Goal: Task Accomplishment & Management: Manage account settings

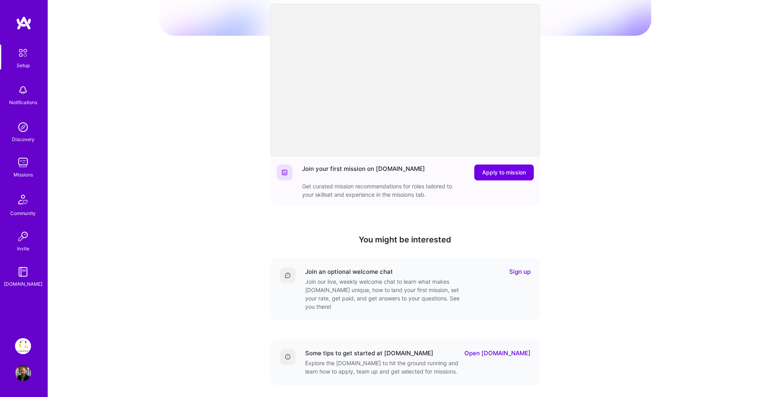
scroll to position [118, 0]
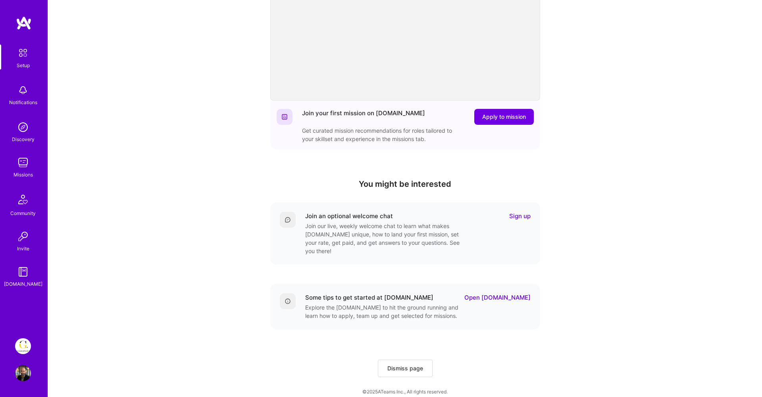
click at [25, 350] on img at bounding box center [23, 346] width 16 height 16
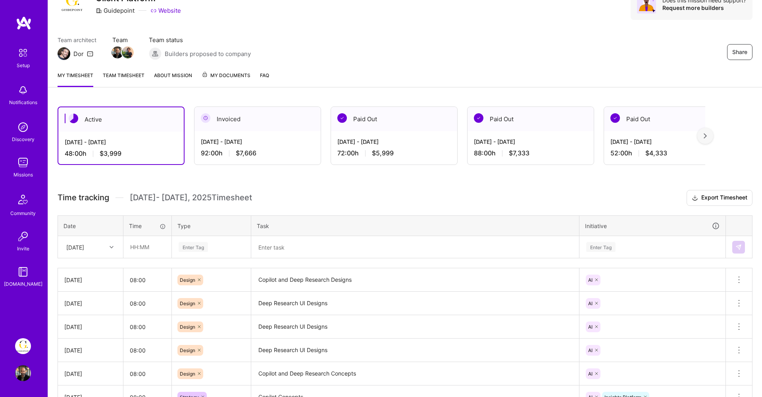
scroll to position [42, 0]
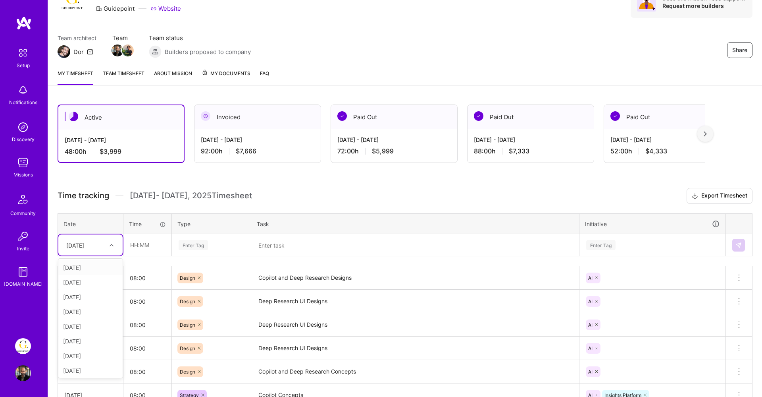
click at [97, 245] on div "Fri, Aug 29" at bounding box center [84, 244] width 44 height 13
click at [83, 314] on div "Tue, Aug 19" at bounding box center [90, 311] width 64 height 15
click at [131, 251] on input "text" at bounding box center [147, 244] width 47 height 21
type input "08:00"
click at [189, 239] on div "Enter Tag" at bounding box center [193, 245] width 29 height 12
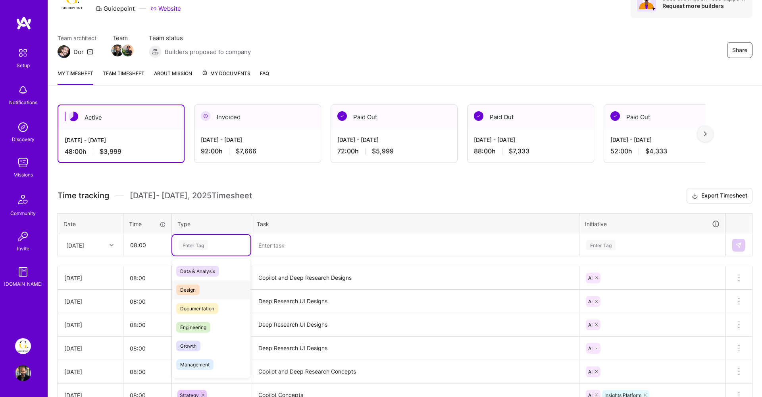
click at [191, 287] on span "Design" at bounding box center [187, 289] width 23 height 11
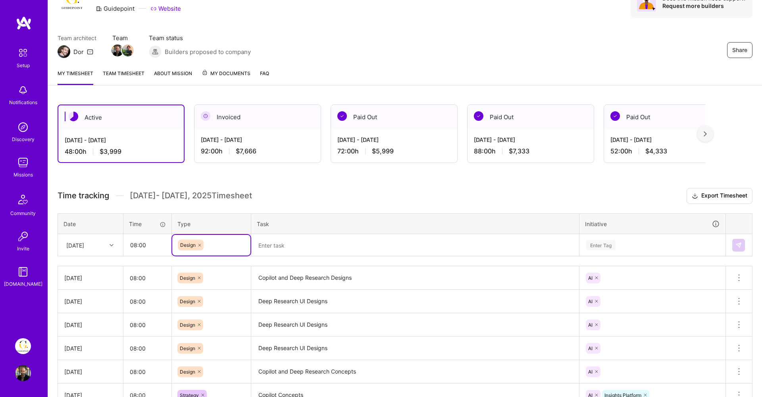
click at [284, 241] on textarea at bounding box center [415, 245] width 326 height 21
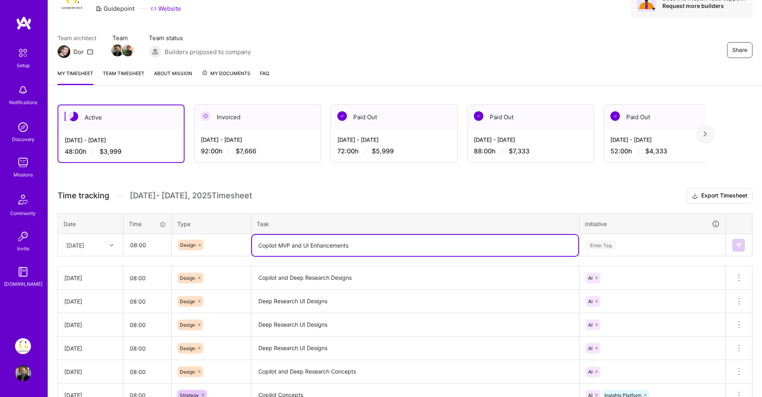
type textarea "Copilot MVP and UI Enhancements"
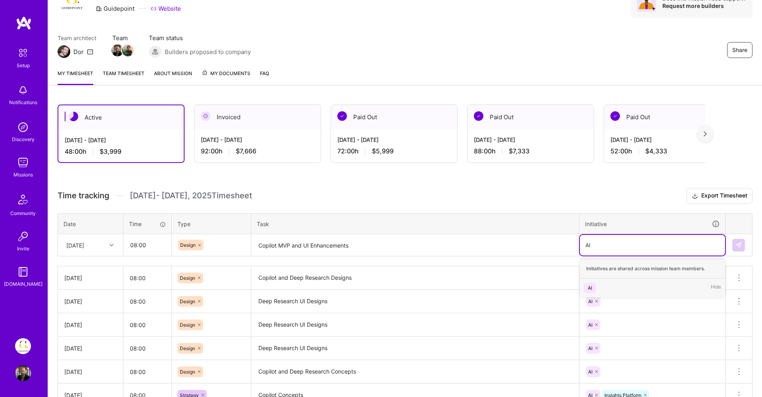
type input "AI"
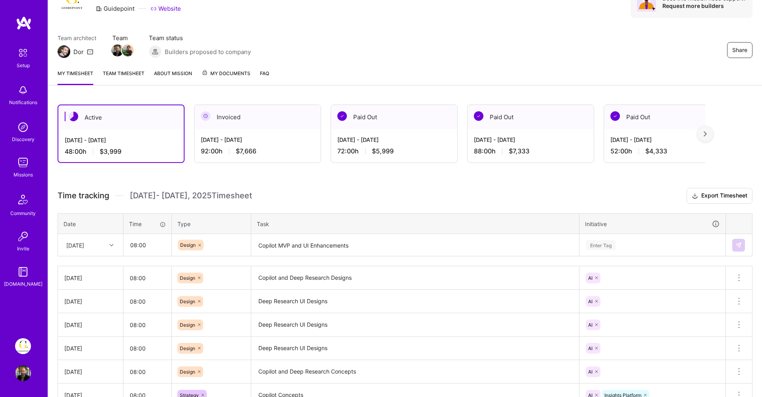
click at [625, 252] on div "Enter Tag" at bounding box center [652, 245] width 145 height 21
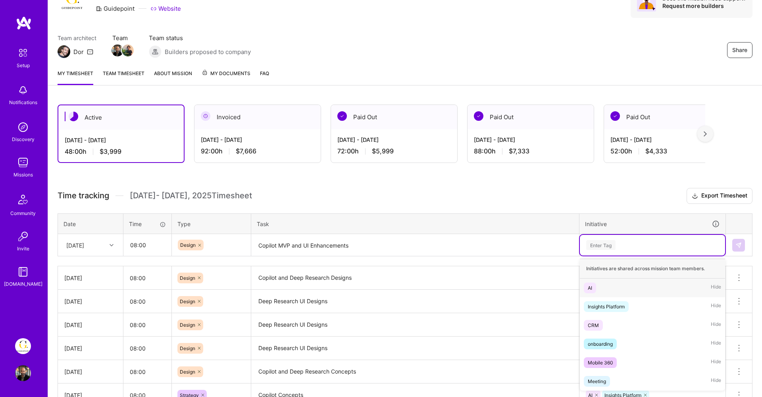
click at [591, 290] on div "AI" at bounding box center [590, 287] width 4 height 8
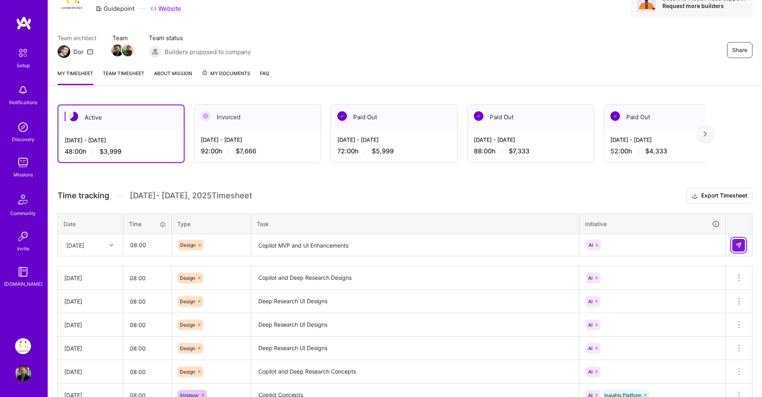
click at [736, 241] on button at bounding box center [738, 245] width 13 height 13
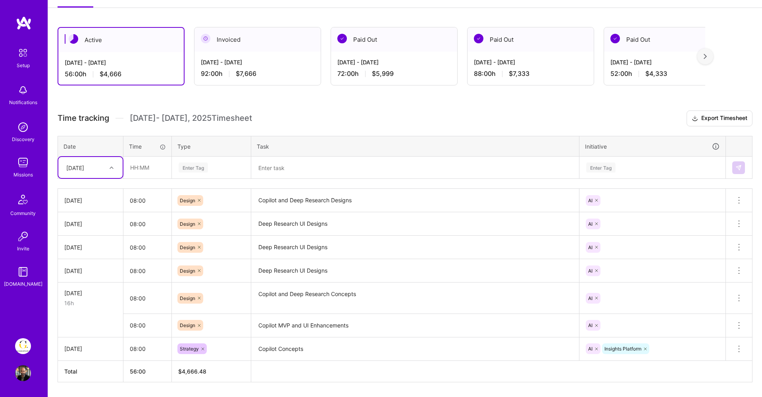
scroll to position [143, 0]
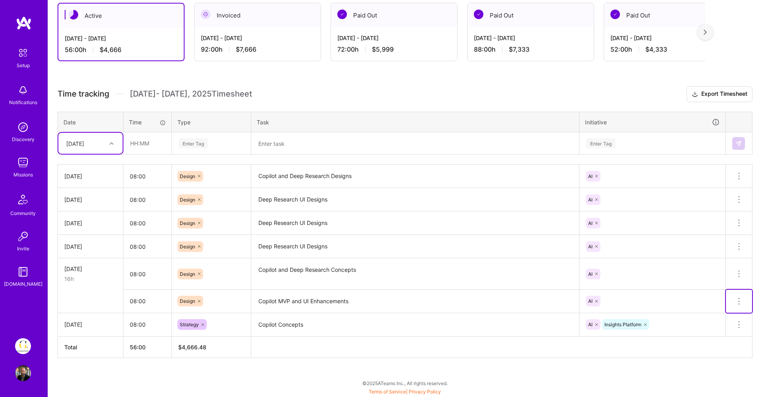
click at [735, 299] on icon at bounding box center [739, 301] width 10 height 10
click at [717, 311] on button "Delete row" at bounding box center [719, 314] width 41 height 19
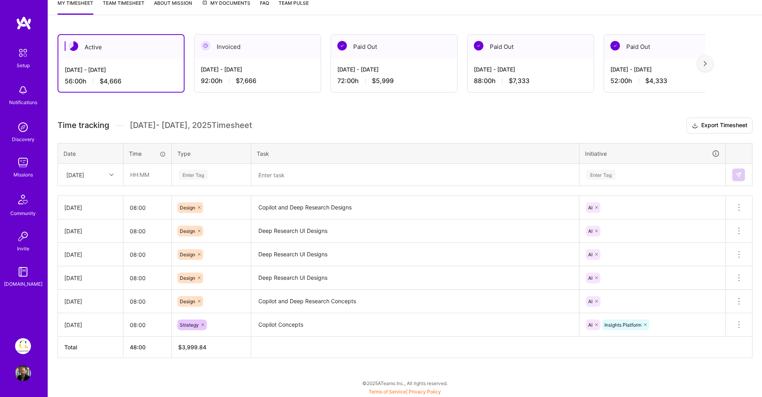
scroll to position [112, 0]
click at [81, 171] on div "Tue, Aug 19" at bounding box center [75, 174] width 18 height 8
click at [89, 262] on div "Tue, Aug 26" at bounding box center [90, 258] width 64 height 15
click at [141, 176] on input "text" at bounding box center [147, 174] width 47 height 21
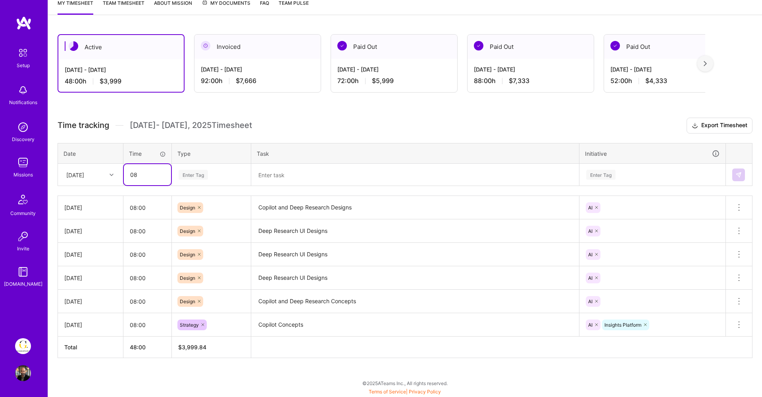
type input "08:00"
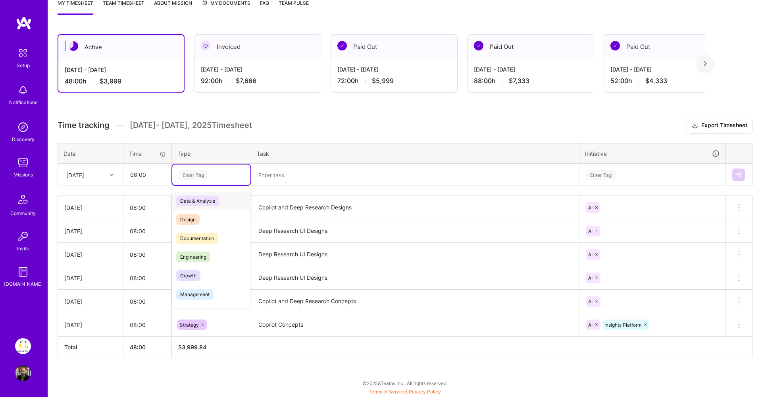
click at [192, 173] on div "Enter Tag" at bounding box center [193, 174] width 29 height 12
click at [189, 221] on span "Design" at bounding box center [187, 219] width 23 height 11
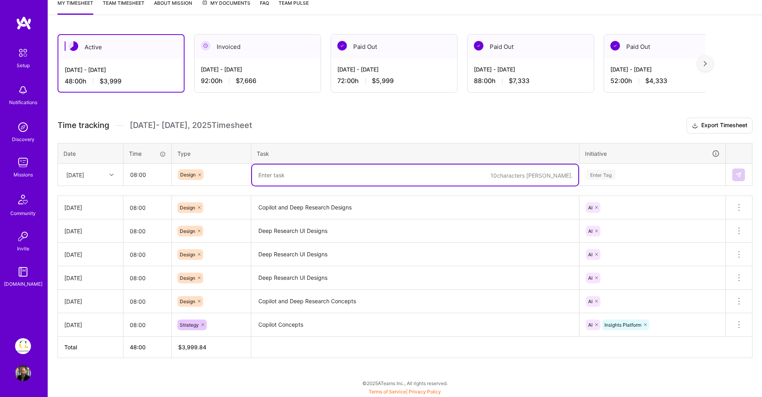
click at [281, 177] on textarea at bounding box center [415, 174] width 326 height 21
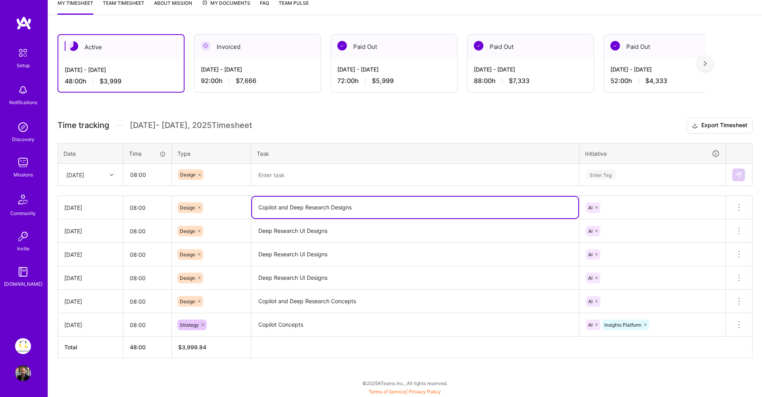
drag, startPoint x: 294, startPoint y: 209, endPoint x: 250, endPoint y: 208, distance: 44.1
click at [250, 208] on tr "Mon, Aug 25 08:00 Design Copilot and Deep Research Designs AI Delete row" at bounding box center [405, 207] width 695 height 23
click at [283, 168] on textarea at bounding box center [415, 174] width 326 height 21
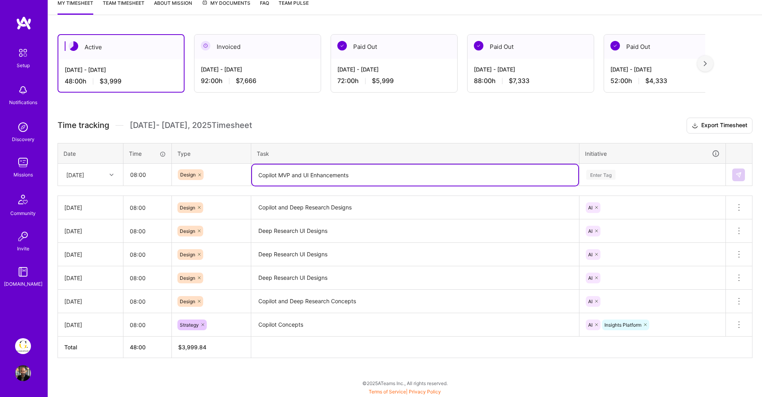
type textarea "Copilot MVP and UI Enhancements"
click at [595, 180] on div "Enter Tag" at bounding box center [652, 174] width 145 height 21
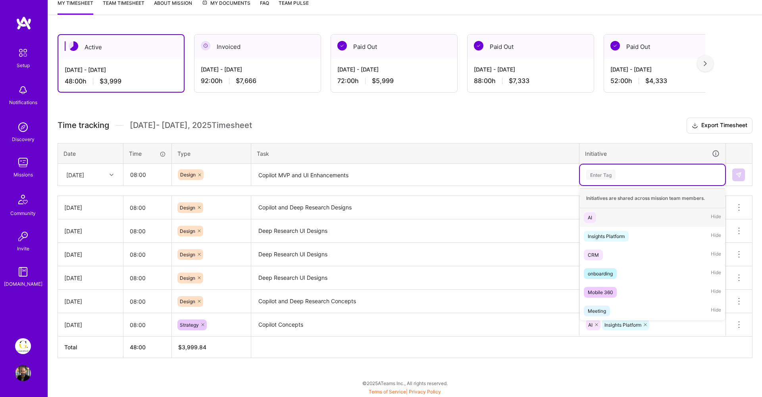
click at [590, 215] on div "AI" at bounding box center [590, 217] width 4 height 8
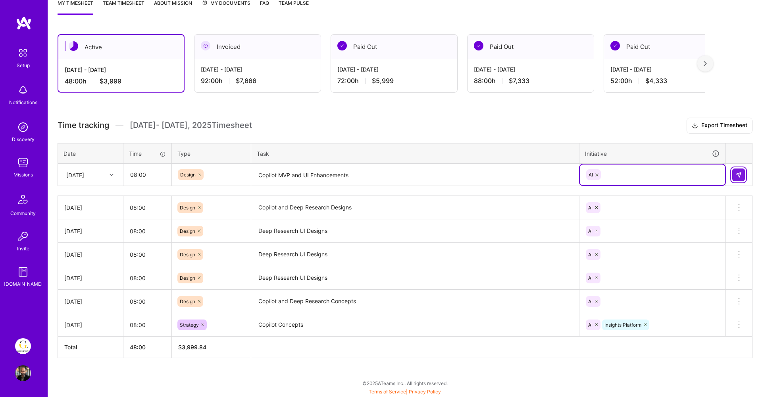
click at [736, 175] on img at bounding box center [739, 175] width 6 height 6
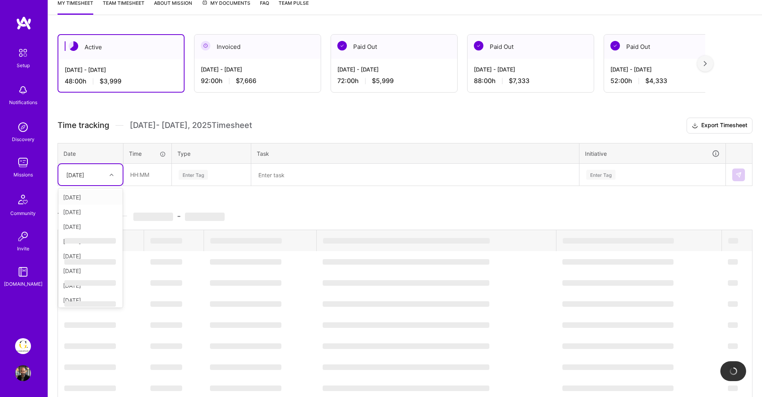
click at [84, 177] on div "Tue, Aug 26" at bounding box center [75, 174] width 18 height 8
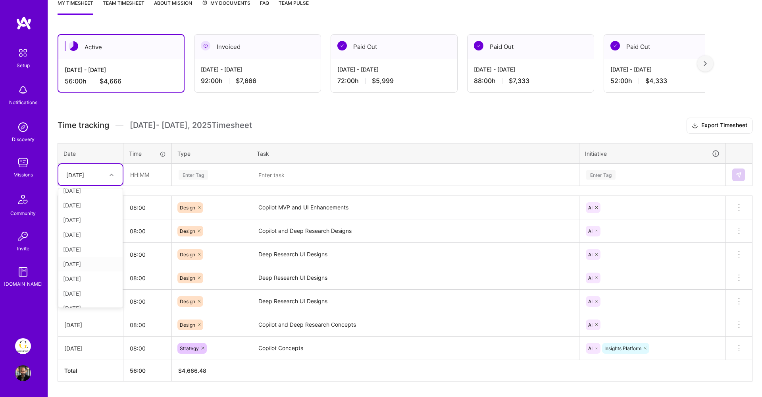
scroll to position [75, 0]
click at [74, 266] on div "Wed, Aug 27" at bounding box center [90, 269] width 64 height 15
click at [142, 176] on input "text" at bounding box center [147, 174] width 47 height 21
type input "08:00"
click at [190, 175] on div "Enter Tag" at bounding box center [193, 174] width 29 height 12
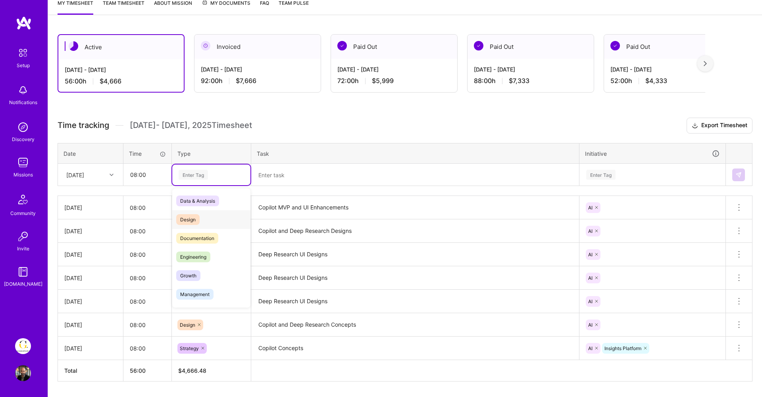
click at [190, 216] on span "Design" at bounding box center [187, 219] width 23 height 11
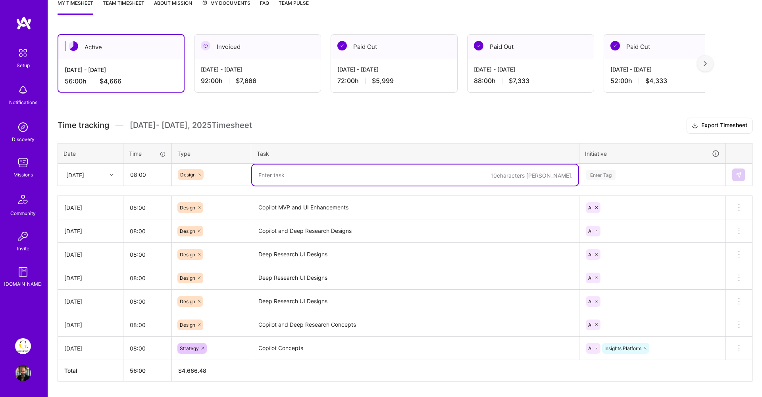
click at [267, 177] on textarea at bounding box center [415, 174] width 326 height 21
paste textarea "Copilot MVP and UI Enhancements"
type textarea "Copilot MVP and UI Enhancements"
click at [622, 172] on div "Enter Tag" at bounding box center [653, 175] width 134 height 10
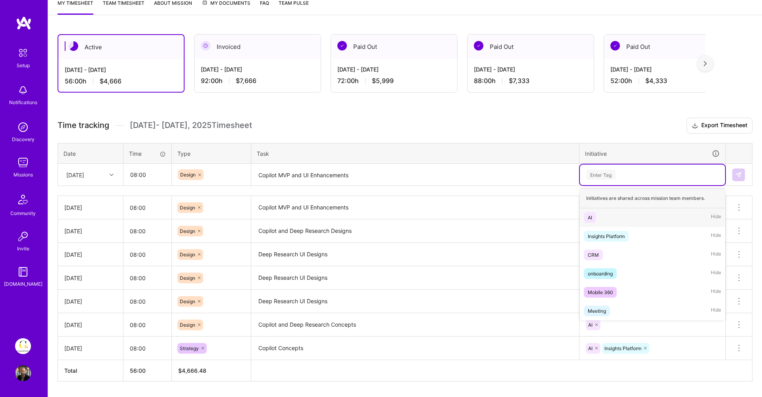
click at [607, 210] on div "AI Hide" at bounding box center [652, 217] width 145 height 19
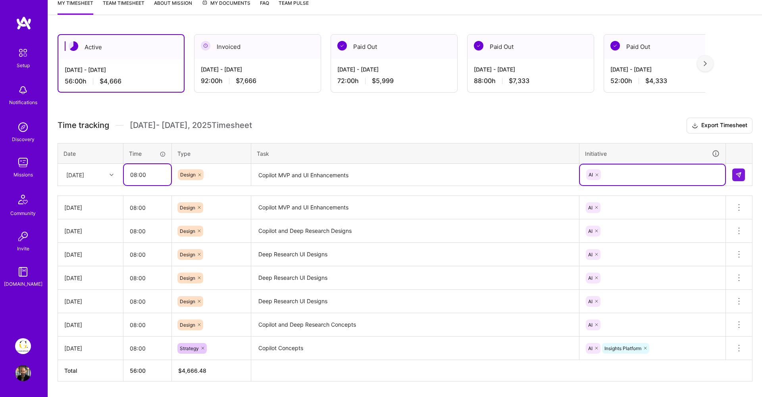
click at [135, 173] on input "08:00" at bounding box center [147, 174] width 47 height 21
type input "04:00"
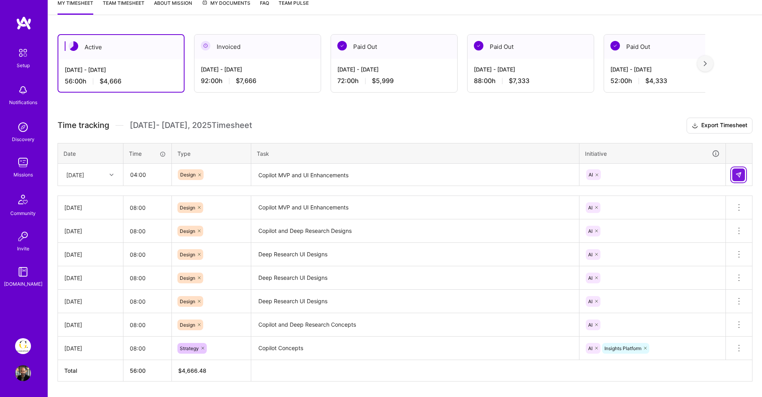
click at [742, 177] on img at bounding box center [739, 175] width 6 height 6
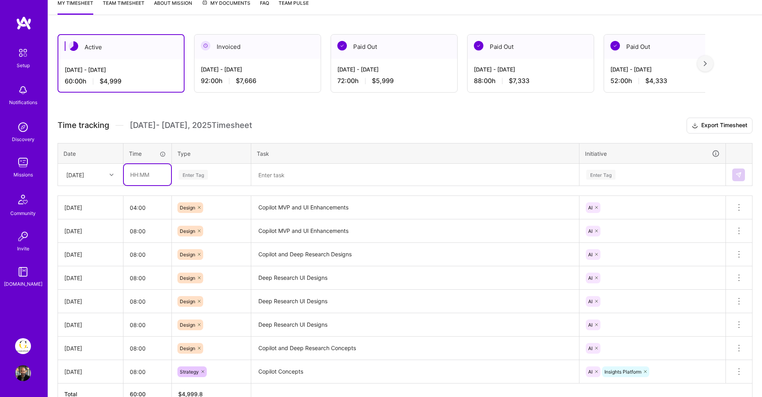
click at [126, 175] on input "text" at bounding box center [147, 174] width 47 height 21
type input "04:00"
click at [198, 176] on div "Enter Tag" at bounding box center [193, 174] width 29 height 12
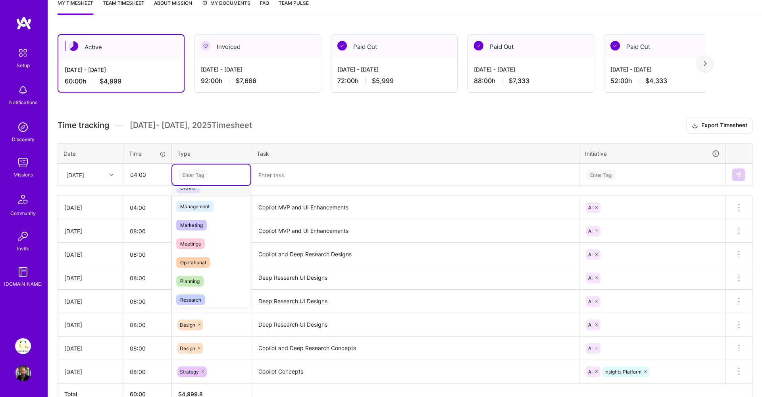
scroll to position [91, 0]
click at [197, 293] on span "Research" at bounding box center [190, 296] width 29 height 11
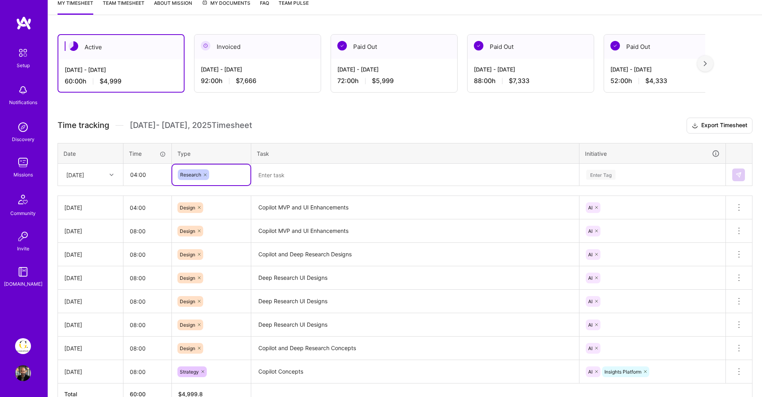
click at [284, 169] on textarea at bounding box center [415, 174] width 326 height 21
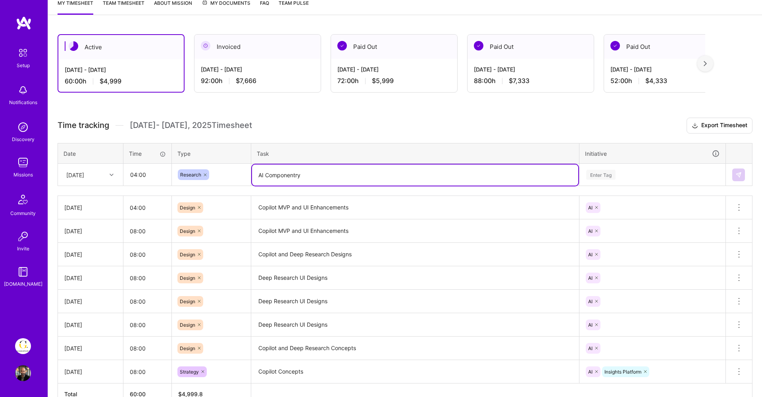
type textarea "AI Componentry"
click at [590, 170] on div "Enter Tag" at bounding box center [600, 174] width 29 height 12
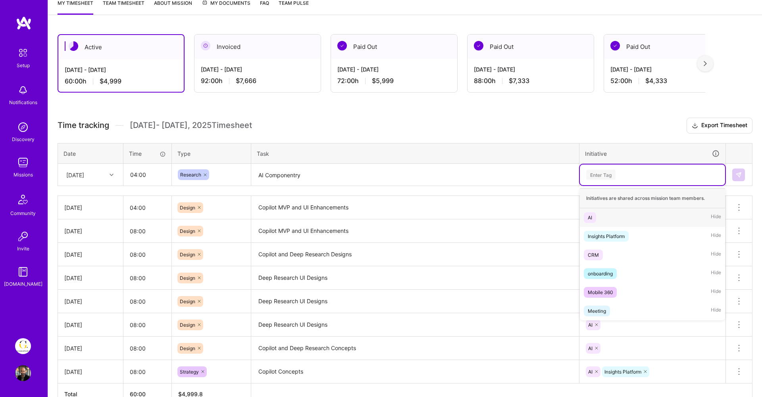
click at [599, 216] on div "AI Hide" at bounding box center [652, 217] width 145 height 19
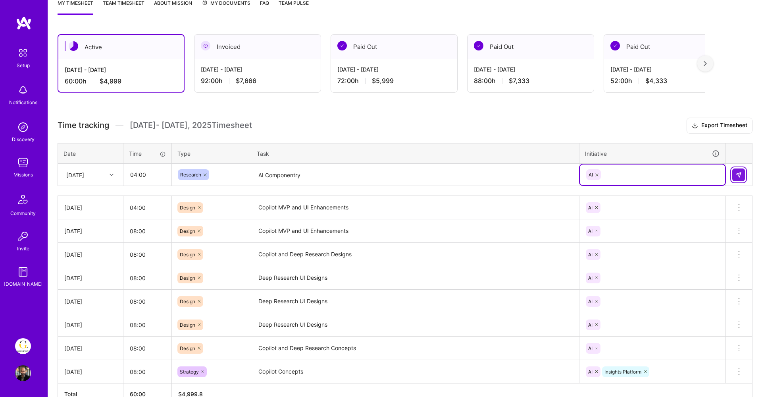
click at [737, 173] on img at bounding box center [739, 175] width 6 height 6
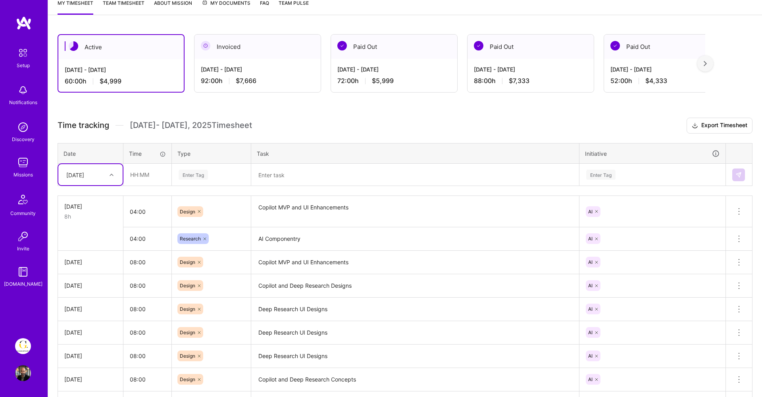
click at [108, 178] on div at bounding box center [112, 175] width 12 height 10
click at [84, 268] on div "Thu, Aug 21" at bounding box center [90, 270] width 64 height 15
click at [149, 185] on table "Date Time Type Task Initiative option Thu, Aug 21, selected. Select is focused …" at bounding box center [405, 164] width 695 height 43
click at [149, 177] on input "text" at bounding box center [147, 174] width 47 height 21
type input "04:00"
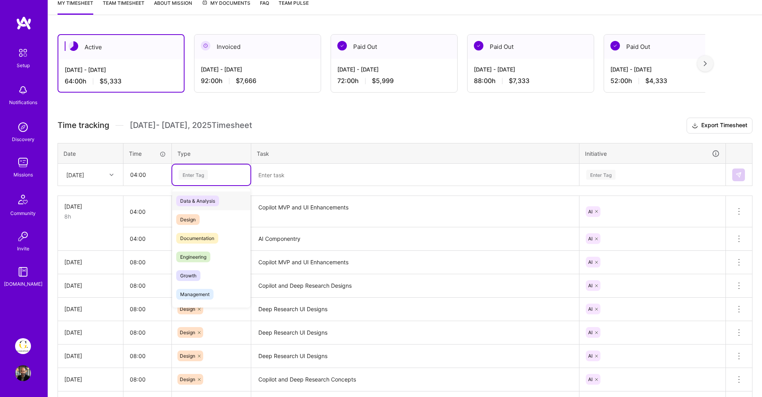
click at [178, 181] on div "Enter Tag" at bounding box center [211, 174] width 78 height 21
click at [194, 249] on span "Research" at bounding box center [190, 250] width 29 height 11
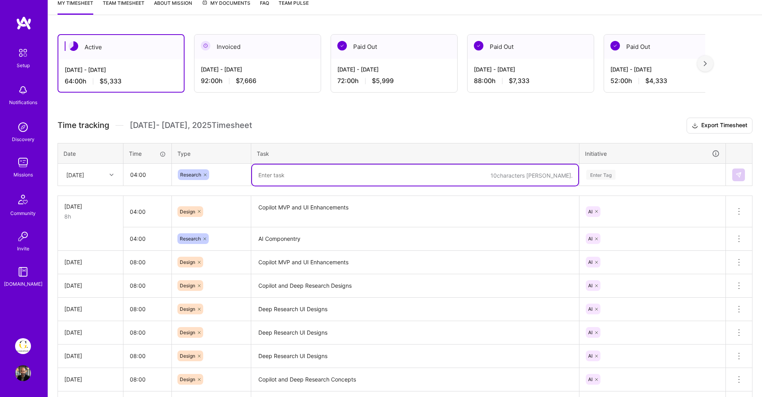
click at [282, 171] on textarea at bounding box center [415, 174] width 326 height 21
type textarea "Prompt Template Library"
click at [624, 185] on td "Enter Tag" at bounding box center [653, 175] width 146 height 22
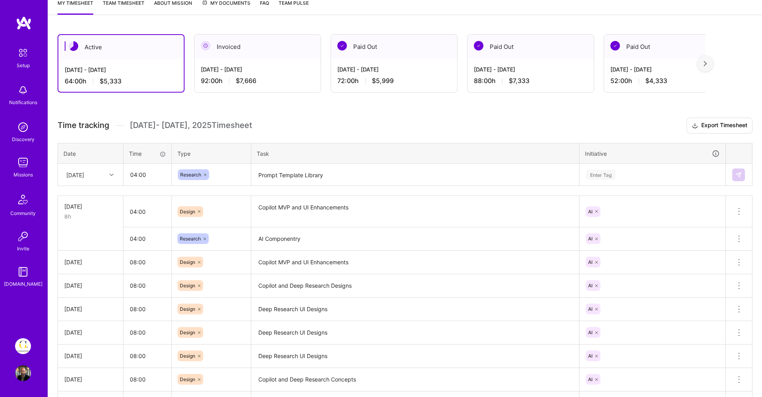
click at [618, 174] on div "Enter Tag" at bounding box center [653, 175] width 134 height 10
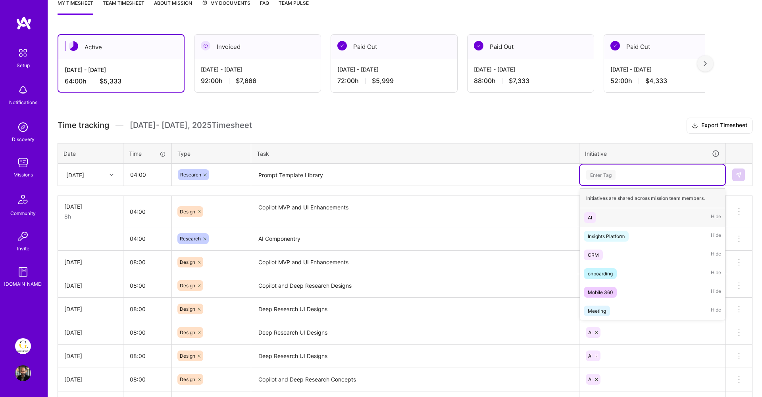
click at [601, 215] on div "AI Hide" at bounding box center [652, 217] width 145 height 19
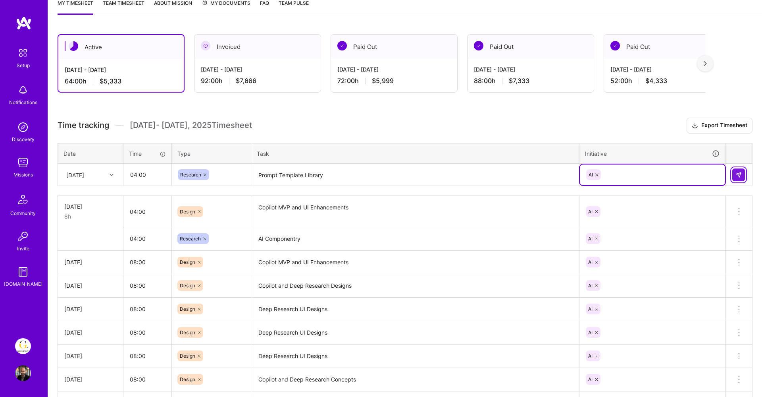
click at [741, 173] on img at bounding box center [739, 175] width 6 height 6
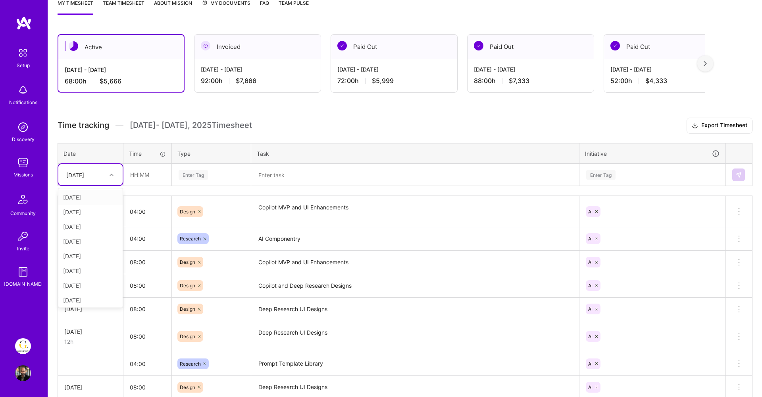
click at [84, 173] on div "Thu, Aug 21" at bounding box center [75, 174] width 18 height 8
click at [143, 179] on input "text" at bounding box center [147, 174] width 47 height 21
type input "04:00"
click at [183, 175] on div "Enter Tag" at bounding box center [193, 174] width 29 height 12
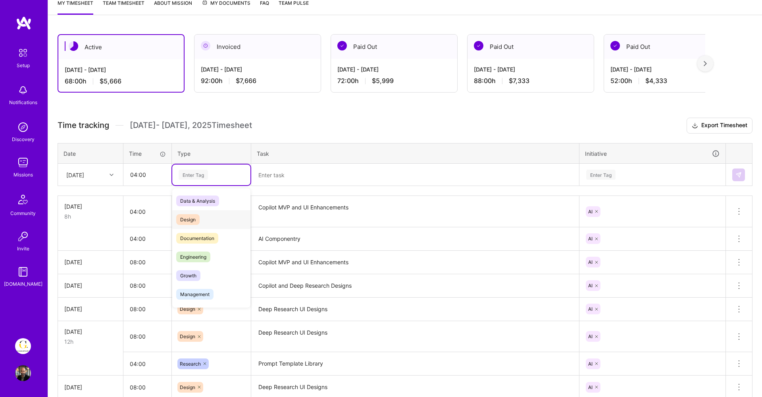
click at [199, 217] on span "Design" at bounding box center [187, 219] width 23 height 11
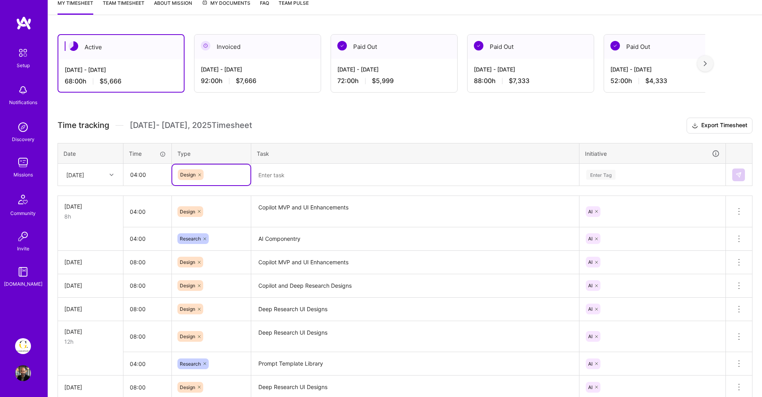
click at [267, 178] on textarea at bounding box center [415, 174] width 326 height 21
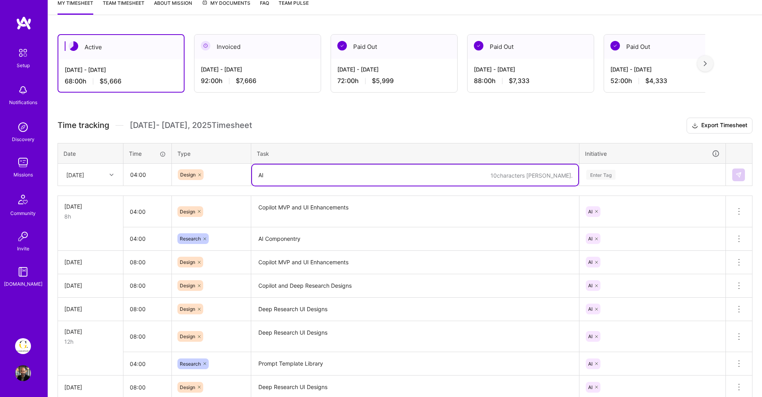
type textarea "A"
type textarea "AI Componentry"
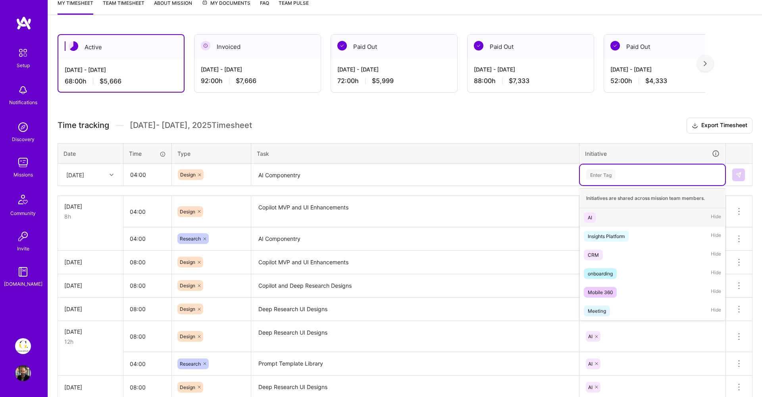
click at [615, 177] on div "Enter Tag" at bounding box center [600, 174] width 29 height 12
click at [595, 213] on span "AI" at bounding box center [590, 217] width 12 height 11
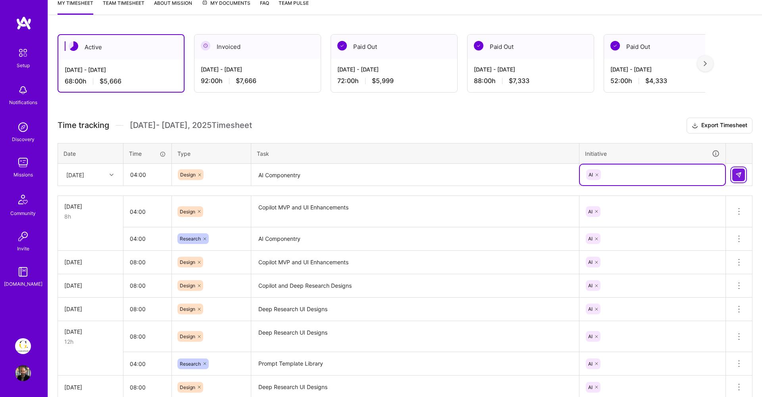
click at [736, 176] on img at bounding box center [739, 175] width 6 height 6
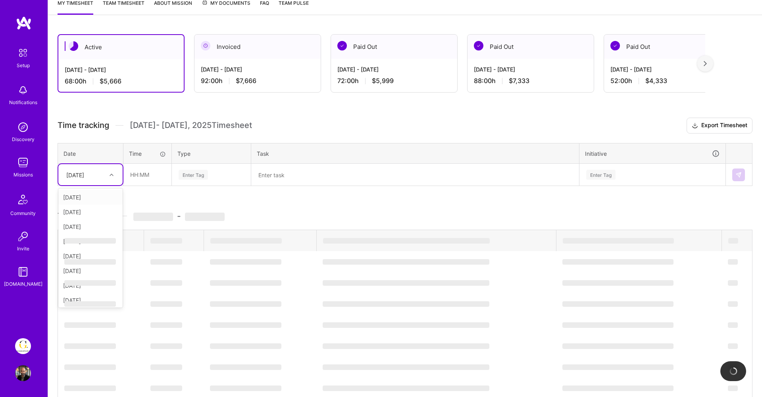
click at [84, 175] on div "Thu, Aug 21" at bounding box center [75, 174] width 18 height 8
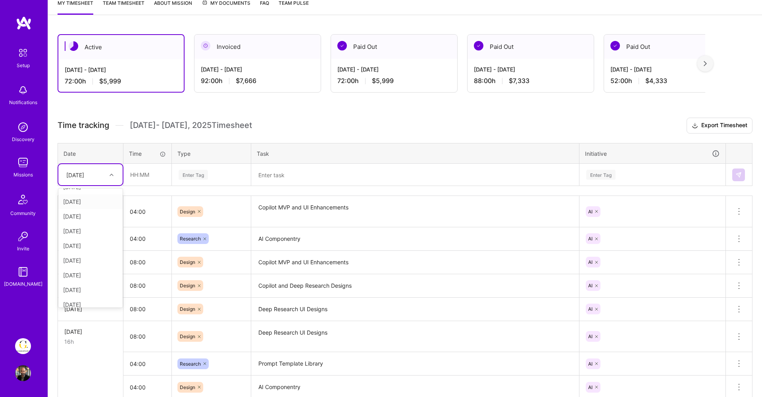
scroll to position [75, 0]
click at [84, 300] on div "Fri, Aug 29" at bounding box center [90, 298] width 64 height 15
click at [144, 177] on input "text" at bounding box center [147, 174] width 47 height 21
type input "08:00"
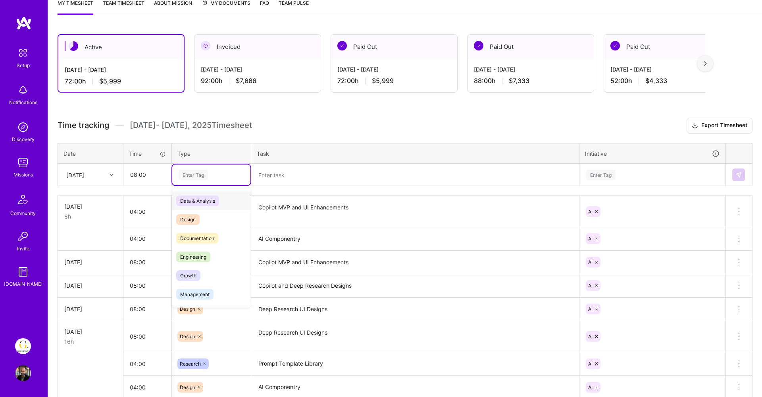
click at [204, 166] on div "Enter Tag" at bounding box center [211, 174] width 78 height 21
click at [195, 218] on span "Design" at bounding box center [187, 219] width 23 height 11
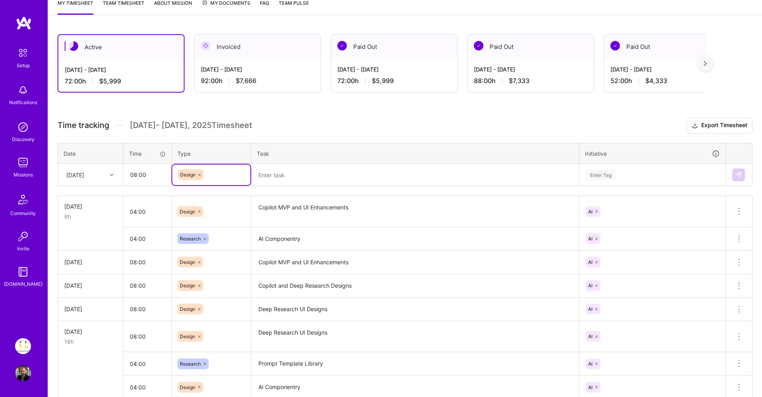
click at [263, 174] on textarea at bounding box center [415, 174] width 326 height 21
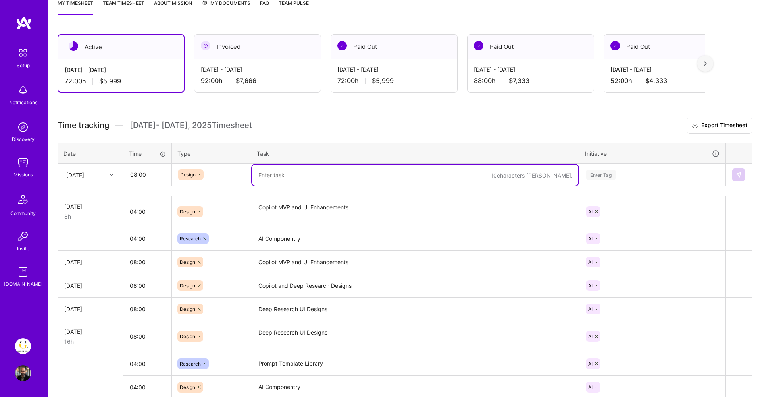
click at [201, 174] on icon at bounding box center [199, 174] width 5 height 5
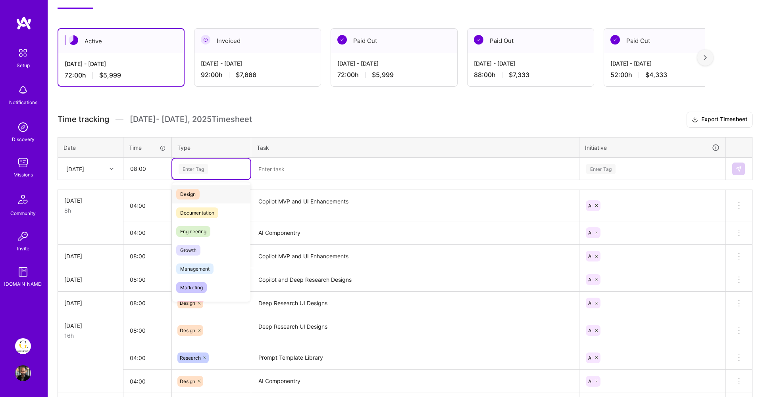
scroll to position [0, 0]
click at [197, 194] on span "Data & Analysis" at bounding box center [197, 194] width 43 height 11
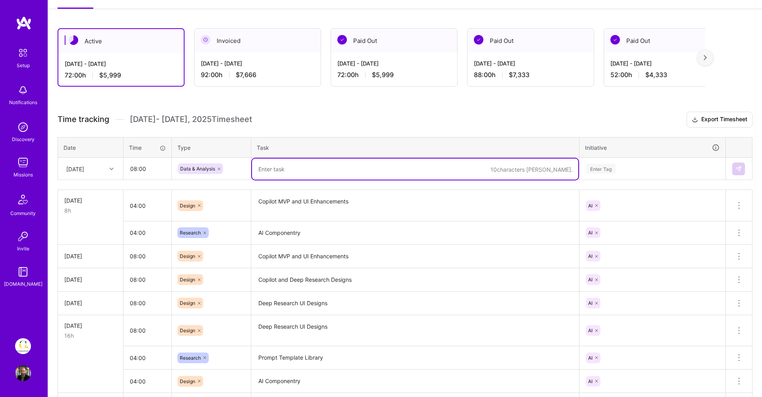
click at [281, 173] on textarea at bounding box center [415, 168] width 326 height 21
type textarea "Prompt Template & Web Search"
click at [639, 169] on div "Enter Tag" at bounding box center [653, 169] width 134 height 10
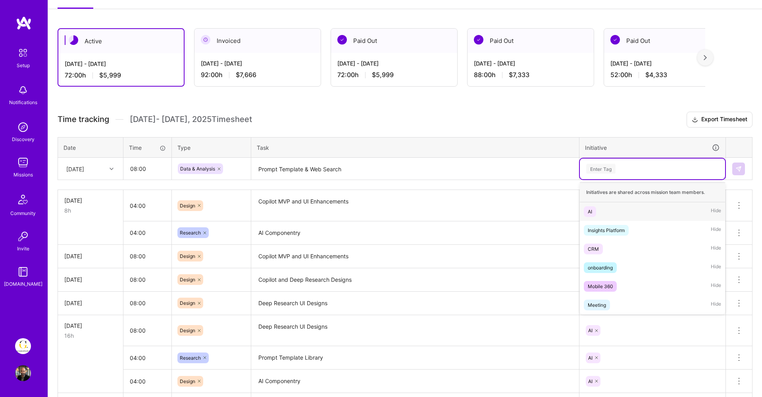
click at [594, 212] on span "AI" at bounding box center [590, 211] width 12 height 11
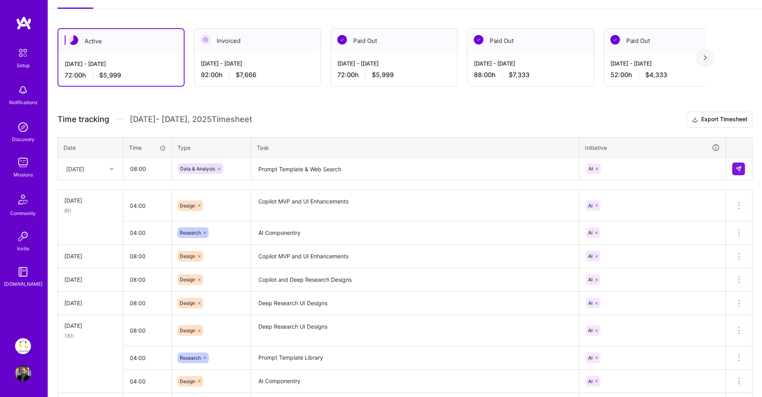
click at [746, 171] on td at bounding box center [739, 169] width 27 height 22
click at [738, 168] on img at bounding box center [739, 169] width 6 height 6
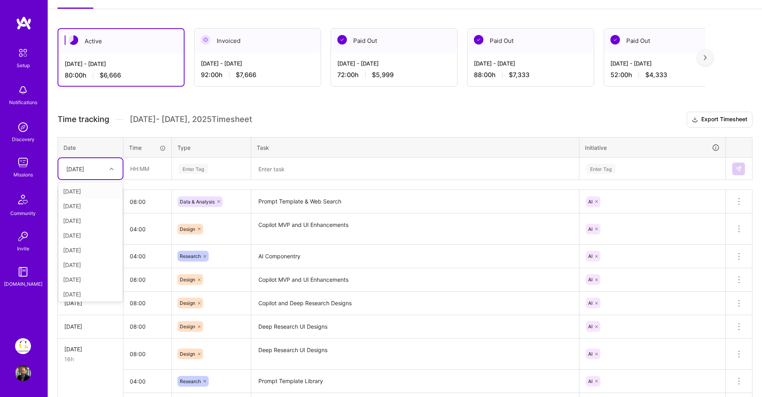
click at [114, 168] on div at bounding box center [112, 169] width 12 height 10
click at [122, 131] on div "Time tracking Aug 16 - Aug 31 , 2025 Timesheet Export Timesheet Date Time Type …" at bounding box center [405, 310] width 695 height 396
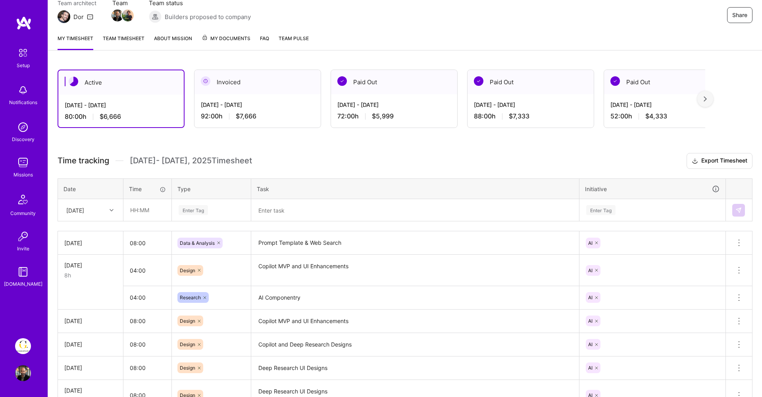
scroll to position [65, 0]
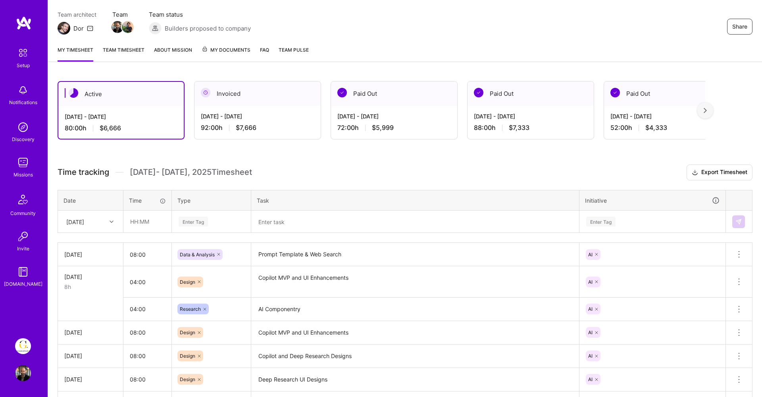
click at [93, 226] on div "Fri, Aug 29" at bounding box center [84, 221] width 44 height 13
click at [83, 345] on div "Thu, Aug 28" at bounding box center [90, 345] width 64 height 15
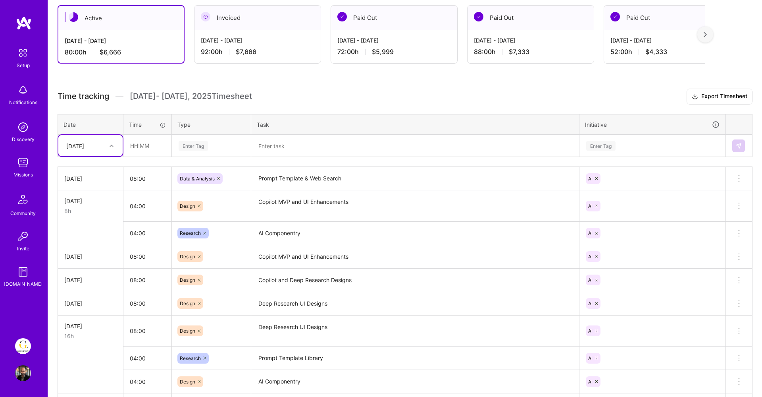
scroll to position [161, 0]
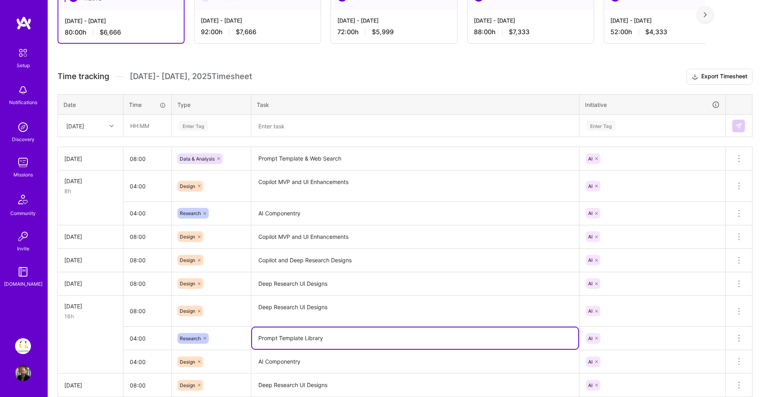
drag, startPoint x: 331, startPoint y: 341, endPoint x: 260, endPoint y: 333, distance: 71.9
click at [260, 333] on textarea "Prompt Template Library" at bounding box center [415, 337] width 326 height 21
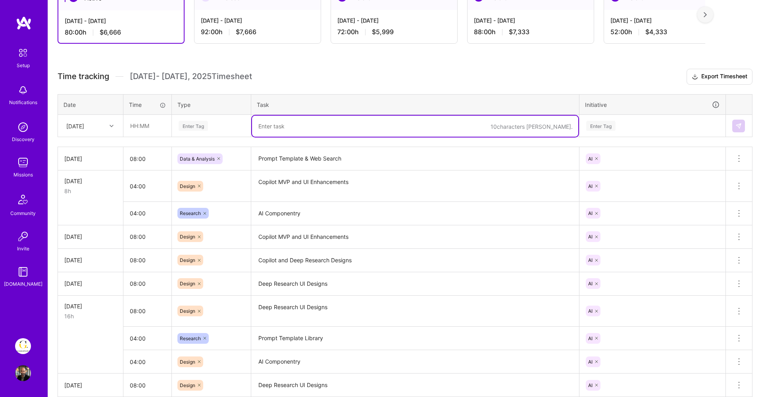
click at [295, 135] on textarea at bounding box center [415, 126] width 326 height 21
paste textarea "Prompt Template Library"
type textarea "Prompt Template Library"
click at [199, 124] on div "Enter Tag" at bounding box center [193, 125] width 29 height 12
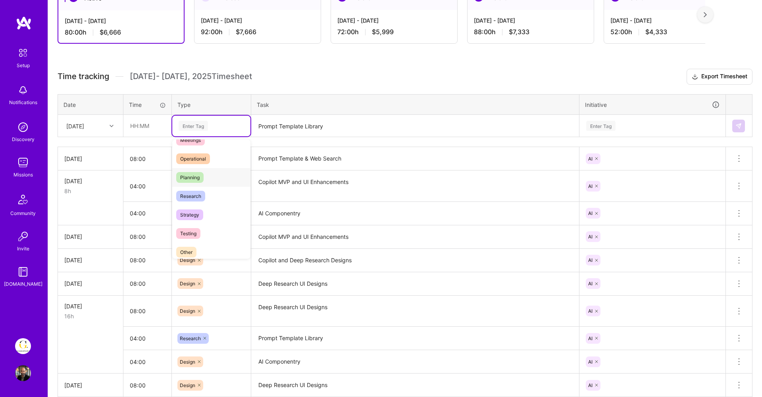
scroll to position [151, 0]
click at [191, 187] on span "Research" at bounding box center [190, 187] width 29 height 11
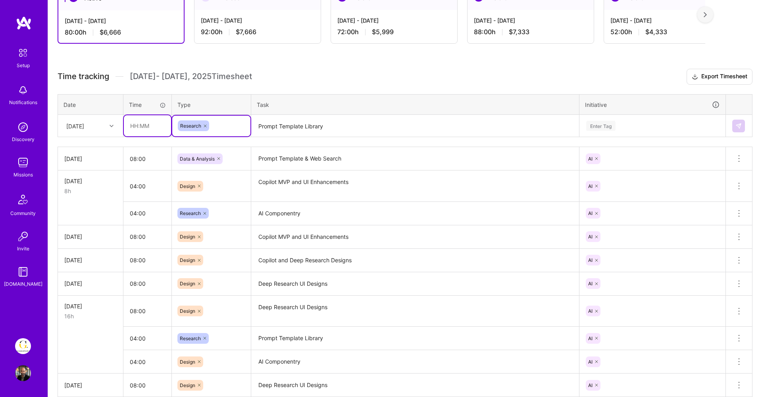
click at [142, 119] on input "text" at bounding box center [147, 125] width 47 height 21
type input "04:00"
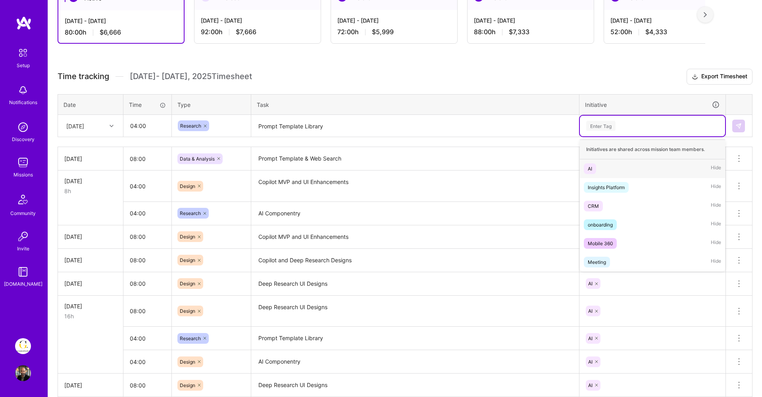
click at [620, 129] on div "Enter Tag" at bounding box center [653, 126] width 134 height 10
click at [600, 164] on div "AI Hide" at bounding box center [652, 168] width 145 height 19
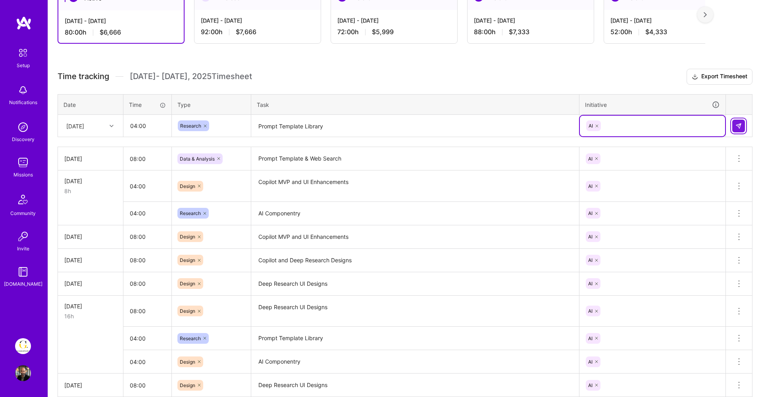
click at [737, 126] on img at bounding box center [739, 126] width 6 height 6
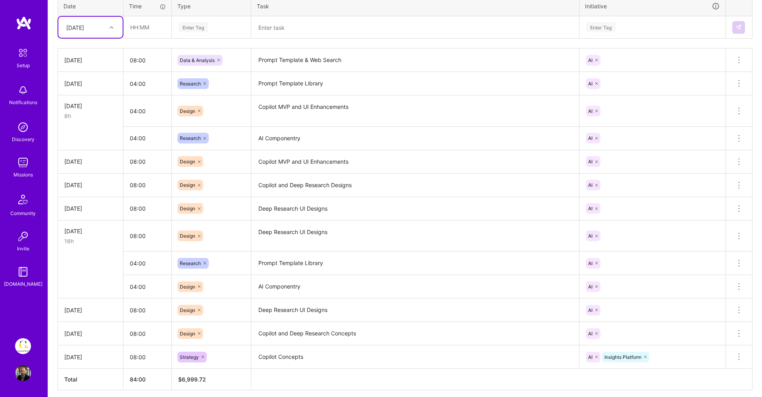
scroll to position [291, 0]
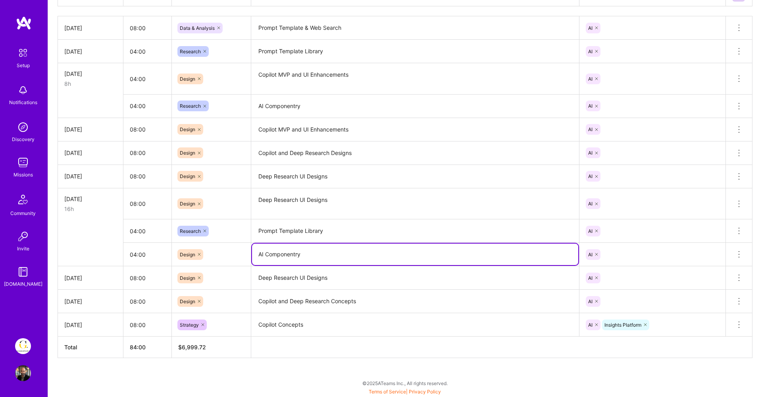
drag, startPoint x: 308, startPoint y: 261, endPoint x: 249, endPoint y: 256, distance: 59.4
click at [249, 256] on tr "04:00 Design AI Componentry AI Delete row" at bounding box center [405, 254] width 695 height 23
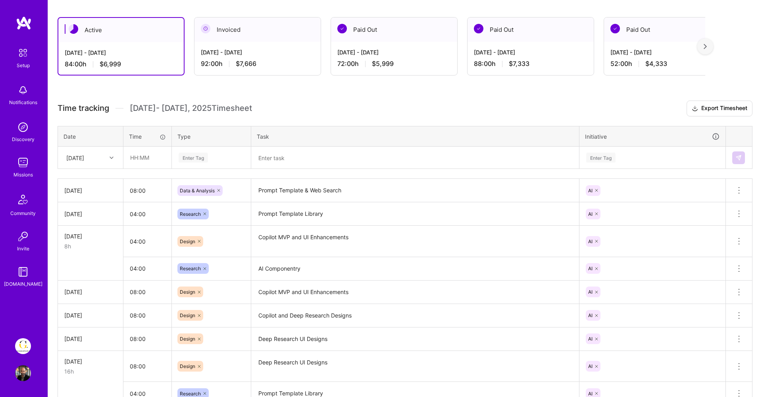
scroll to position [75, 0]
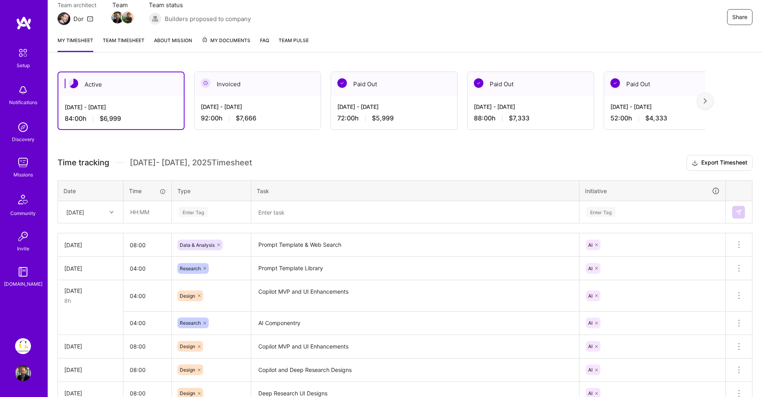
click at [277, 214] on textarea at bounding box center [415, 212] width 326 height 21
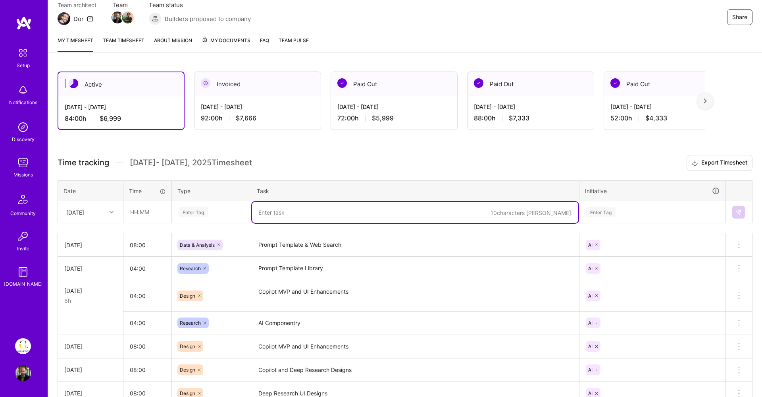
paste textarea "AI Componentry"
type textarea "AI Componentry"
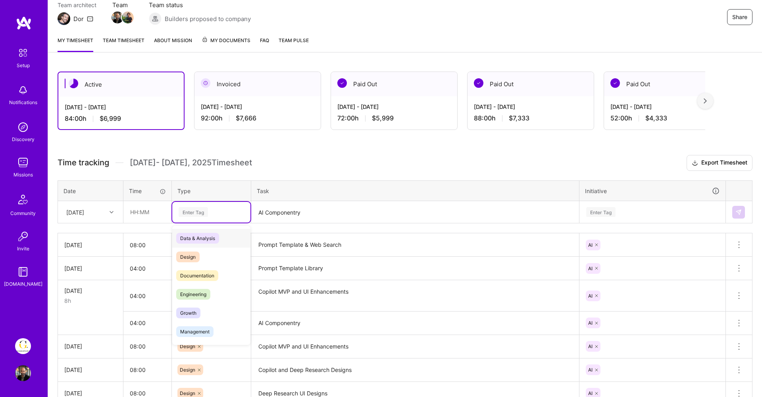
click at [209, 211] on div "Enter Tag" at bounding box center [211, 212] width 67 height 10
click at [198, 252] on span "Design" at bounding box center [187, 256] width 23 height 11
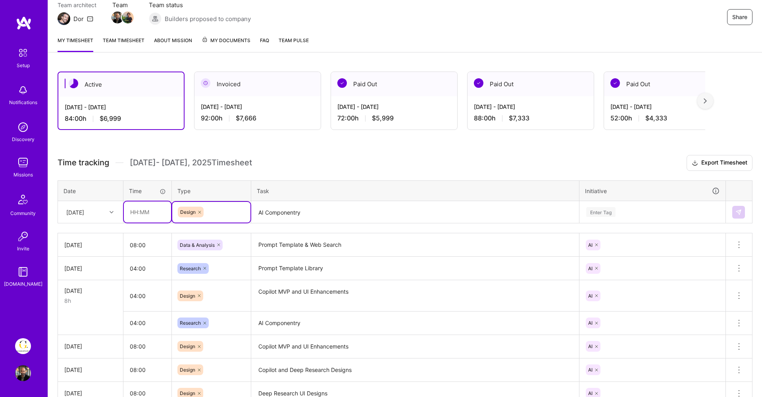
click at [154, 212] on input "text" at bounding box center [147, 211] width 47 height 21
type input "04:00"
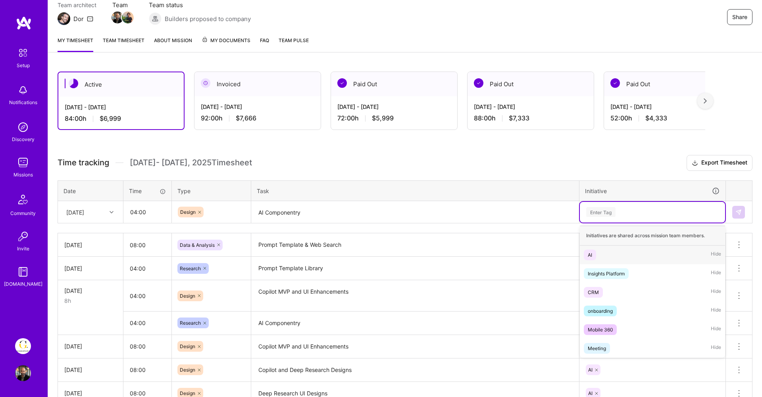
click at [632, 210] on div "Enter Tag" at bounding box center [653, 212] width 134 height 10
click at [603, 254] on div "AI Hide" at bounding box center [652, 254] width 145 height 19
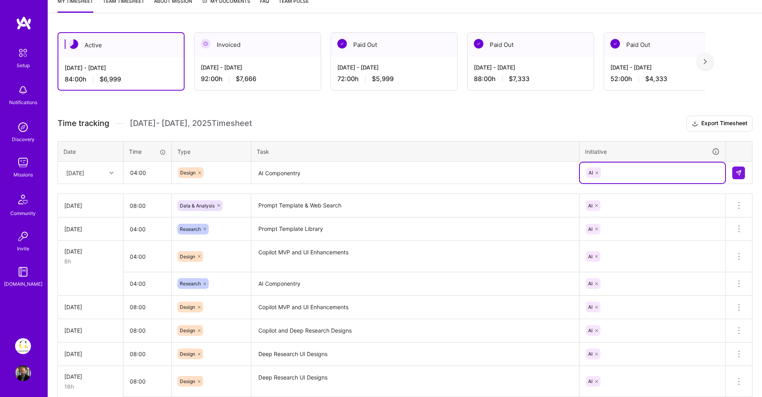
scroll to position [119, 0]
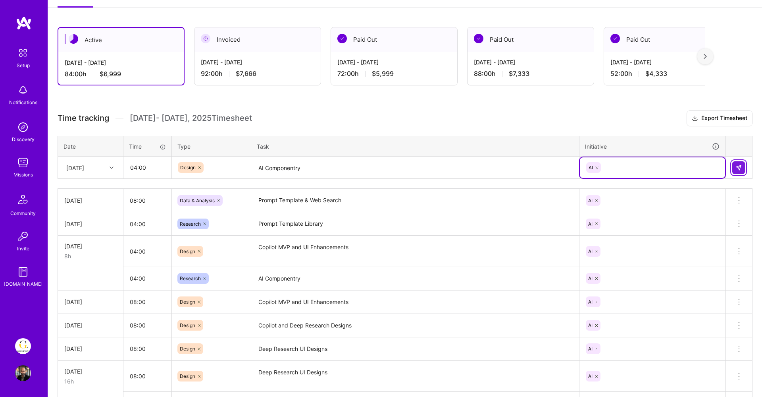
click at [734, 163] on button at bounding box center [738, 167] width 13 height 13
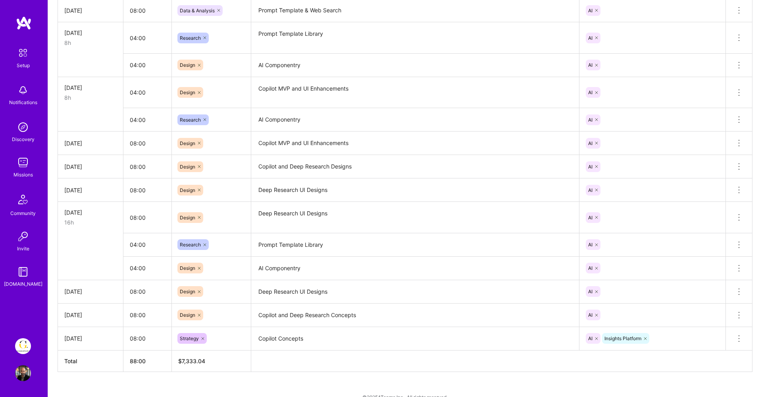
scroll to position [323, 0]
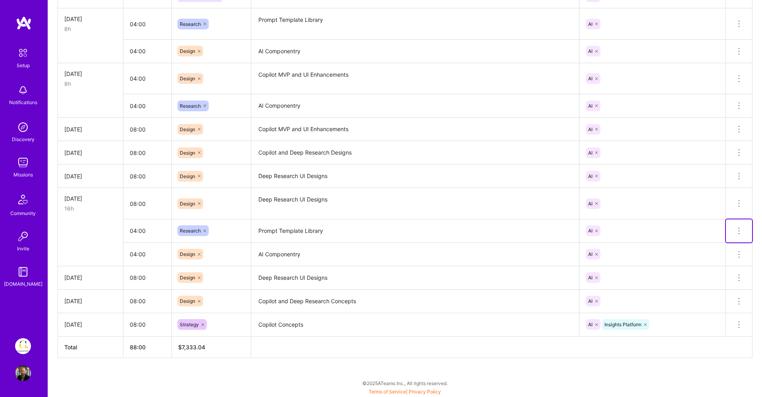
click at [741, 231] on icon at bounding box center [739, 231] width 10 height 10
click at [719, 243] on button "Delete row" at bounding box center [719, 244] width 41 height 19
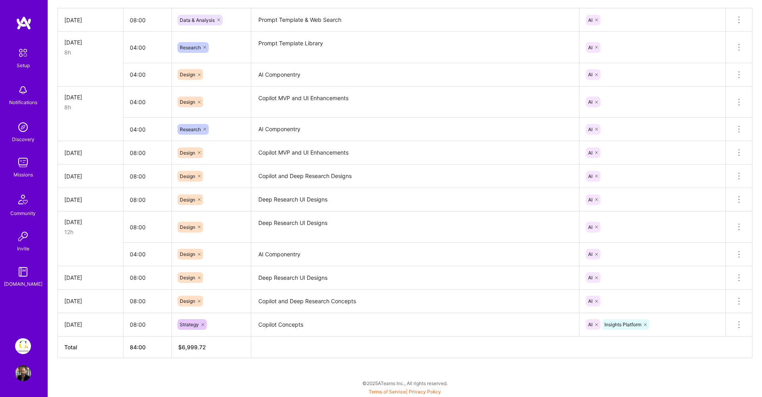
scroll to position [299, 0]
click at [738, 254] on icon at bounding box center [739, 254] width 10 height 10
click at [715, 266] on button "Delete row" at bounding box center [719, 267] width 41 height 19
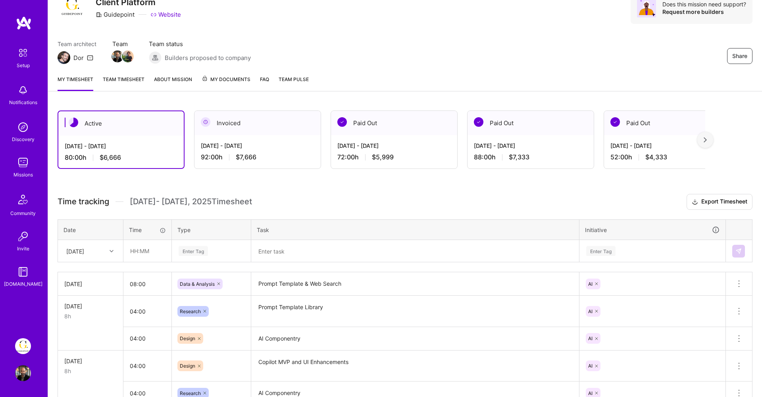
scroll to position [0, 0]
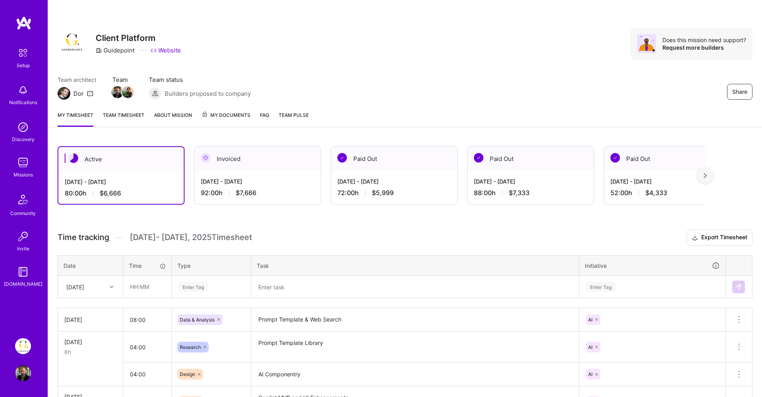
click at [103, 117] on link "Team timesheet" at bounding box center [124, 119] width 42 height 16
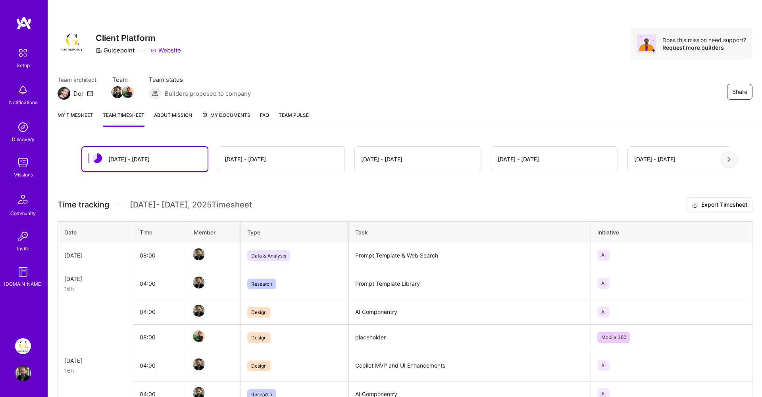
click at [72, 118] on link "My timesheet" at bounding box center [76, 119] width 36 height 16
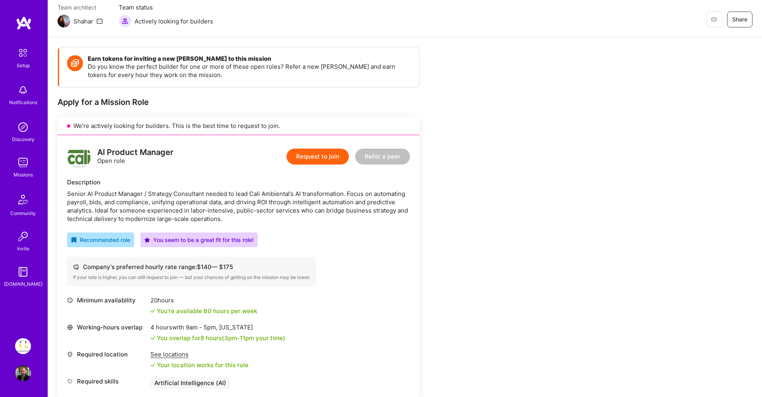
scroll to position [78, 0]
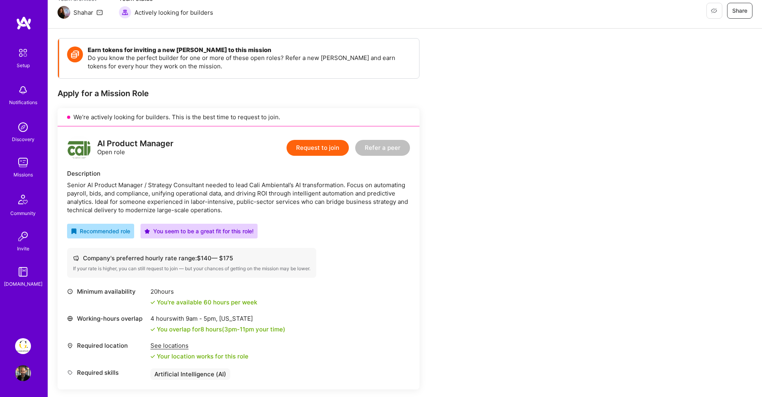
click at [320, 148] on button "Request to join" at bounding box center [318, 148] width 62 height 16
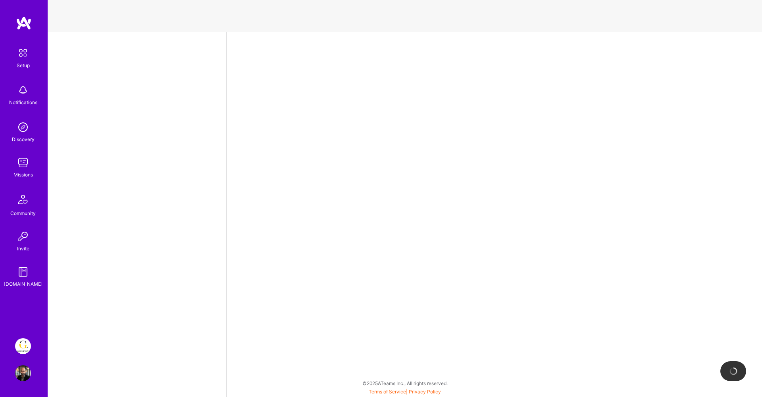
select select "SE"
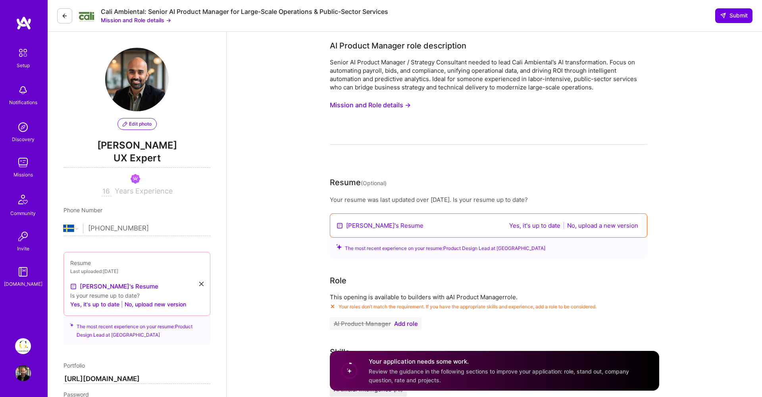
click at [368, 107] on button "Mission and Role details →" at bounding box center [370, 105] width 81 height 15
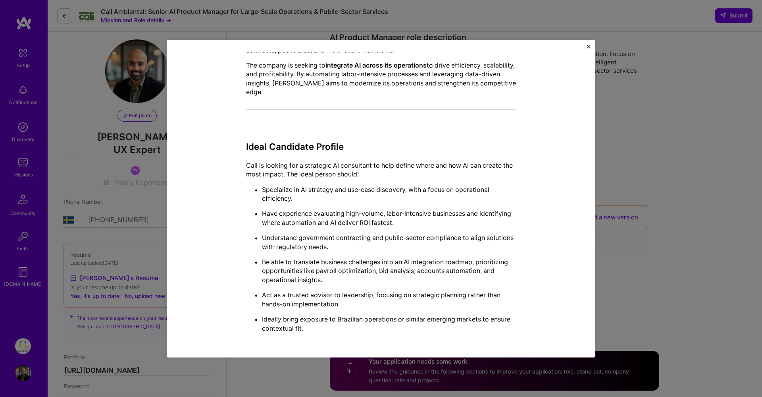
scroll to position [8, 0]
click at [589, 46] on img "Close" at bounding box center [589, 46] width 4 height 4
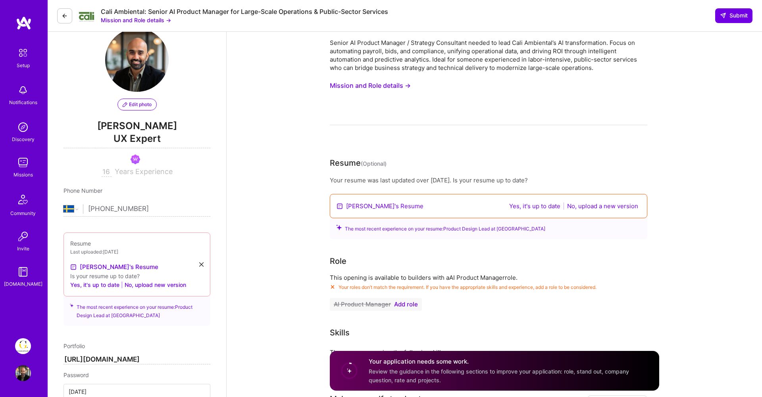
scroll to position [25, 0]
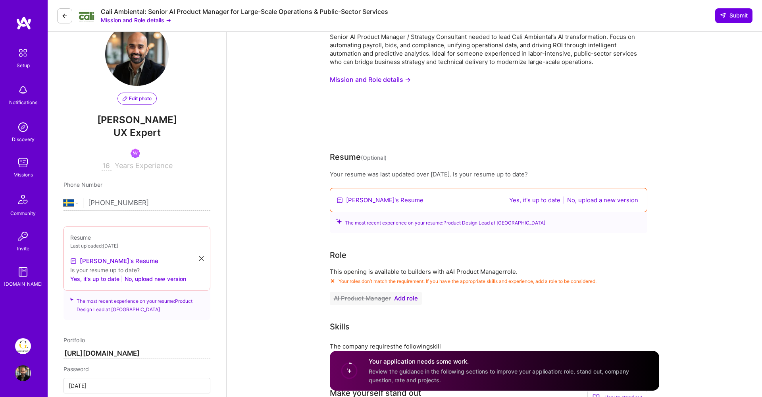
click at [589, 200] on button "No, upload a new version" at bounding box center [603, 199] width 76 height 9
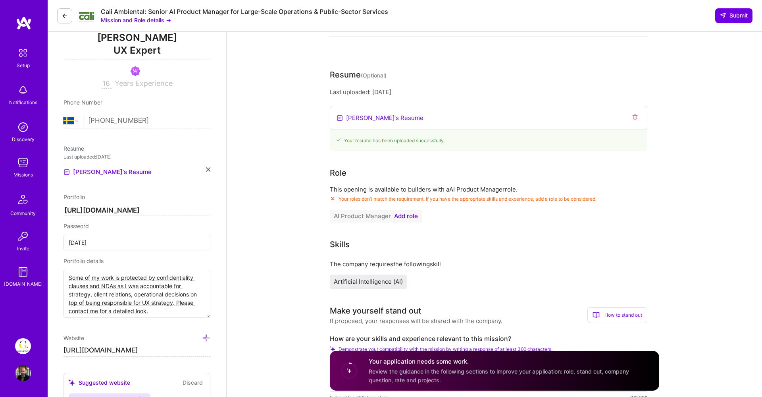
scroll to position [109, 0]
click at [401, 220] on button "AI Product Manager Add role" at bounding box center [376, 214] width 92 height 13
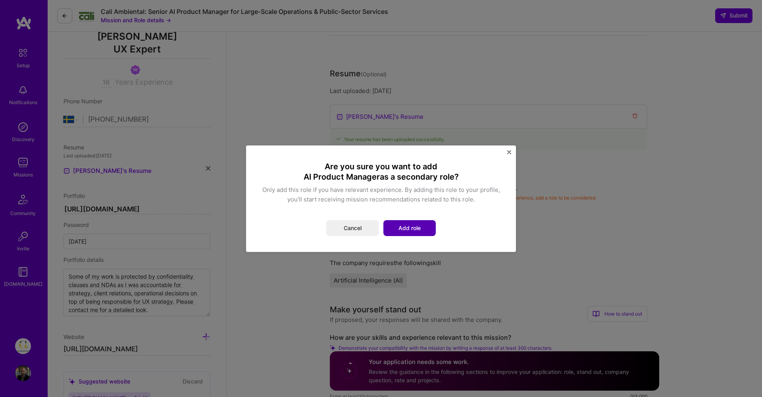
click at [410, 227] on button "Add role" at bounding box center [410, 228] width 52 height 16
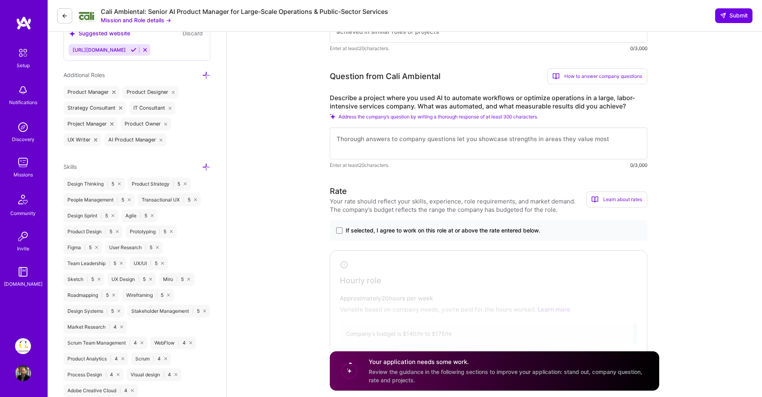
scroll to position [458, 0]
click at [467, 225] on span "If selected, I agree to work on this role at or above the rate entered below." at bounding box center [443, 229] width 195 height 8
click at [0, 0] on input "If selected, I agree to work on this role at or above the rate entered below." at bounding box center [0, 0] width 0 height 0
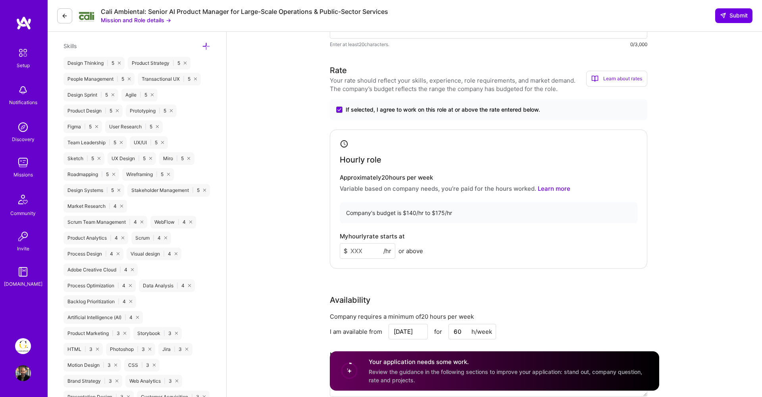
scroll to position [584, 0]
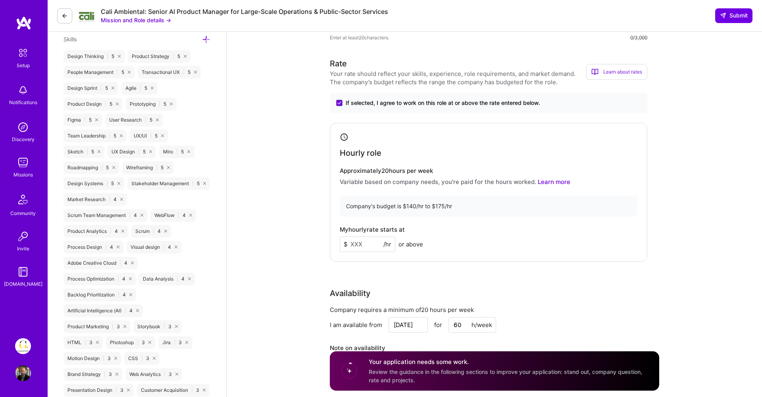
click at [361, 244] on input at bounding box center [368, 243] width 56 height 15
type input "100"
click at [457, 244] on div "My hourly rate starts at $ 100 /hr or above" at bounding box center [489, 239] width 298 height 26
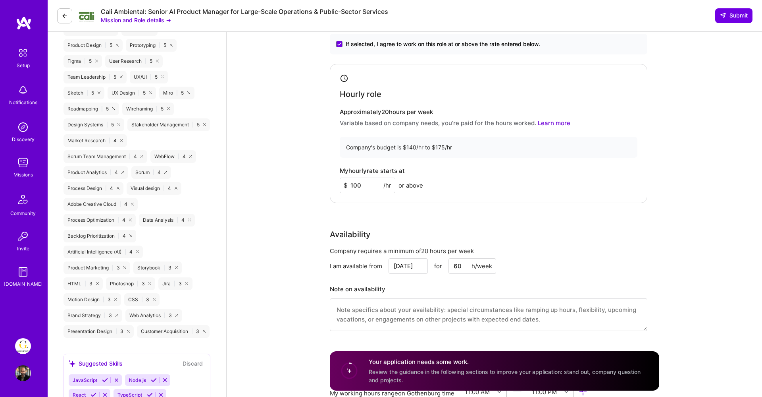
scroll to position [651, 0]
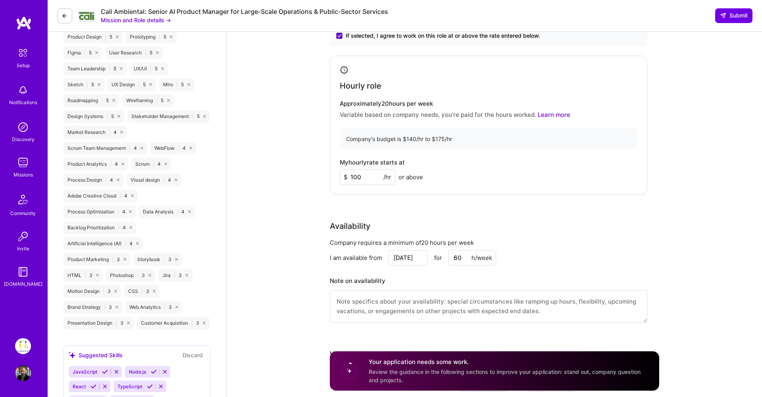
click at [410, 259] on input "[DATE]" at bounding box center [408, 257] width 39 height 15
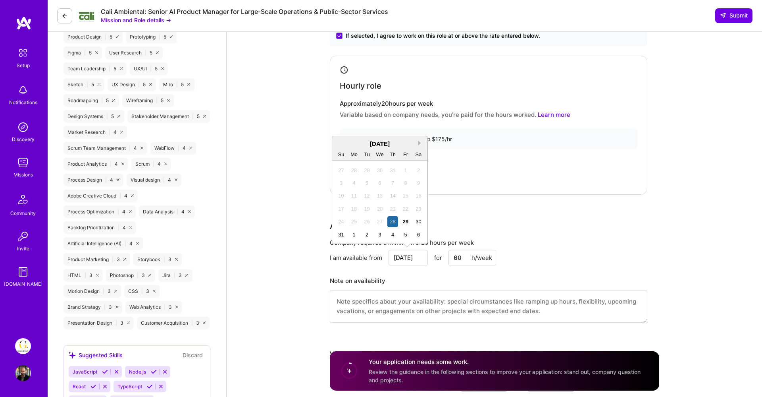
click at [420, 140] on button "Next Month" at bounding box center [421, 143] width 6 height 6
click at [355, 180] on div "8" at bounding box center [354, 182] width 11 height 11
type input "[DATE]"
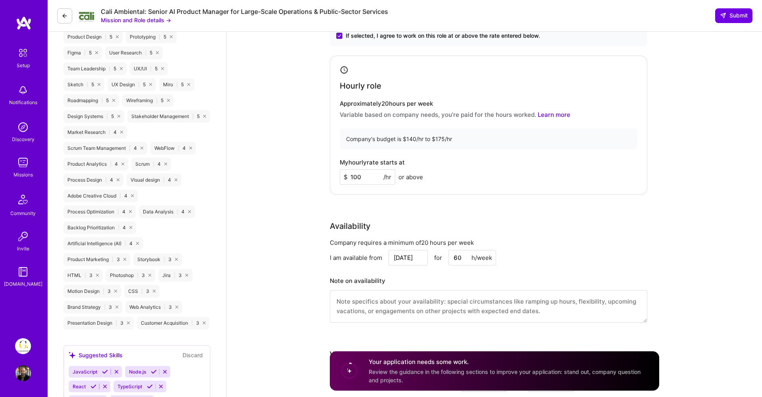
drag, startPoint x: 462, startPoint y: 257, endPoint x: 451, endPoint y: 256, distance: 10.7
click at [451, 256] on input "60" at bounding box center [473, 257] width 48 height 15
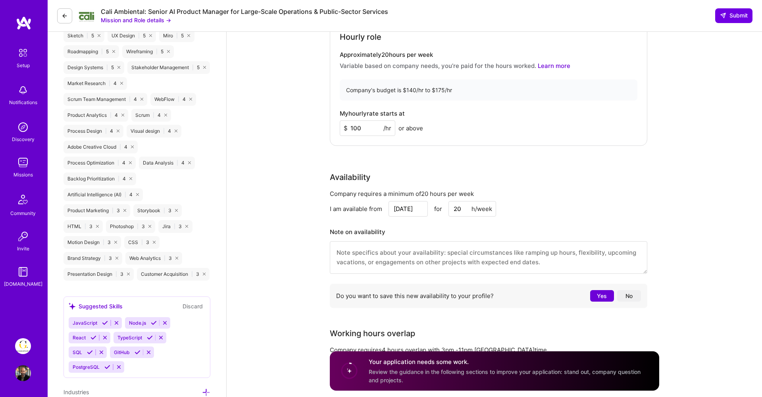
scroll to position [701, 0]
type input "20"
click at [626, 295] on button "No" at bounding box center [629, 294] width 24 height 12
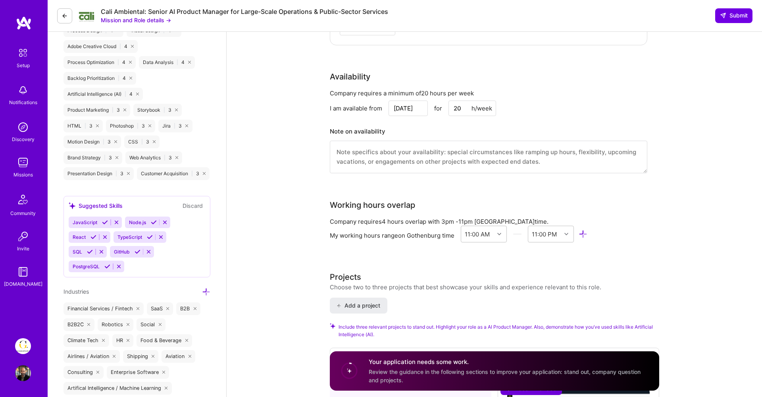
scroll to position [811, 0]
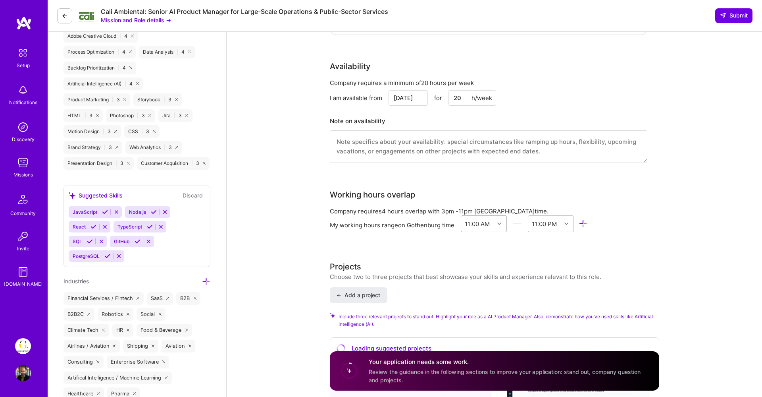
click at [497, 223] on div at bounding box center [500, 223] width 12 height 10
click at [483, 276] on div "1:00 AM" at bounding box center [484, 273] width 46 height 15
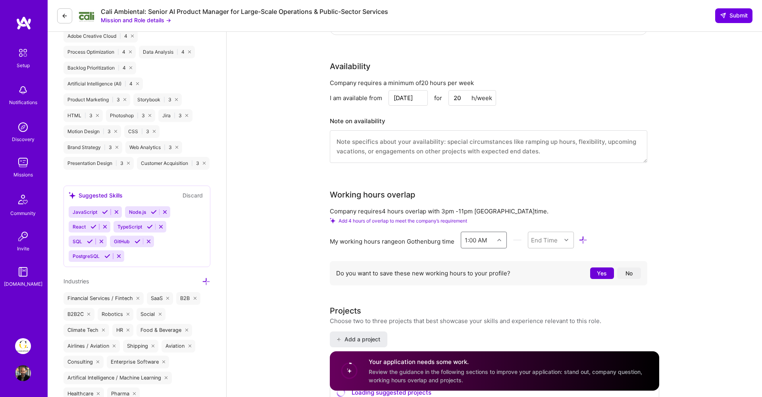
click at [499, 240] on icon at bounding box center [499, 240] width 4 height 4
click at [483, 275] on div "11:00 AM" at bounding box center [484, 276] width 46 height 15
click at [556, 243] on div "End Time" at bounding box center [544, 239] width 27 height 8
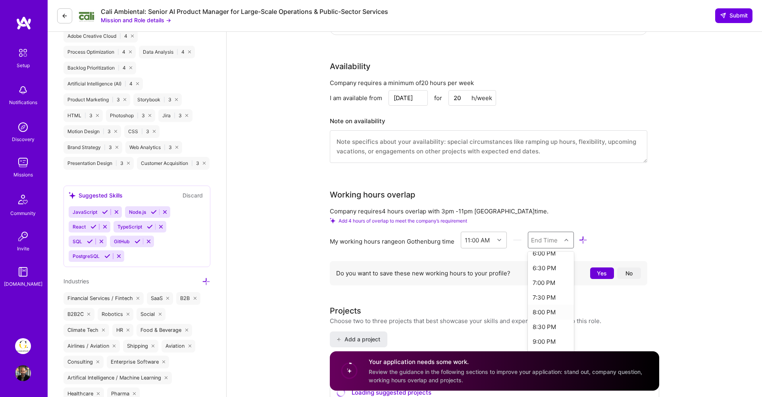
click at [549, 312] on div "8:00 PM" at bounding box center [551, 311] width 46 height 15
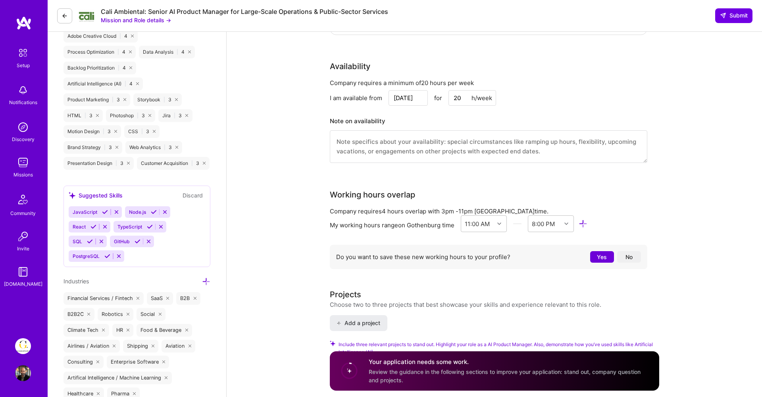
click at [623, 258] on button "No" at bounding box center [629, 257] width 24 height 12
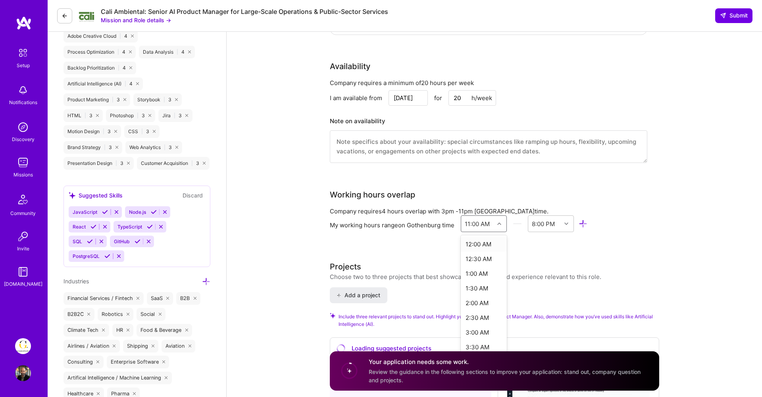
click at [495, 227] on div "11:00 AM" at bounding box center [477, 224] width 33 height 16
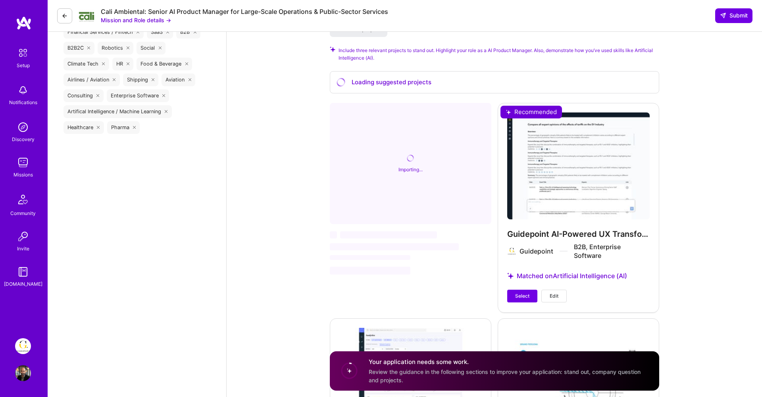
scroll to position [1076, 0]
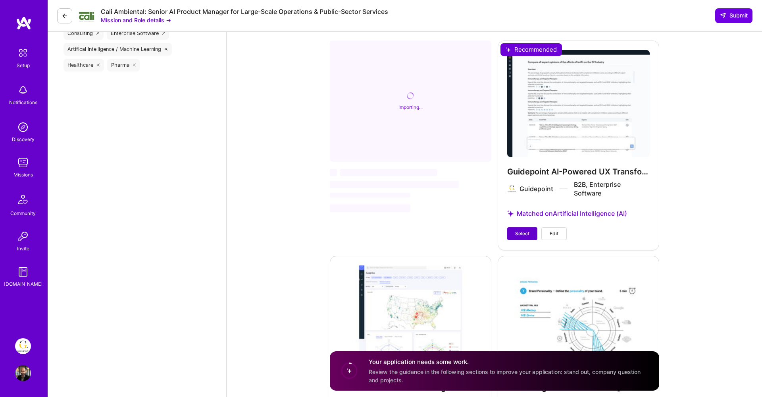
click at [524, 230] on span "Select" at bounding box center [522, 233] width 14 height 7
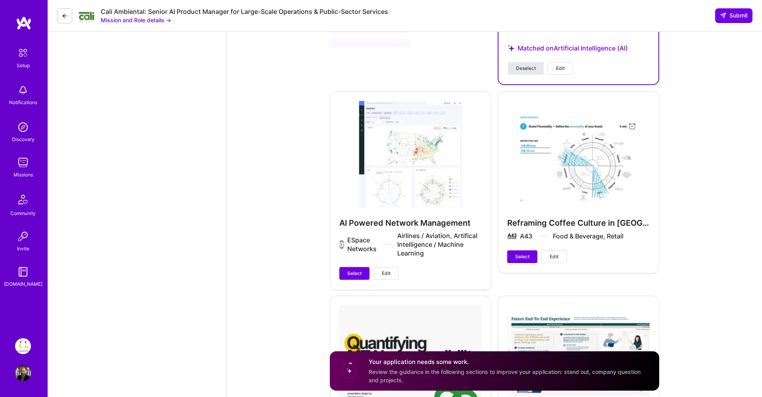
scroll to position [1297, 0]
click at [349, 269] on span "Select" at bounding box center [354, 272] width 14 height 7
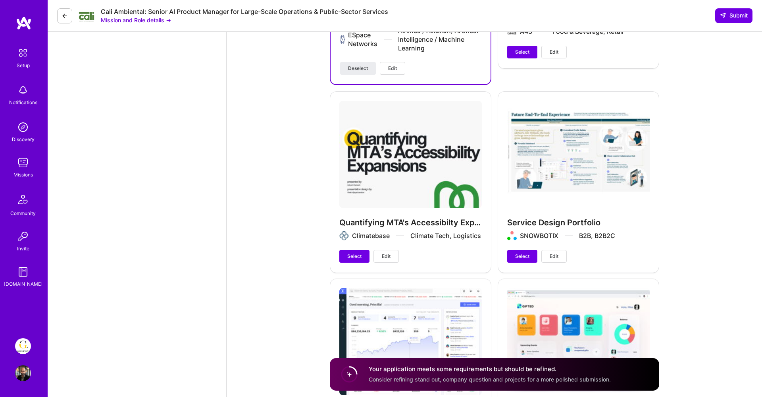
scroll to position [1499, 0]
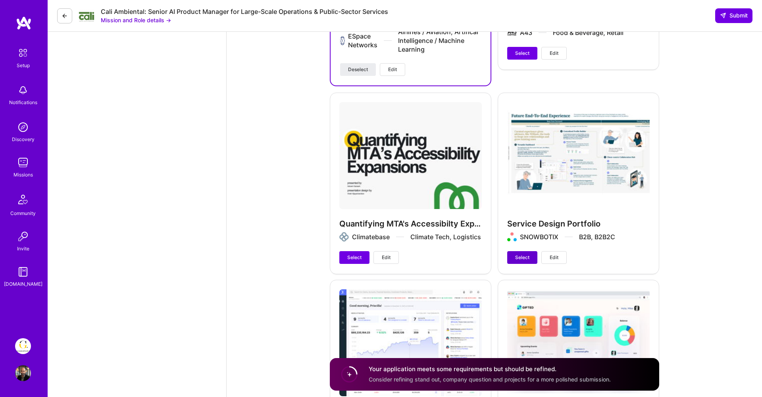
click at [516, 258] on span "Select" at bounding box center [522, 257] width 14 height 7
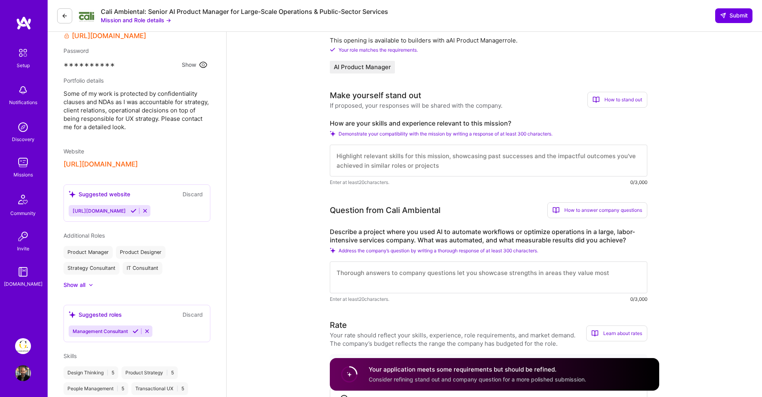
scroll to position [255, 0]
click at [190, 195] on button "Discard" at bounding box center [192, 195] width 25 height 9
click at [142, 213] on icon at bounding box center [145, 212] width 6 height 6
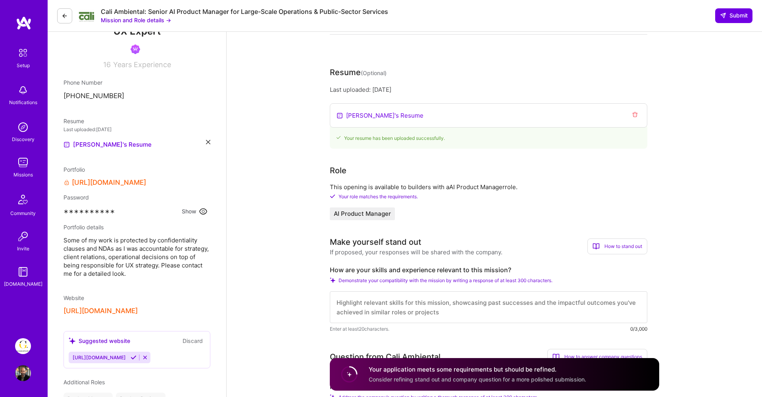
scroll to position [0, 0]
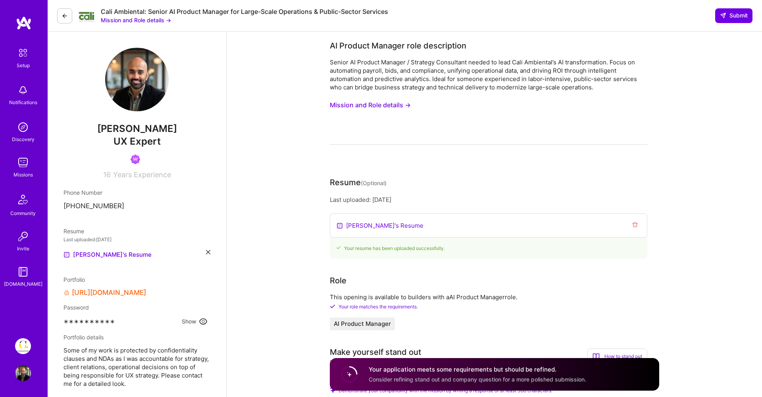
click at [62, 15] on icon at bounding box center [65, 16] width 6 height 6
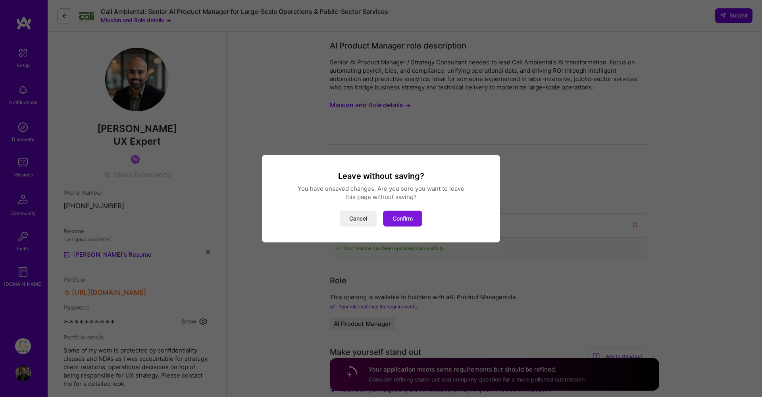
click at [393, 217] on button "Confirm" at bounding box center [402, 218] width 39 height 16
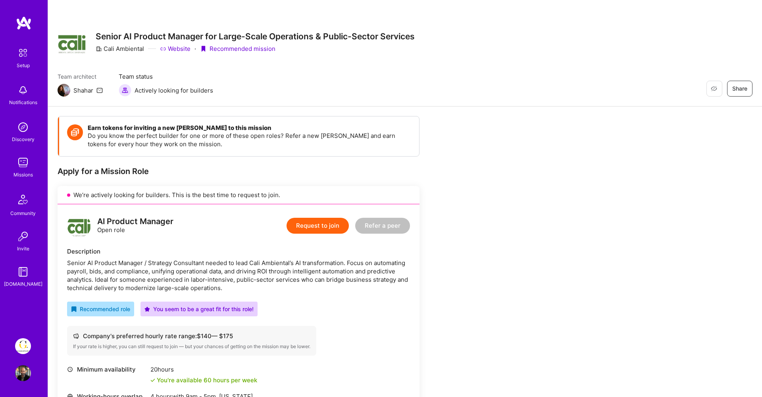
click at [327, 225] on button "Request to join" at bounding box center [318, 226] width 62 height 16
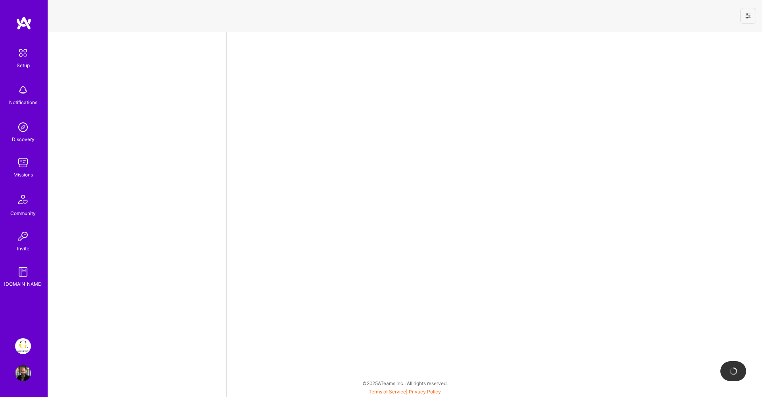
select select "SE"
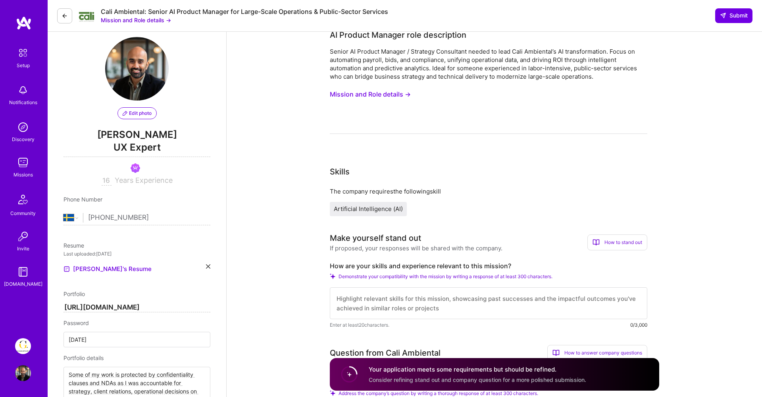
scroll to position [10, 0]
click at [391, 98] on button "Mission and Role details →" at bounding box center [370, 95] width 81 height 15
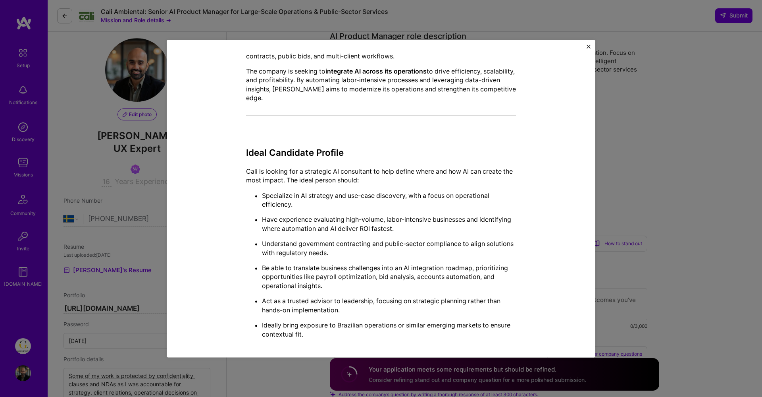
scroll to position [222, 0]
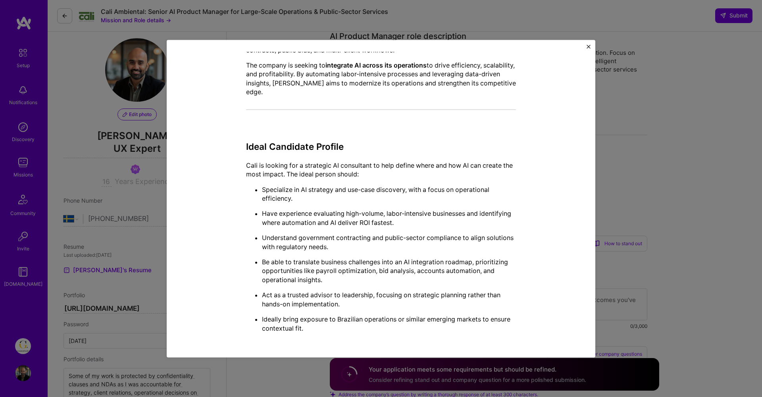
click at [368, 260] on p "Be able to translate business challenges into an AI integration roadmap, priori…" at bounding box center [389, 270] width 254 height 27
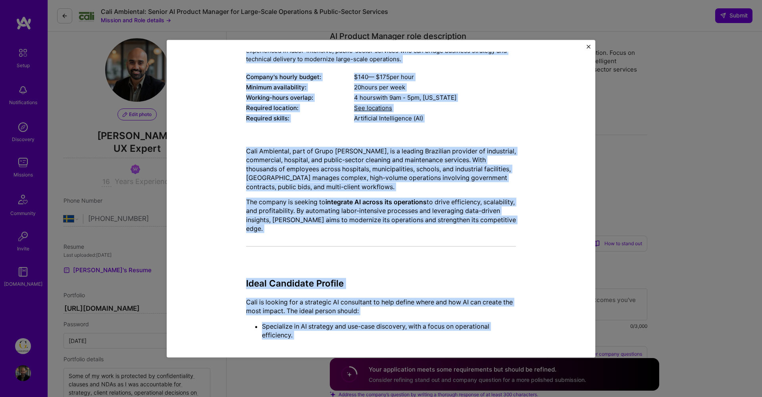
scroll to position [0, 0]
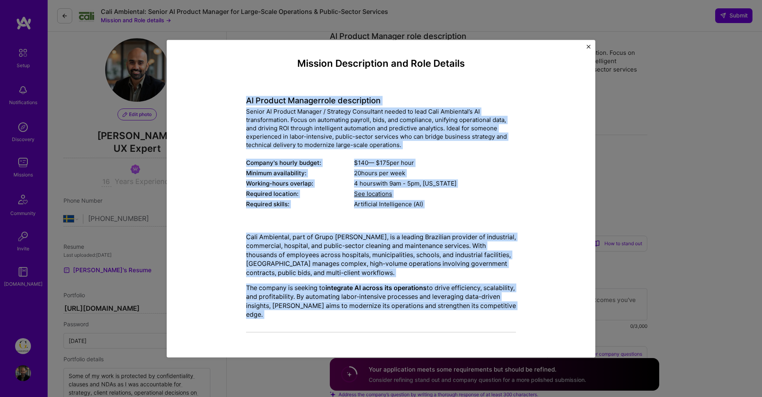
drag, startPoint x: 315, startPoint y: 326, endPoint x: 259, endPoint y: 79, distance: 253.1
click at [259, 79] on div "Mission Description and Role Details AI Product Manager role description Senior…" at bounding box center [381, 309] width 270 height 503
copy div "LO Ipsumdo Sitamet cons adipiscinge Seddoe TE Incidid Utlabor / Etdolore Magnaa…"
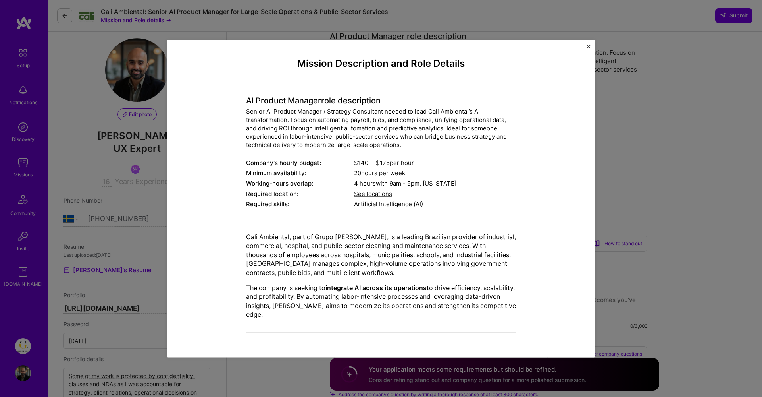
click at [684, 187] on div "Mission Description and Role Details AI Product Manager role description Senior…" at bounding box center [381, 198] width 762 height 397
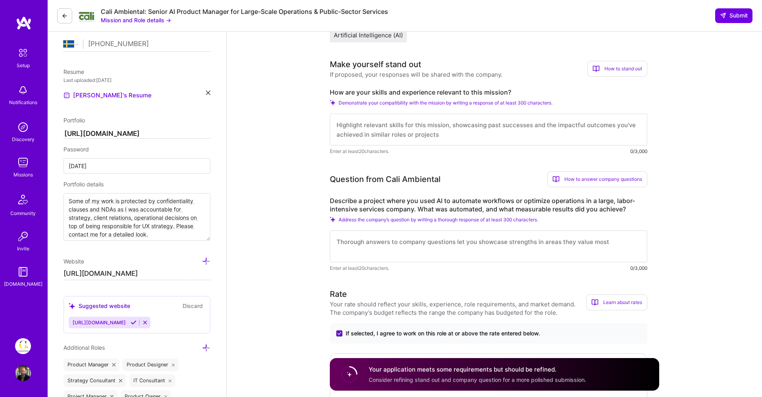
scroll to position [203, 0]
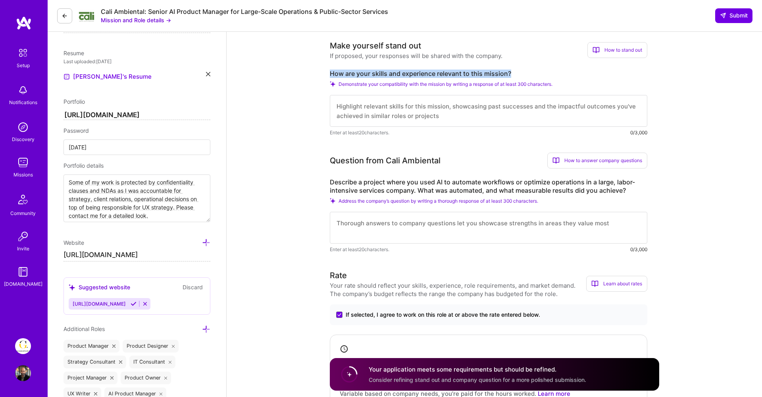
drag, startPoint x: 524, startPoint y: 70, endPoint x: 325, endPoint y: 73, distance: 199.3
copy label "How are your skills and experience relevant to this mission?"
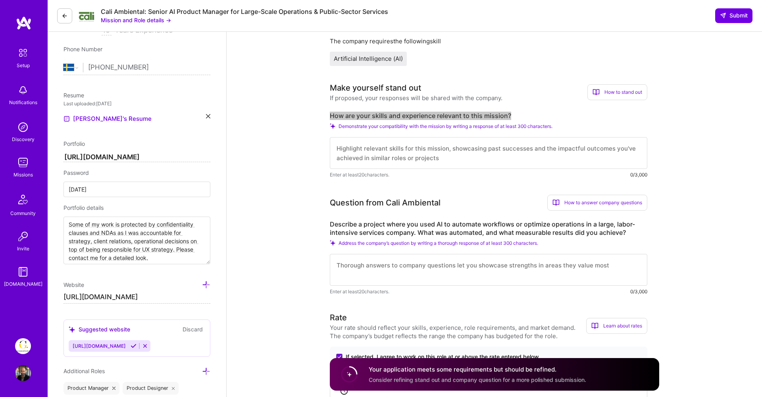
scroll to position [160, 0]
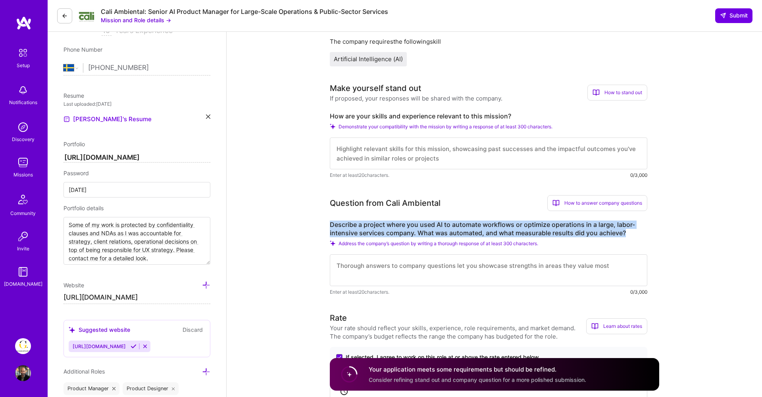
drag, startPoint x: 630, startPoint y: 234, endPoint x: 312, endPoint y: 215, distance: 319.0
copy label "Describe a project where you used AI to automate workflows or optimize operatio…"
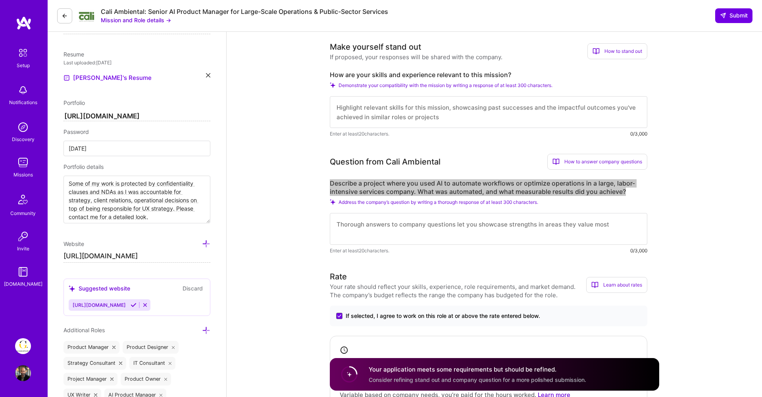
scroll to position [161, 0]
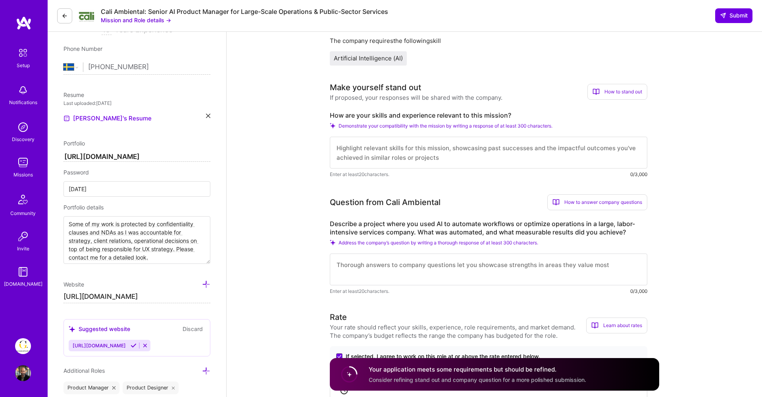
click at [396, 155] on textarea at bounding box center [489, 153] width 318 height 32
paste textarea "Lo 89 ipsum dolorsi ametcon adipiscingelit se doeiu—temp incididu $09U laboree …"
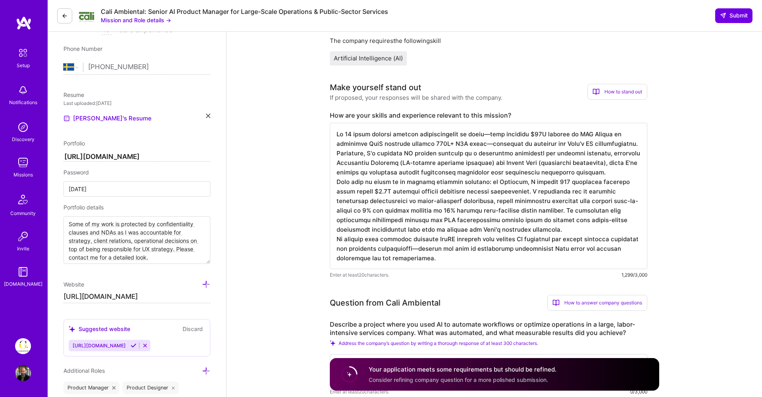
click at [481, 133] on textarea at bounding box center [489, 196] width 318 height 146
click at [486, 144] on textarea at bounding box center [489, 196] width 318 height 146
click at [628, 144] on textarea at bounding box center [489, 196] width 318 height 146
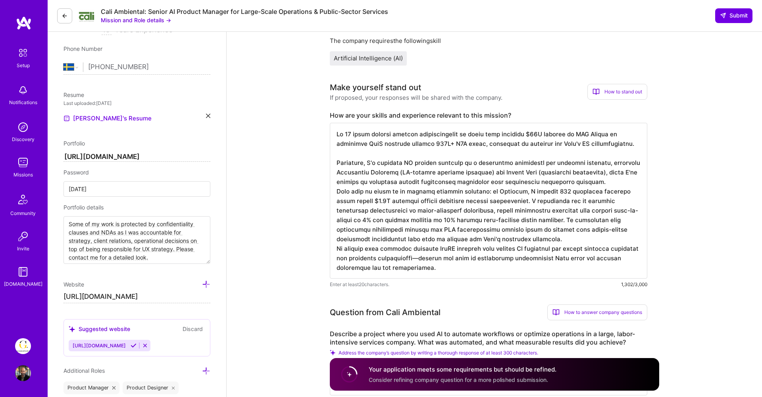
click at [624, 185] on textarea at bounding box center [489, 201] width 318 height 156
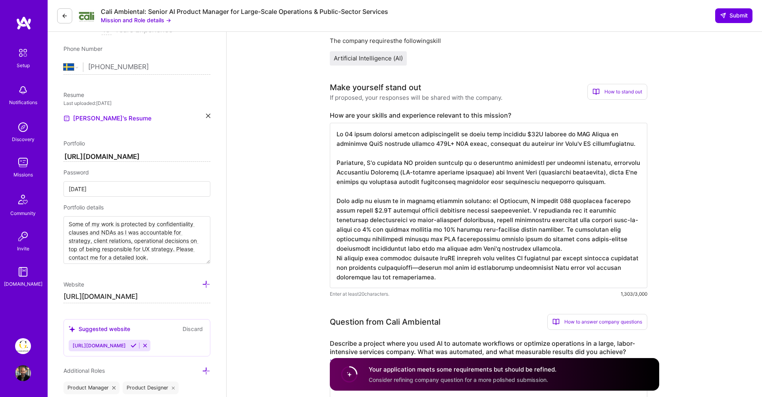
drag, startPoint x: 337, startPoint y: 182, endPoint x: 365, endPoint y: 182, distance: 28.2
click at [365, 182] on textarea at bounding box center [489, 205] width 318 height 165
click at [386, 181] on textarea at bounding box center [489, 205] width 318 height 165
click at [553, 181] on textarea at bounding box center [489, 205] width 318 height 165
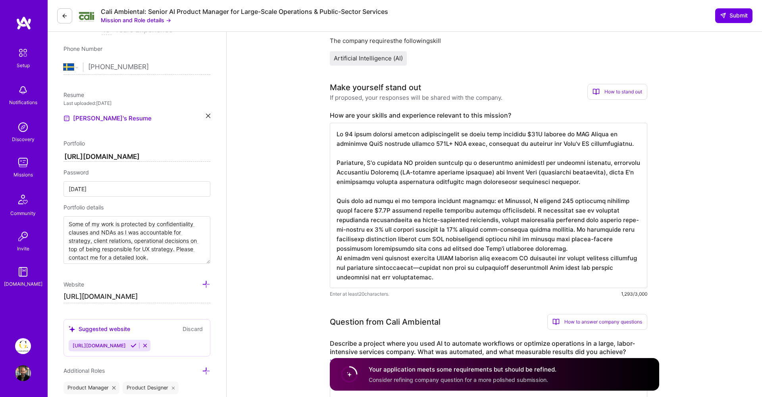
click at [553, 181] on textarea at bounding box center [489, 205] width 318 height 165
click at [539, 250] on textarea at bounding box center [489, 205] width 318 height 165
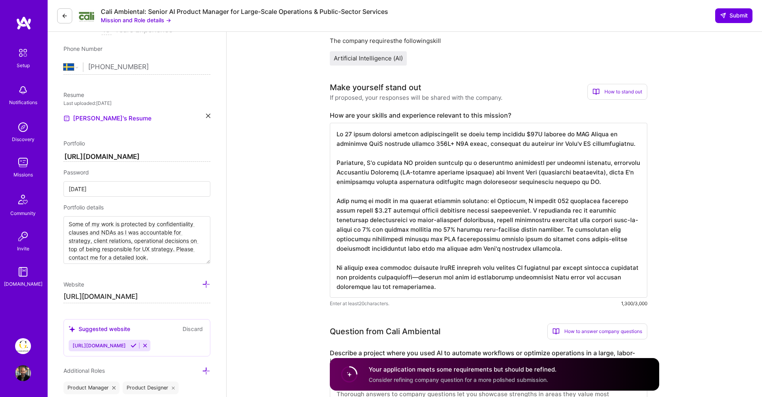
click at [358, 239] on textarea at bounding box center [489, 210] width 318 height 175
click at [454, 286] on textarea at bounding box center [489, 210] width 318 height 175
click at [413, 280] on textarea at bounding box center [489, 210] width 318 height 175
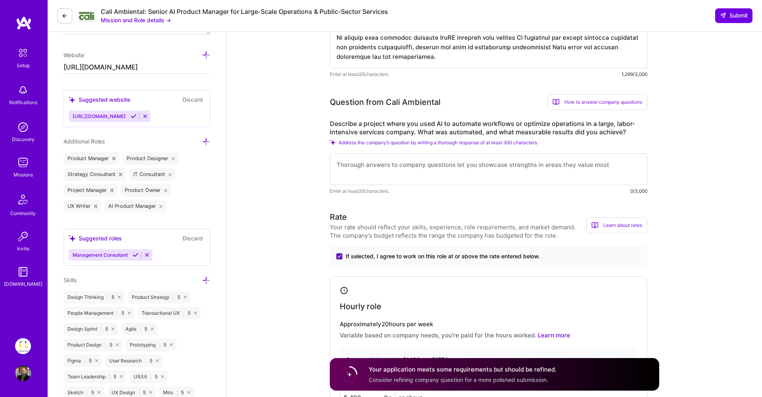
scroll to position [396, 0]
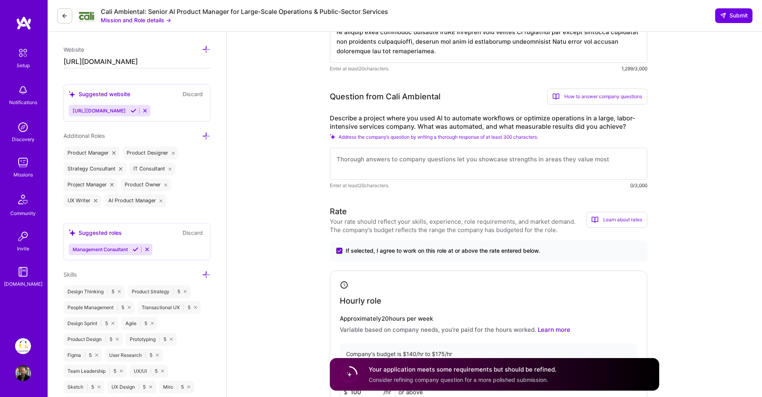
type textarea "My 16 years driving digital transformation at scale from managing $52M budgets …"
click at [397, 162] on textarea at bounding box center [489, 164] width 318 height 32
paste textarea "Lo Ipsumdolor Sitametc, A'e seddoeius tempori utl ET dolorem aliquaen adm venia…"
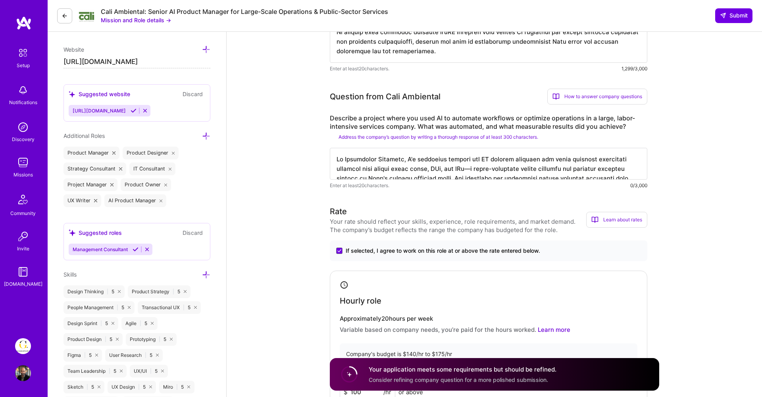
scroll to position [415, 0]
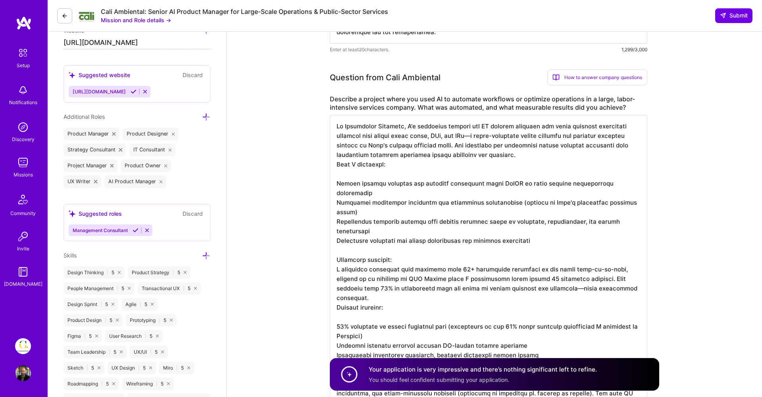
click at [451, 134] on textarea at bounding box center [489, 259] width 318 height 289
click at [421, 161] on textarea at bounding box center [489, 259] width 318 height 289
click at [502, 153] on textarea at bounding box center [489, 259] width 318 height 289
drag, startPoint x: 454, startPoint y: 136, endPoint x: 470, endPoint y: 136, distance: 16.7
click at [470, 136] on textarea at bounding box center [489, 259] width 318 height 289
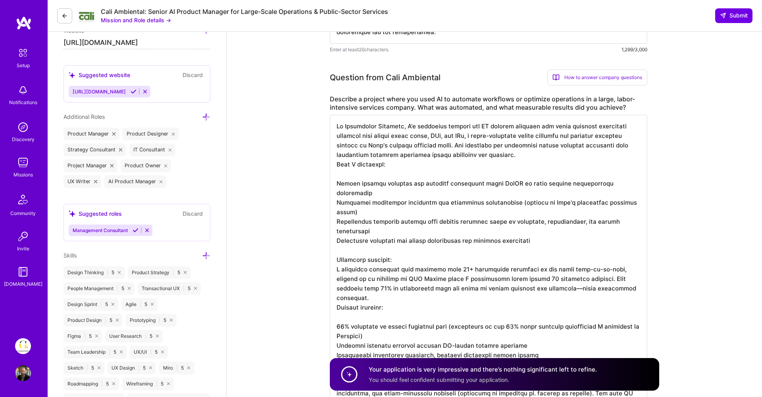
click at [461, 158] on textarea at bounding box center [489, 259] width 318 height 289
click at [500, 155] on textarea at bounding box center [489, 259] width 318 height 289
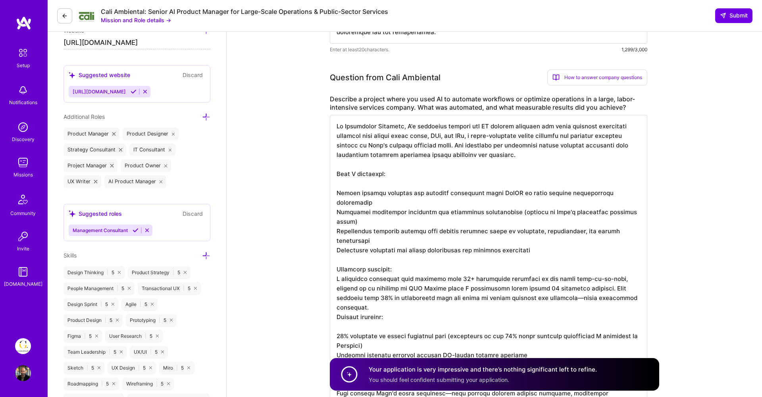
drag, startPoint x: 450, startPoint y: 138, endPoint x: 471, endPoint y: 135, distance: 21.6
click at [471, 135] on textarea at bounding box center [489, 264] width 318 height 299
click at [528, 150] on textarea at bounding box center [489, 264] width 318 height 299
click at [456, 189] on textarea at bounding box center [489, 264] width 318 height 299
click at [370, 186] on textarea at bounding box center [489, 264] width 318 height 299
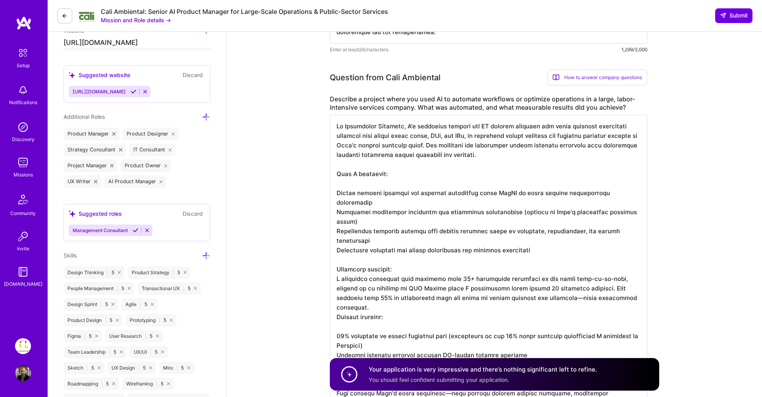
click at [444, 216] on textarea at bounding box center [489, 264] width 318 height 299
click at [441, 221] on textarea at bounding box center [489, 264] width 318 height 299
click at [335, 192] on textarea at bounding box center [489, 264] width 318 height 299
click at [474, 211] on textarea at bounding box center [489, 264] width 318 height 299
click at [338, 202] on textarea at bounding box center [489, 264] width 318 height 299
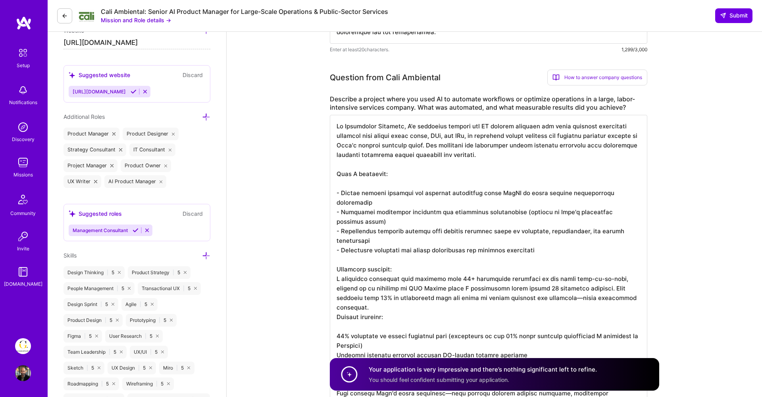
click at [406, 287] on textarea at bounding box center [489, 264] width 318 height 299
click at [539, 276] on textarea at bounding box center [489, 264] width 318 height 299
click at [438, 287] on textarea at bounding box center [489, 264] width 318 height 299
click at [336, 289] on textarea at bounding box center [489, 264] width 318 height 299
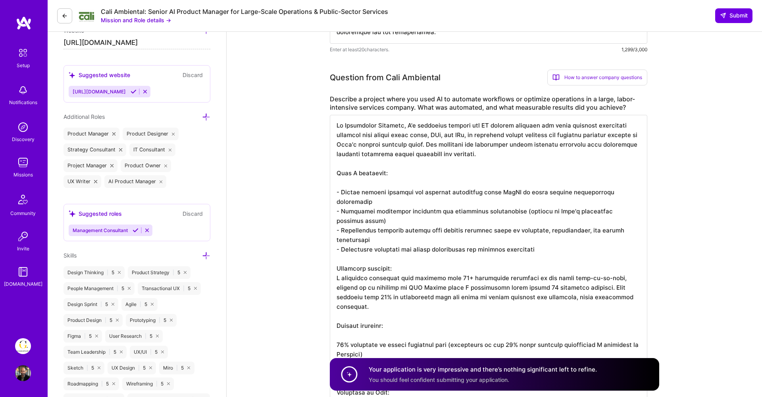
click at [334, 316] on textarea at bounding box center [489, 269] width 318 height 308
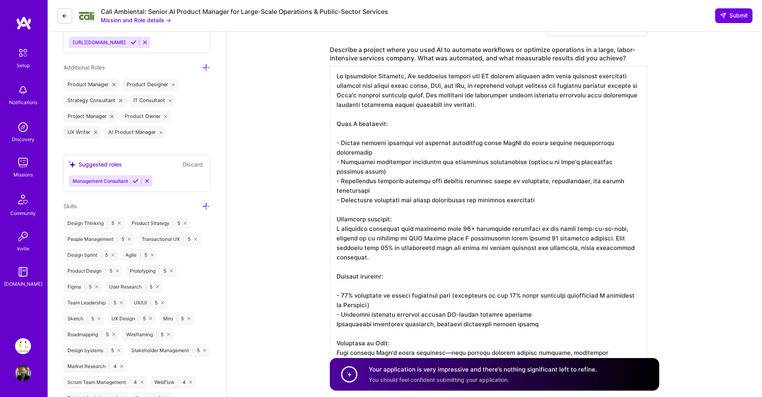
scroll to position [468, 0]
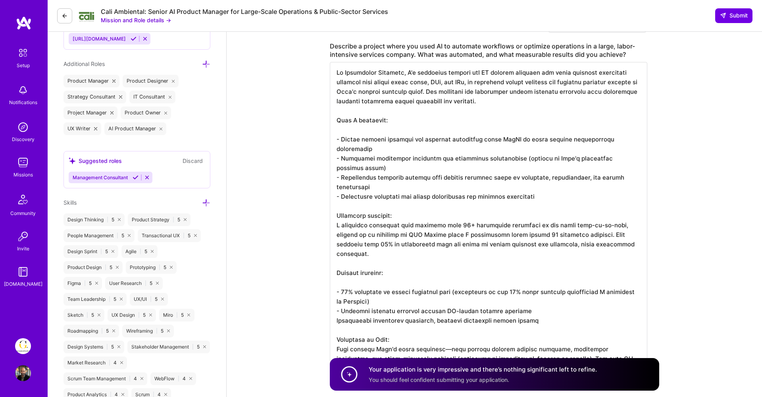
drag, startPoint x: 469, startPoint y: 273, endPoint x: 455, endPoint y: 260, distance: 19.1
click at [455, 260] on textarea at bounding box center [489, 216] width 318 height 308
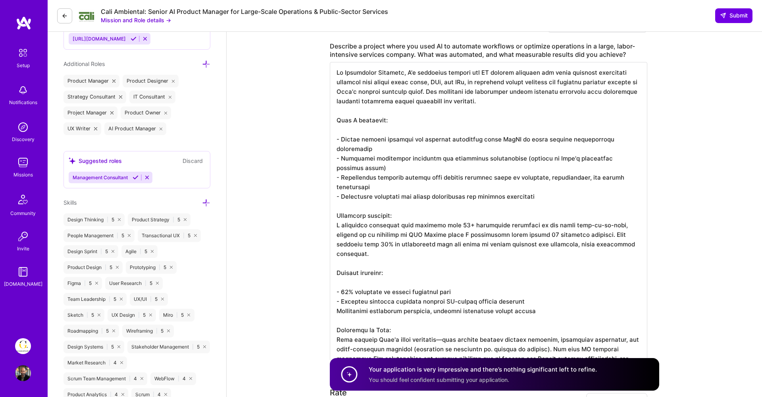
scroll to position [0, 0]
click at [336, 281] on textarea at bounding box center [489, 211] width 318 height 299
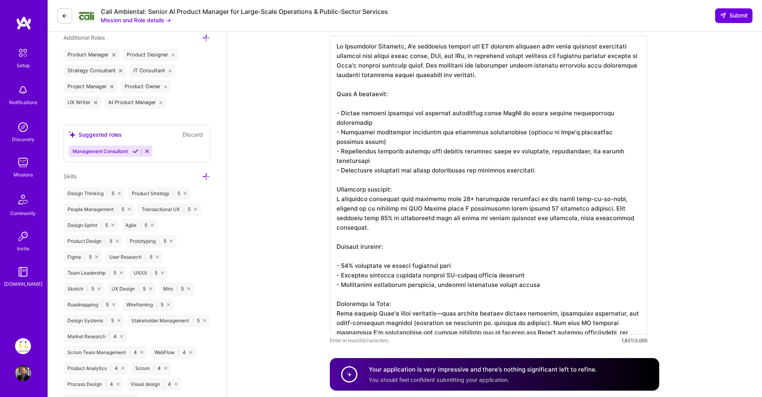
scroll to position [496, 0]
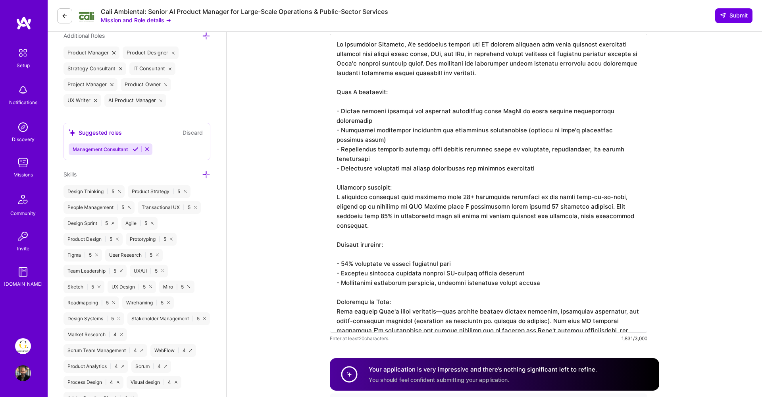
click at [439, 252] on textarea at bounding box center [489, 183] width 318 height 299
click at [395, 270] on textarea at bounding box center [489, 183] width 318 height 299
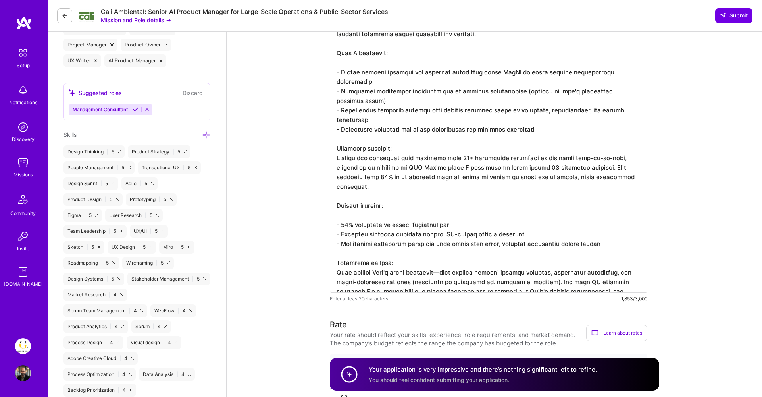
scroll to position [559, 0]
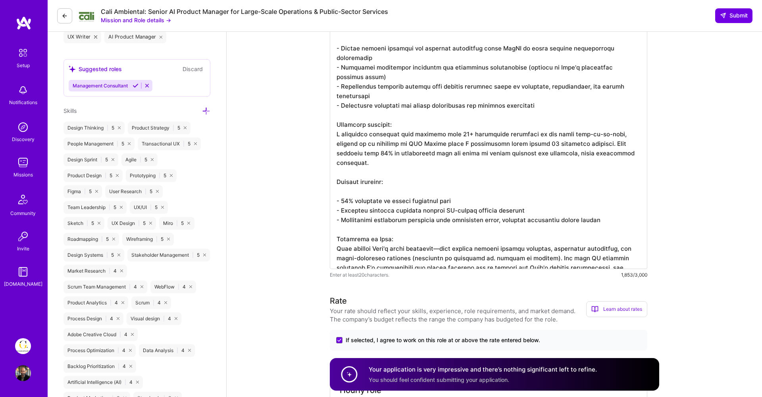
click at [338, 222] on textarea at bounding box center [489, 119] width 318 height 299
click at [337, 220] on textarea at bounding box center [489, 119] width 318 height 299
drag, startPoint x: 440, startPoint y: 219, endPoint x: 432, endPoint y: 221, distance: 7.9
click at [433, 221] on textarea at bounding box center [489, 119] width 318 height 299
drag, startPoint x: 409, startPoint y: 228, endPoint x: 541, endPoint y: 229, distance: 131.4
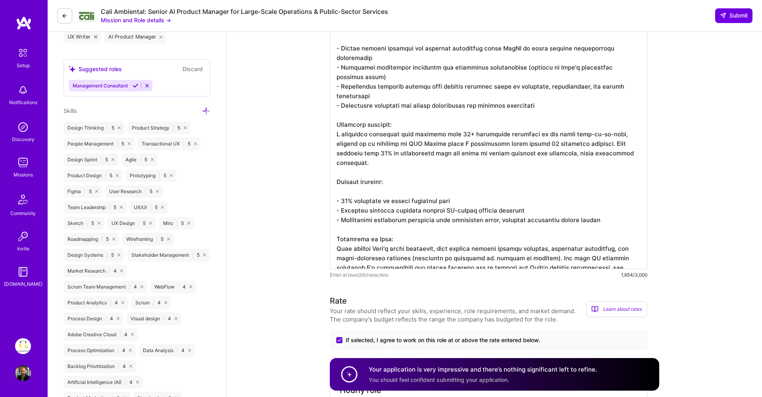
click at [541, 229] on textarea at bounding box center [489, 119] width 318 height 299
click at [505, 257] on textarea at bounding box center [489, 119] width 318 height 299
drag, startPoint x: 391, startPoint y: 259, endPoint x: 461, endPoint y: 260, distance: 69.1
click at [461, 260] on textarea at bounding box center [489, 119] width 318 height 299
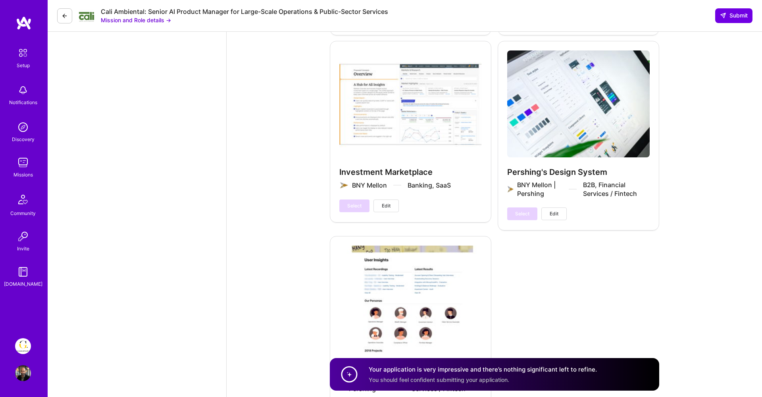
scroll to position [3212, 0]
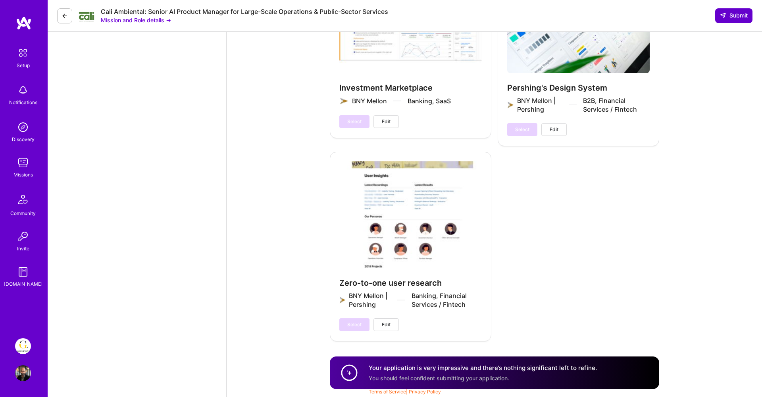
type textarea "At Guidepoint Insights, I'm currently driving the AI product strategy for their…"
click at [725, 17] on icon at bounding box center [723, 15] width 6 height 6
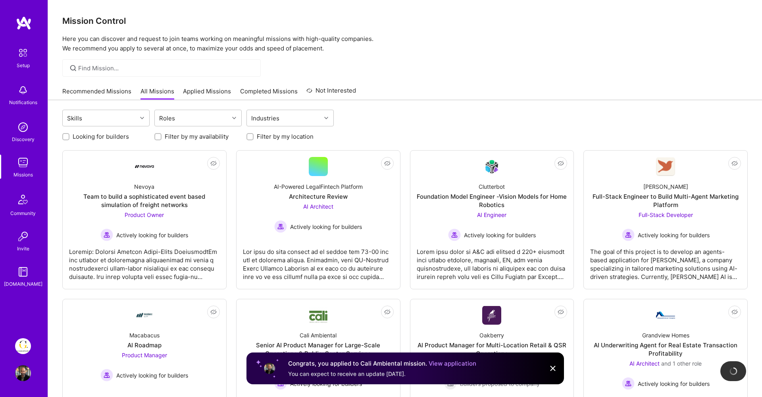
click at [175, 127] on div "Skills Roles Industries" at bounding box center [405, 119] width 686 height 19
click at [175, 116] on div "Roles" at bounding box center [167, 118] width 20 height 12
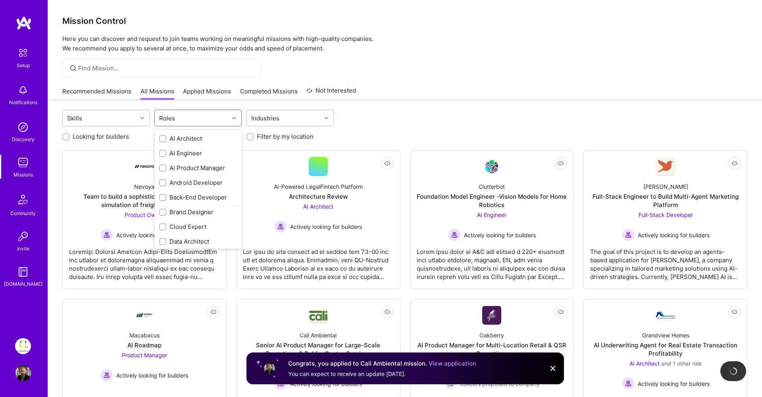
scroll to position [281, 0]
click at [177, 239] on div "UX Expert" at bounding box center [198, 239] width 78 height 8
checkbox input "true"
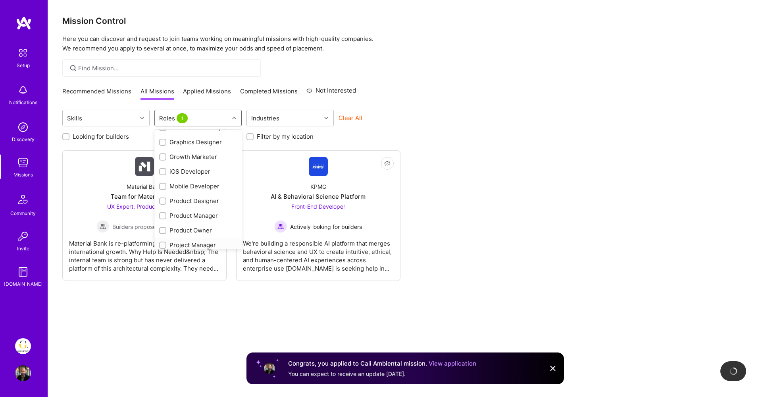
scroll to position [168, 0]
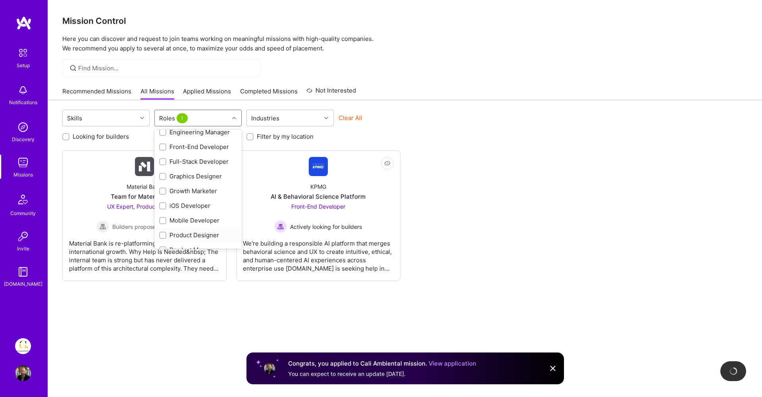
click at [193, 237] on div "Product Designer" at bounding box center [198, 235] width 78 height 8
checkbox input "true"
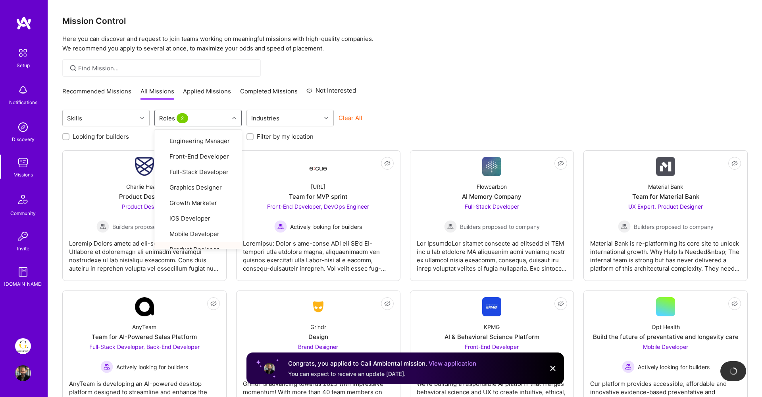
click at [431, 112] on div "Skills option Product Designer, selected. option Product Designer focused, 19 o…" at bounding box center [405, 119] width 686 height 19
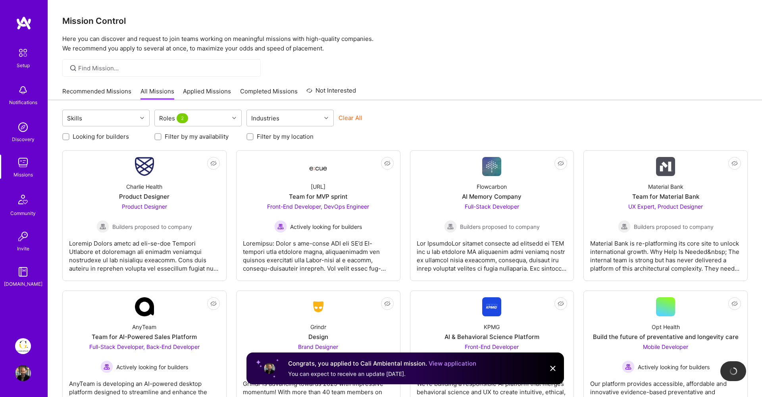
click at [94, 134] on label "Looking for builders" at bounding box center [101, 136] width 56 height 8
click at [69, 134] on input "Looking for builders" at bounding box center [67, 137] width 6 height 6
checkbox input "true"
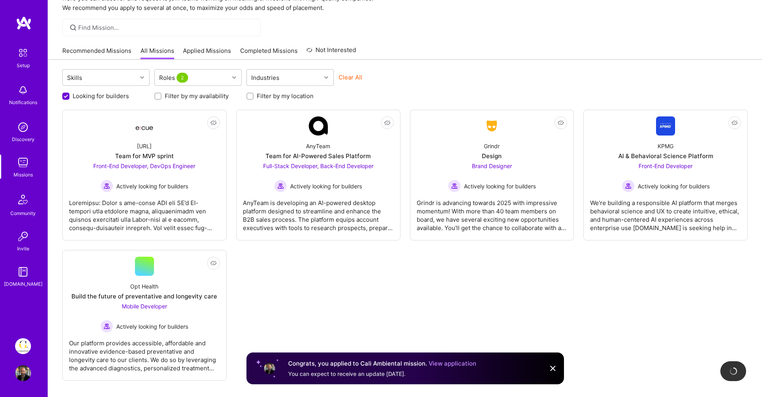
scroll to position [0, 0]
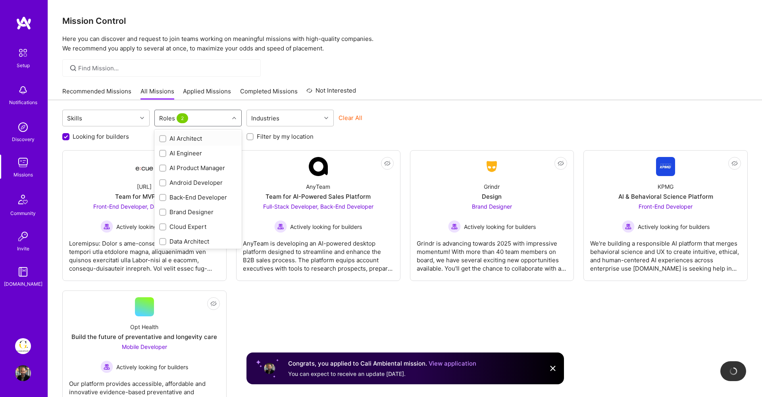
click at [220, 121] on div "Roles 2" at bounding box center [192, 118] width 74 height 16
click at [160, 169] on div at bounding box center [162, 167] width 7 height 7
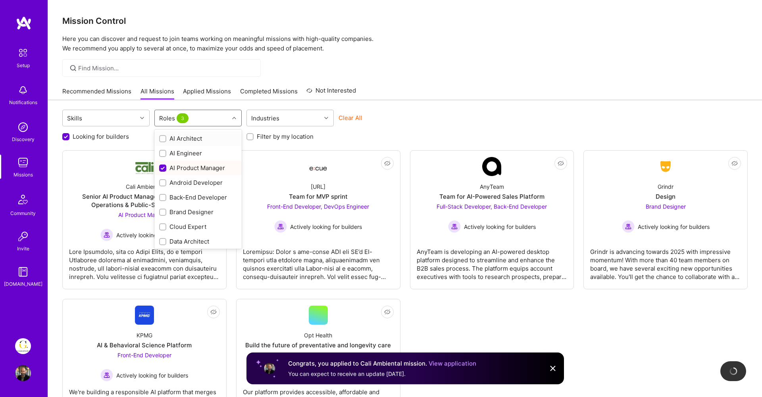
click at [204, 122] on div "Roles 3" at bounding box center [192, 118] width 74 height 16
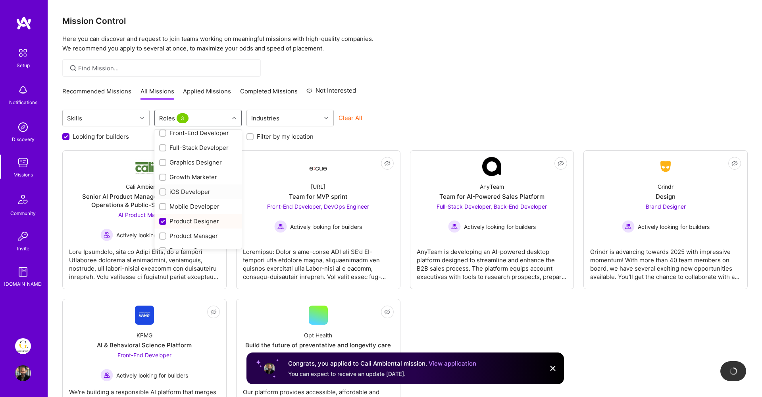
scroll to position [186, 0]
click at [165, 231] on input "checkbox" at bounding box center [164, 232] width 6 height 6
checkbox input "true"
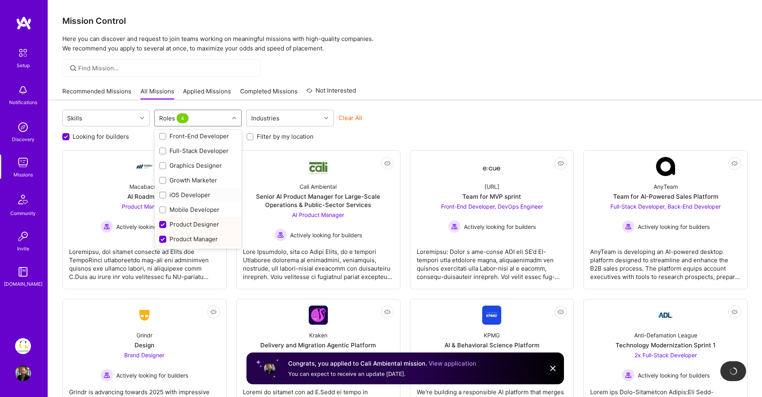
scroll to position [182, 0]
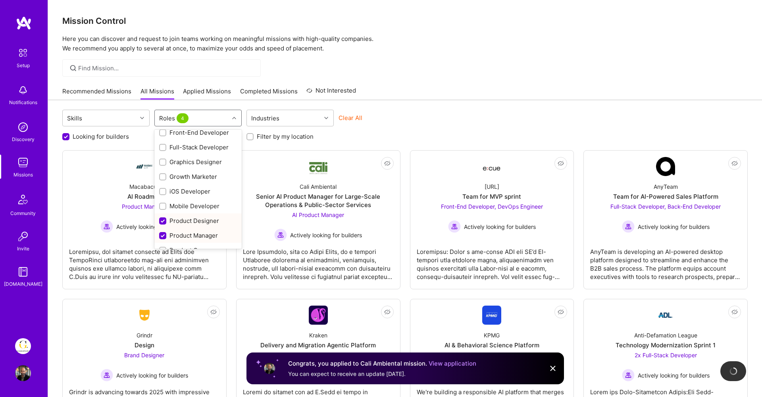
click at [186, 219] on div "Product Designer" at bounding box center [198, 220] width 78 height 8
checkbox input "false"
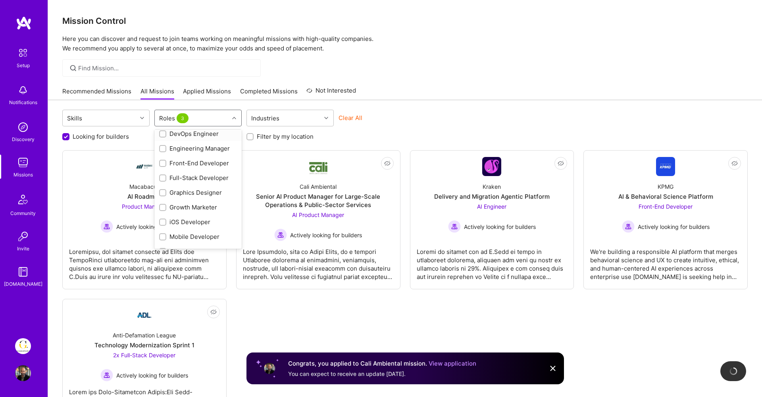
scroll to position [281, 0]
click at [168, 239] on div "UX Expert" at bounding box center [198, 239] width 78 height 8
checkbox input "false"
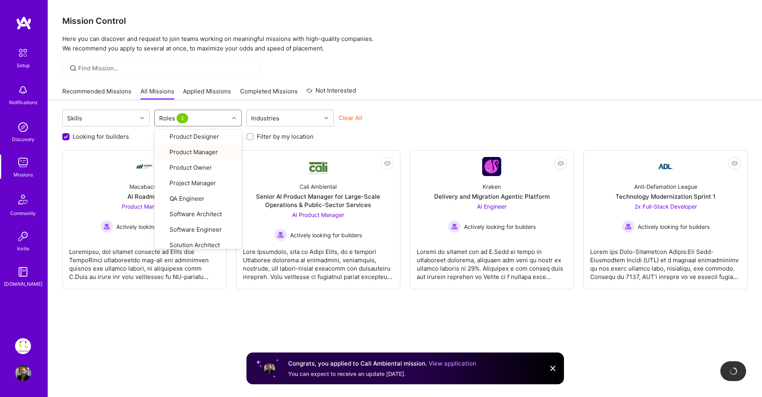
click at [432, 108] on div "Skills option UX Expert, deselected. option Product Manager focused, 20 of 27. …" at bounding box center [405, 258] width 714 height 317
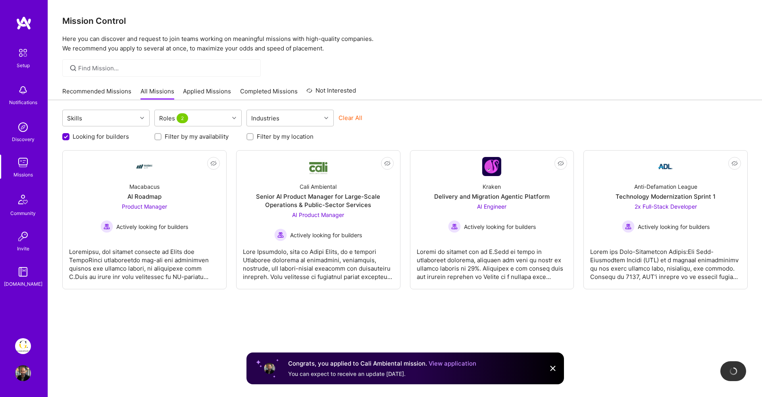
click at [30, 27] on img at bounding box center [24, 23] width 16 height 14
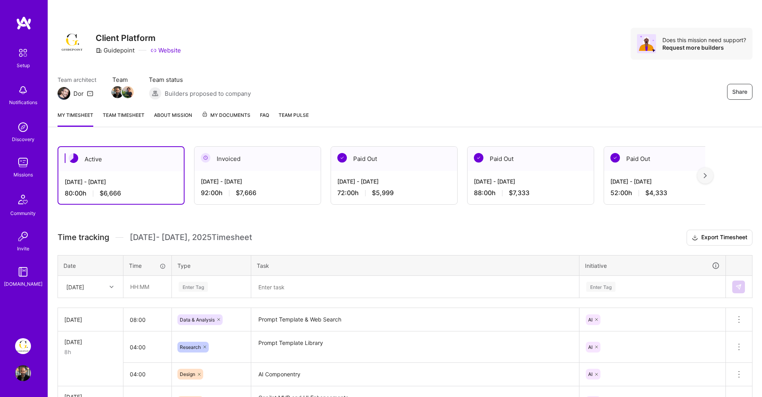
click at [15, 349] on link "Guidepoint: Client Platform" at bounding box center [23, 346] width 20 height 16
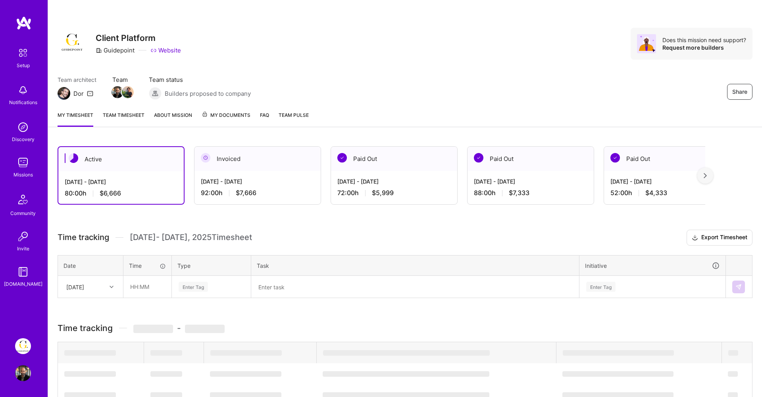
click at [18, 376] on img at bounding box center [23, 373] width 16 height 16
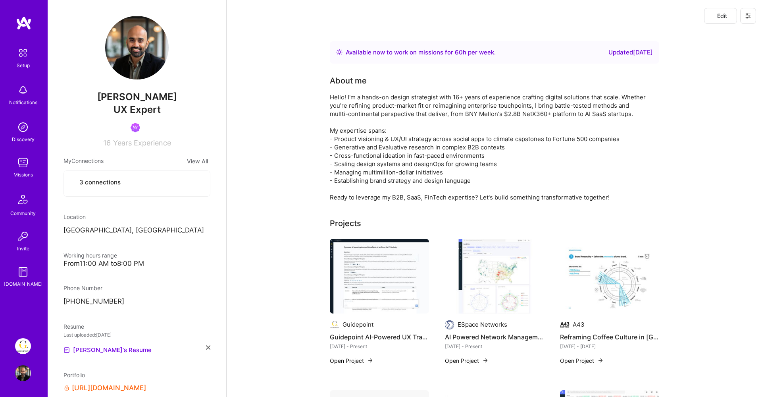
click at [21, 371] on img at bounding box center [23, 373] width 16 height 16
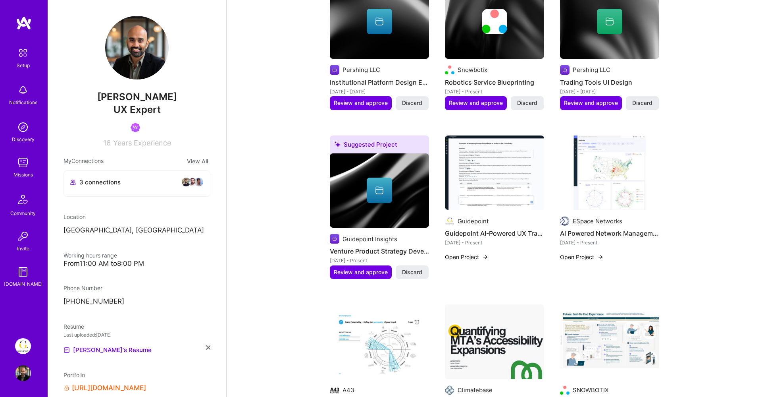
scroll to position [611, 0]
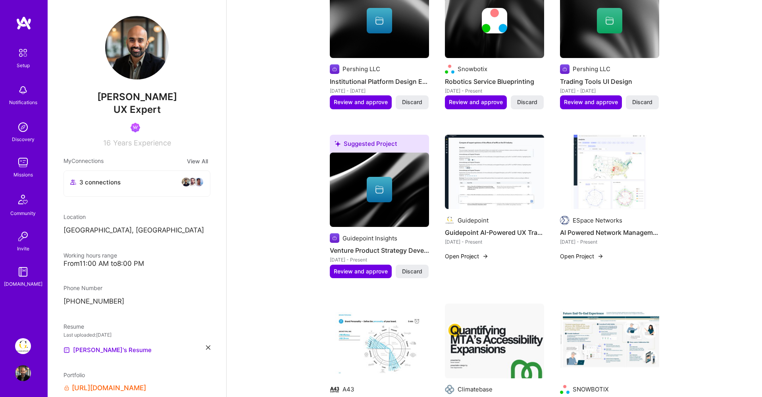
click at [495, 160] on img at bounding box center [494, 172] width 99 height 75
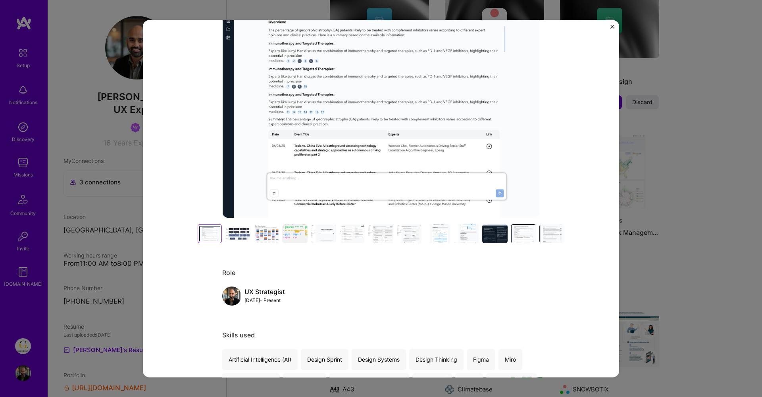
scroll to position [74, 0]
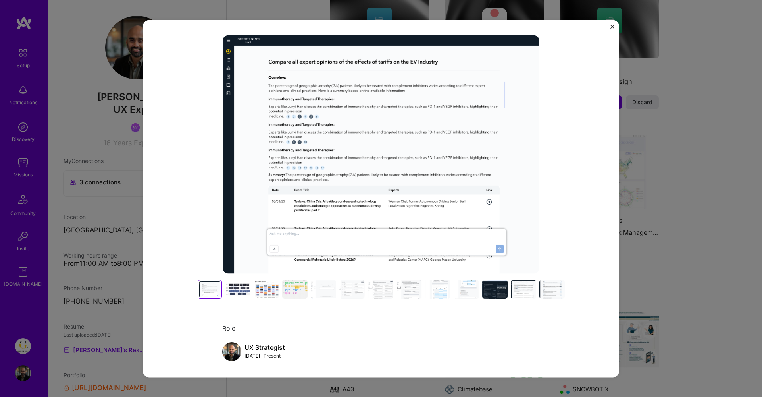
click at [243, 288] on div at bounding box center [237, 289] width 25 height 19
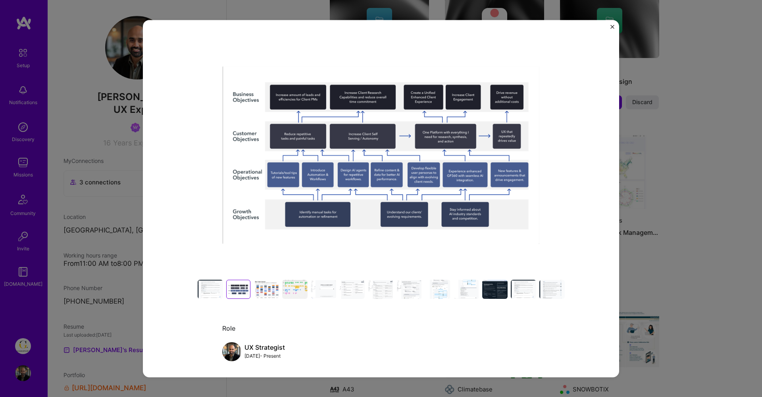
click at [243, 289] on div at bounding box center [238, 289] width 21 height 16
click at [262, 286] on div at bounding box center [266, 289] width 25 height 19
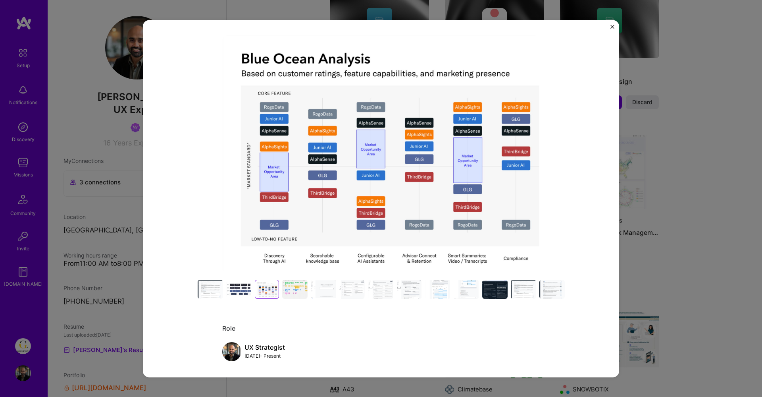
click at [289, 286] on div at bounding box center [294, 289] width 25 height 19
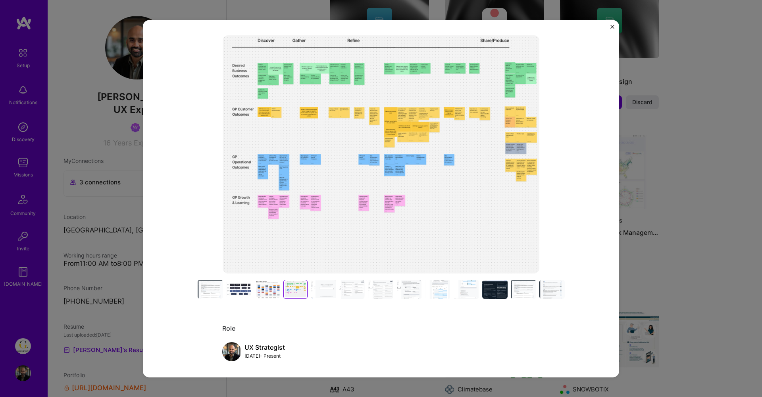
click at [322, 287] on div at bounding box center [323, 289] width 25 height 19
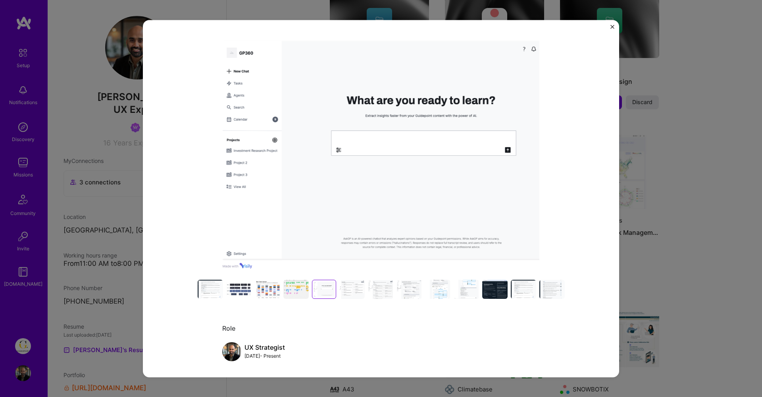
click at [358, 289] on div at bounding box center [351, 289] width 25 height 19
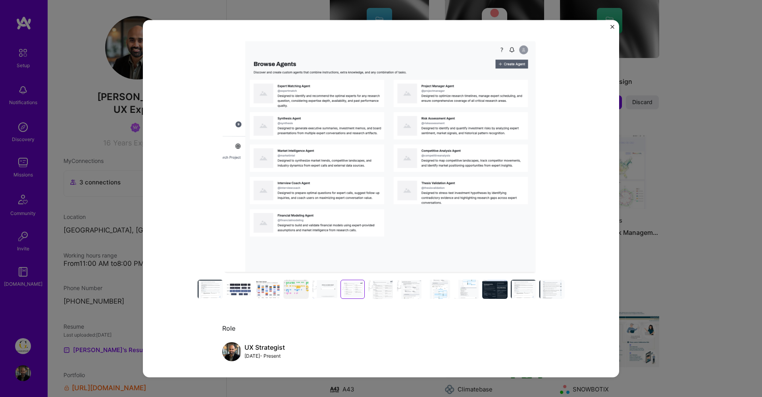
click at [612, 29] on button "Close" at bounding box center [613, 29] width 4 height 8
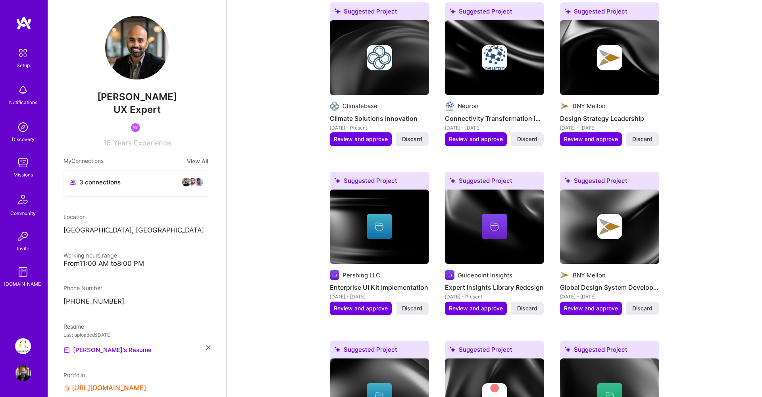
scroll to position [241, 0]
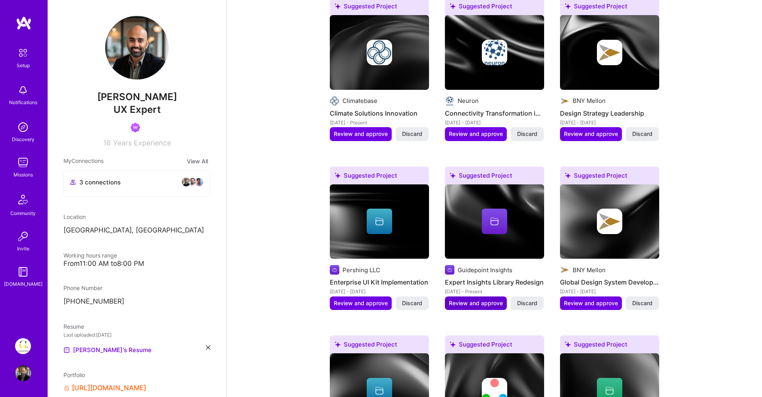
click at [469, 306] on span "Review and approve" at bounding box center [476, 303] width 54 height 8
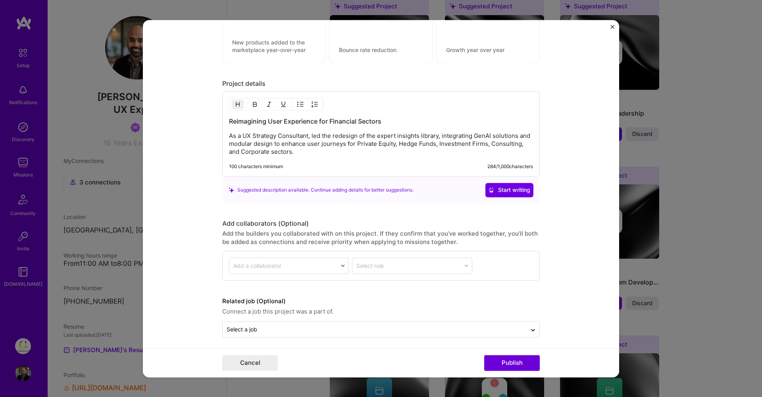
scroll to position [900, 0]
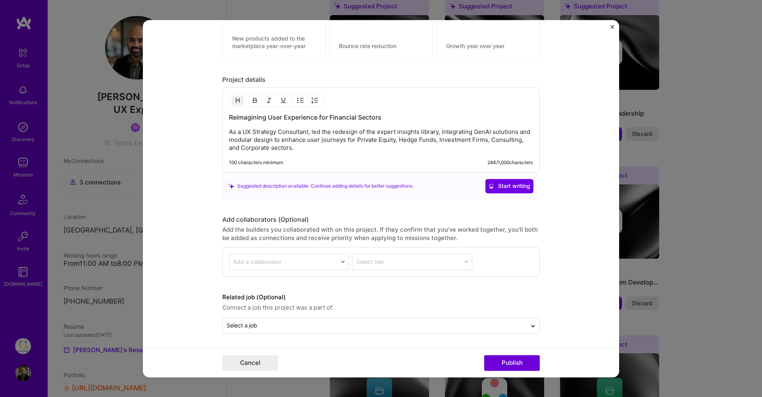
click at [719, 208] on div "Editing suggested project This project is suggested based on your LinkedIn, res…" at bounding box center [381, 198] width 762 height 397
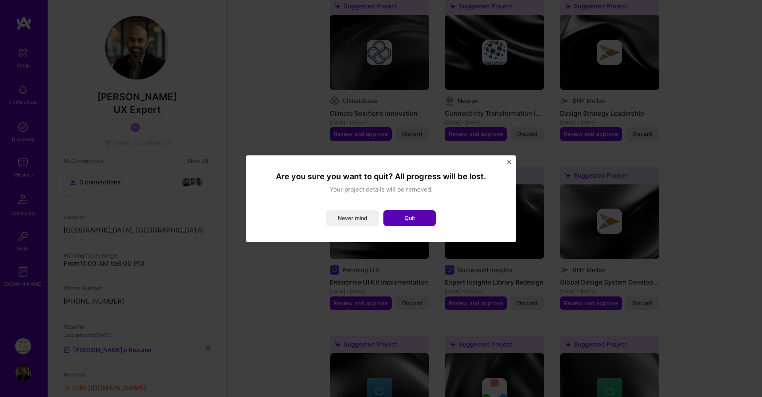
click at [422, 219] on button "Quit" at bounding box center [410, 218] width 52 height 16
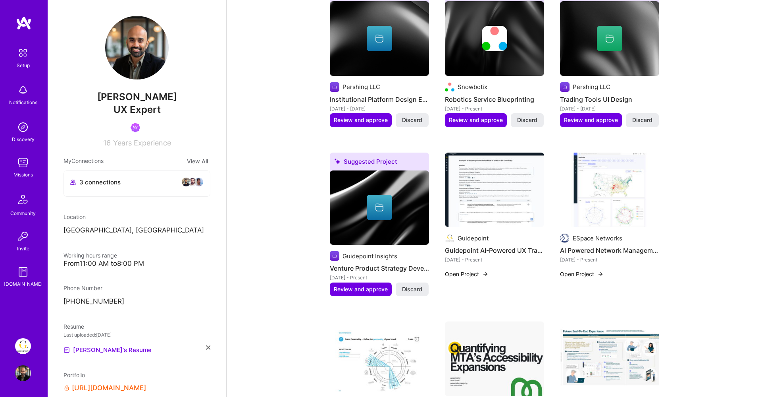
scroll to position [626, 0]
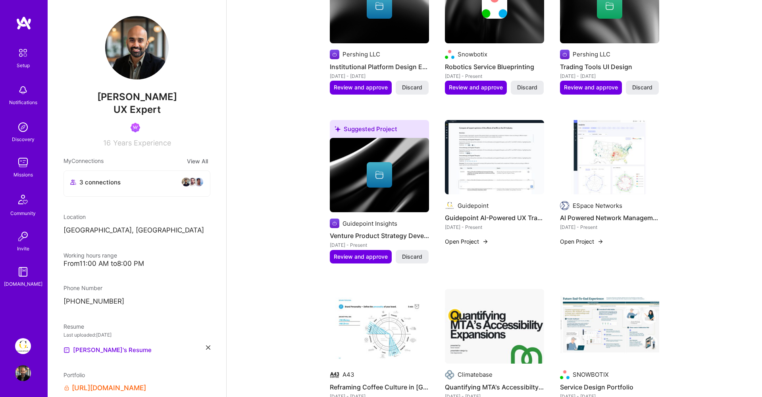
click at [618, 143] on img at bounding box center [609, 157] width 99 height 75
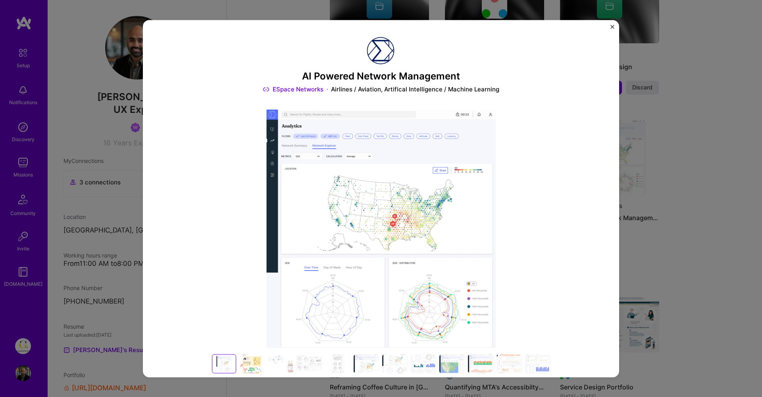
click at [430, 80] on h3 "AI Powered Network Management" at bounding box center [381, 77] width 318 height 12
click at [611, 28] on img "Close" at bounding box center [613, 27] width 4 height 4
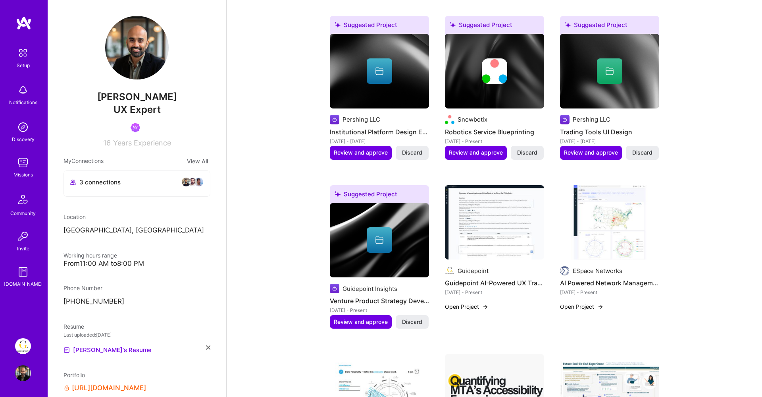
scroll to position [560, 0]
click at [478, 220] on img at bounding box center [494, 222] width 99 height 75
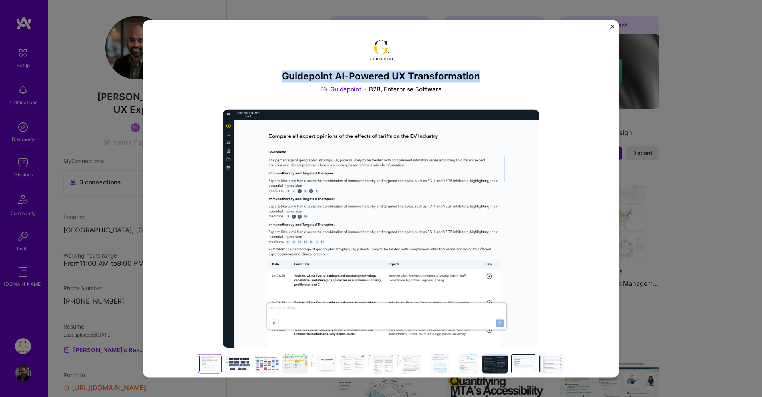
drag, startPoint x: 484, startPoint y: 77, endPoint x: 282, endPoint y: 81, distance: 201.7
click at [282, 81] on h3 "Guidepoint AI-Powered UX Transformation" at bounding box center [381, 77] width 318 height 12
copy h3 "Guidepoint AI-Powered UX Transformation"
click at [613, 27] on img "Close" at bounding box center [613, 27] width 4 height 4
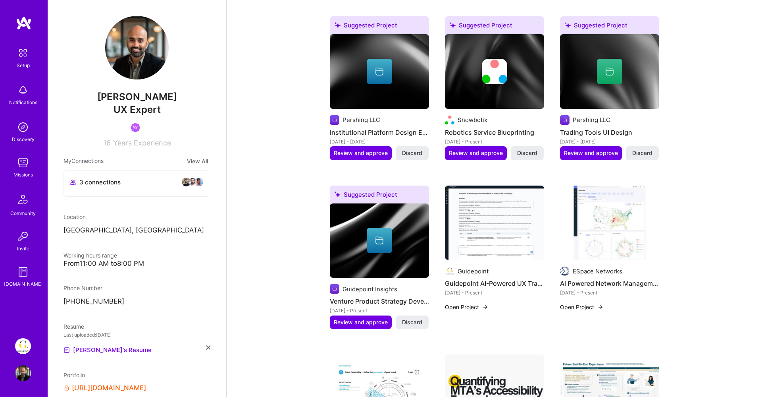
click at [487, 237] on img at bounding box center [494, 222] width 99 height 75
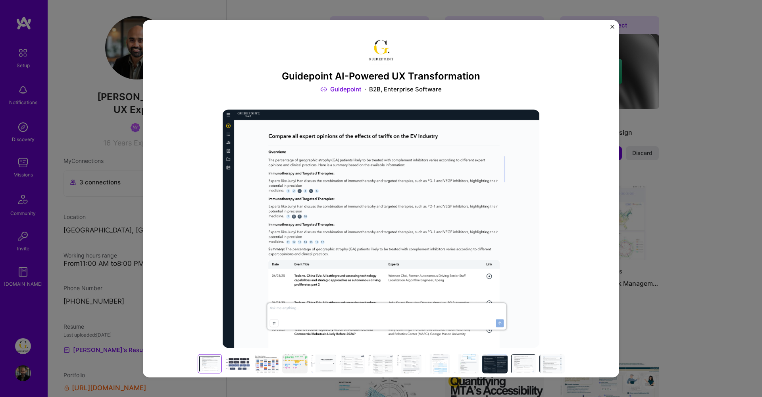
click at [613, 29] on button "Close" at bounding box center [613, 29] width 4 height 8
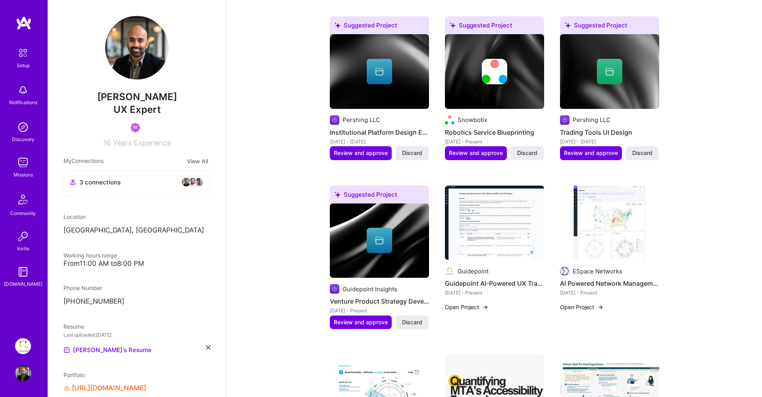
click at [495, 261] on div "Guidepoint Guidepoint AI-Powered UX Transformation Feb 2025 - Present Open Proj…" at bounding box center [494, 241] width 99 height 112
click at [463, 306] on button "Open Project" at bounding box center [467, 307] width 44 height 8
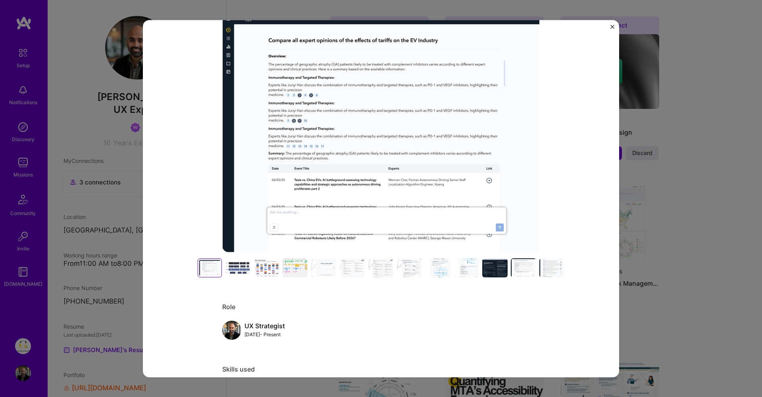
scroll to position [156, 0]
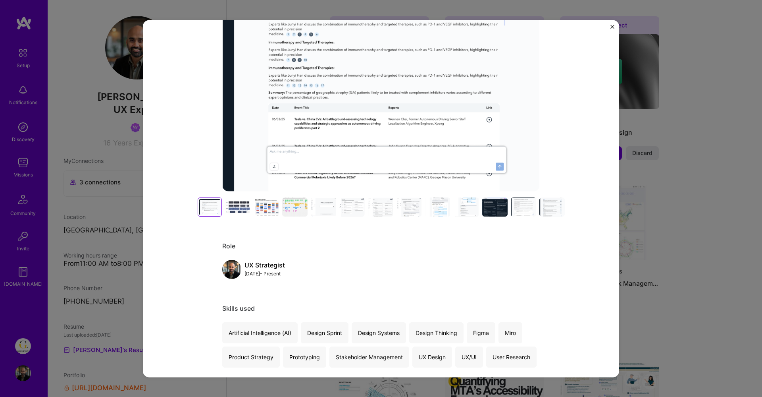
click at [611, 27] on img "Close" at bounding box center [613, 27] width 4 height 4
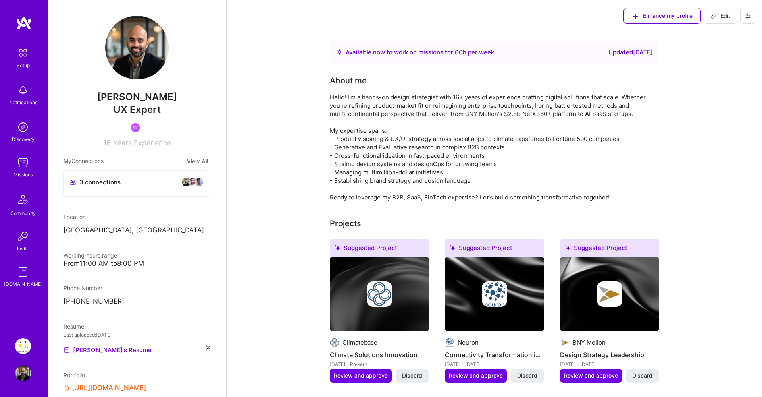
click at [715, 16] on icon at bounding box center [714, 15] width 5 height 5
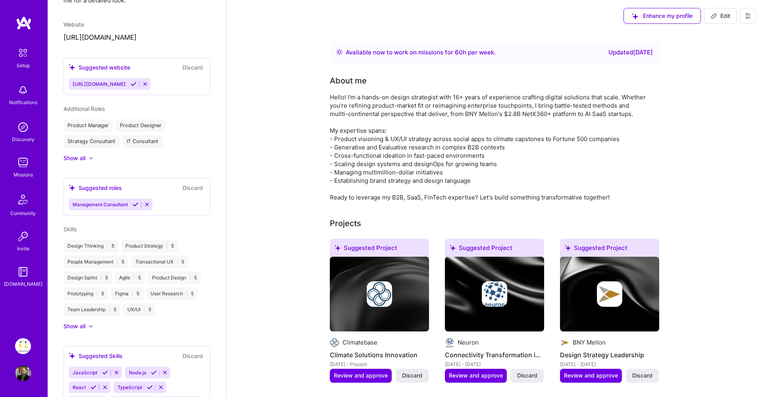
select select "SE"
select select "Right Now"
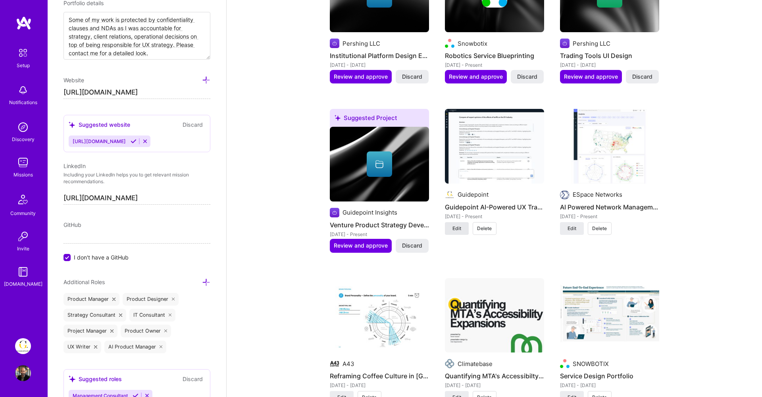
scroll to position [995, 0]
click at [453, 228] on span "Edit" at bounding box center [457, 227] width 9 height 7
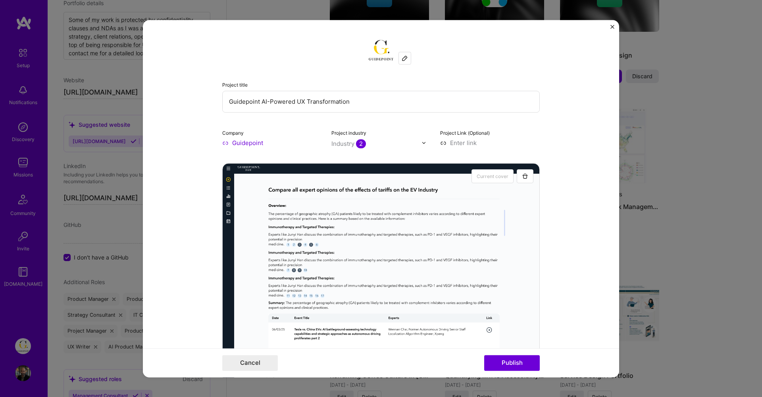
click at [304, 102] on input "Guidepoint AI-Powered UX Transformation" at bounding box center [381, 102] width 318 height 22
click at [302, 99] on input "Guidepoint AI-Powered UX Transformation" at bounding box center [381, 102] width 318 height 22
click at [260, 100] on input "Guidepoint AI-Powered Transformation" at bounding box center [381, 102] width 318 height 22
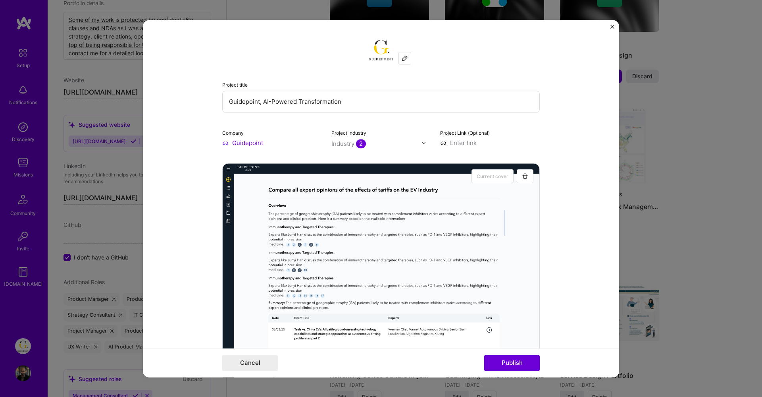
click at [278, 101] on input "Guidepoint, AI-Powered Transformation" at bounding box center [381, 102] width 318 height 22
type input "Guidepoint, AI SaaS Transformation"
drag, startPoint x: 502, startPoint y: 360, endPoint x: 374, endPoint y: 177, distance: 223.1
click at [374, 177] on form "Project title Guidepoint, AI SaaS Transformation Company Guidepoint Project ind…" at bounding box center [381, 198] width 476 height 357
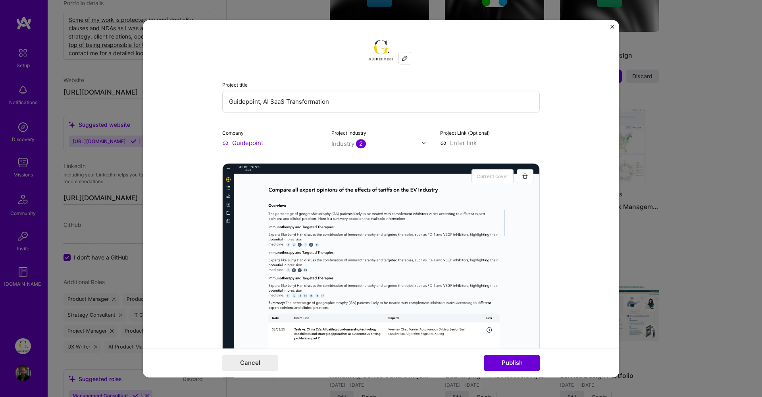
click at [356, 111] on input "Guidepoint, AI SaaS Transformation" at bounding box center [381, 102] width 318 height 22
click at [505, 357] on button "Publish" at bounding box center [512, 363] width 56 height 16
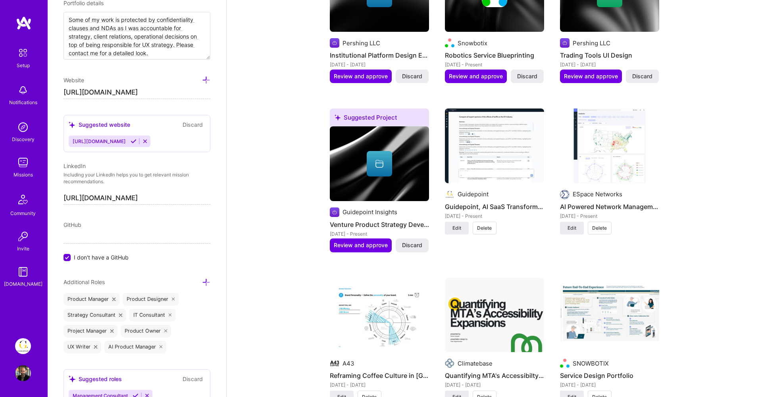
click at [486, 153] on img at bounding box center [494, 145] width 99 height 75
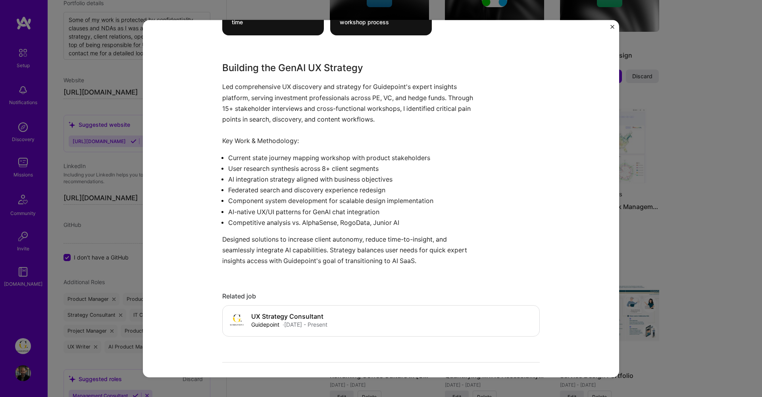
scroll to position [649, 0]
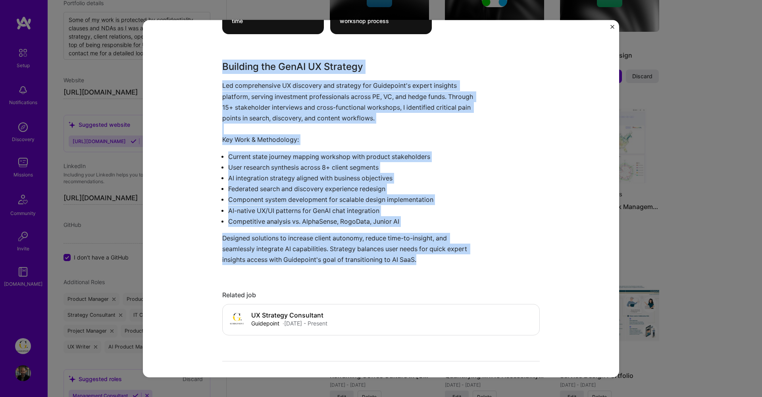
drag, startPoint x: 395, startPoint y: 254, endPoint x: 205, endPoint y: 65, distance: 268.1
click at [206, 64] on div "Guidepoint, AI SaaS Transformation Guidepoint B2B, Enterprise Software Role UX …" at bounding box center [381, 198] width 476 height 357
copy div "Building the GenAI UX Strategy Led comprehensive UX discovery and strategy for …"
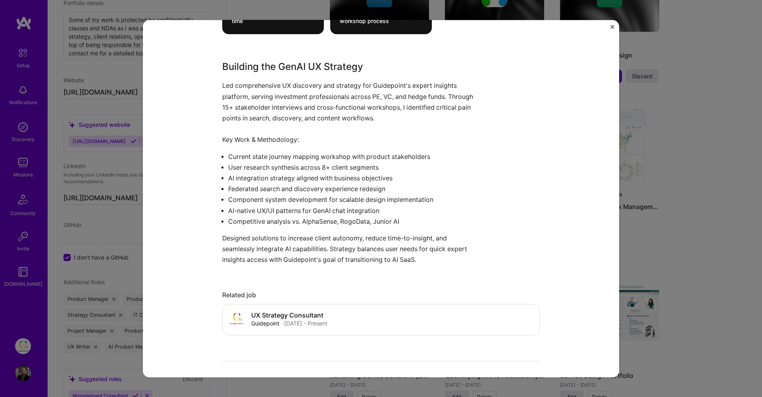
click at [355, 121] on p "Led comprehensive UX discovery and strategy for Guidepoint's expert insights pl…" at bounding box center [351, 113] width 258 height 65
drag, startPoint x: 385, startPoint y: 116, endPoint x: 215, endPoint y: 89, distance: 172.4
click at [215, 89] on div "Guidepoint, AI SaaS Transformation Guidepoint B2B, Enterprise Software Role UX …" at bounding box center [381, 198] width 476 height 357
copy p "Led comprehensive UX discovery and strategy for Guidepoint's expert insights pl…"
drag, startPoint x: 367, startPoint y: 67, endPoint x: 222, endPoint y: 72, distance: 145.0
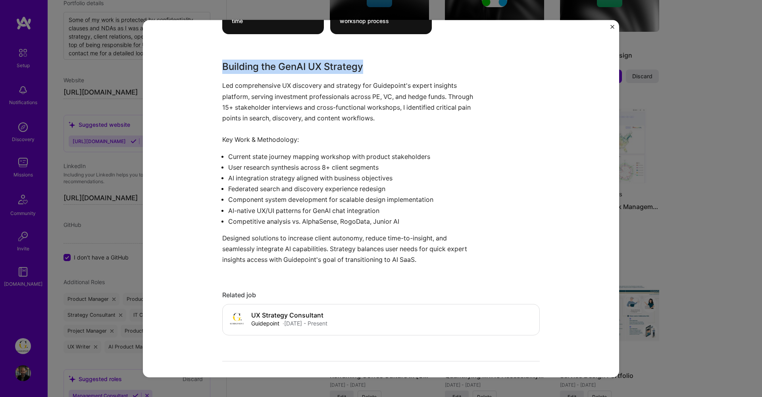
click at [222, 72] on h3 "Building the GenAI UX Strategy" at bounding box center [351, 67] width 258 height 14
copy h3 "Building the GenAI UX Strategy"
click at [310, 181] on p "AI integration strategy aligned with business objectives" at bounding box center [354, 178] width 252 height 11
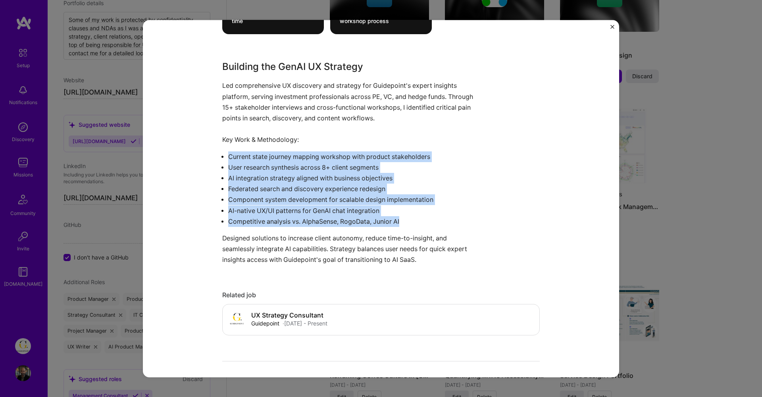
drag, startPoint x: 414, startPoint y: 220, endPoint x: 222, endPoint y: 148, distance: 205.3
click at [222, 148] on div "Guidepoint, AI SaaS Transformation Guidepoint B2B, Enterprise Software Role UX …" at bounding box center [381, 198] width 476 height 357
copy ul "Current state journey mapping workshop with product stakeholders User research …"
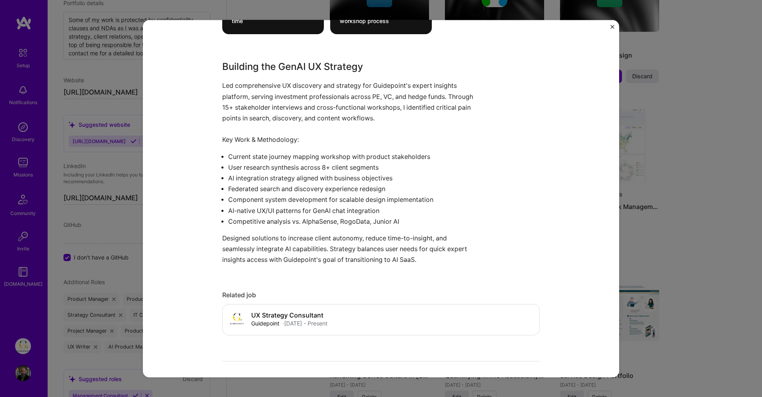
click at [303, 139] on p "Led comprehensive UX discovery and strategy for Guidepoint's expert insights pl…" at bounding box center [351, 113] width 258 height 65
drag, startPoint x: 303, startPoint y: 139, endPoint x: 217, endPoint y: 139, distance: 85.8
click at [217, 139] on div "Guidepoint, AI SaaS Transformation Guidepoint B2B, Enterprise Software Role UX …" at bounding box center [381, 198] width 476 height 357
copy p "Key Work & Methodology:"
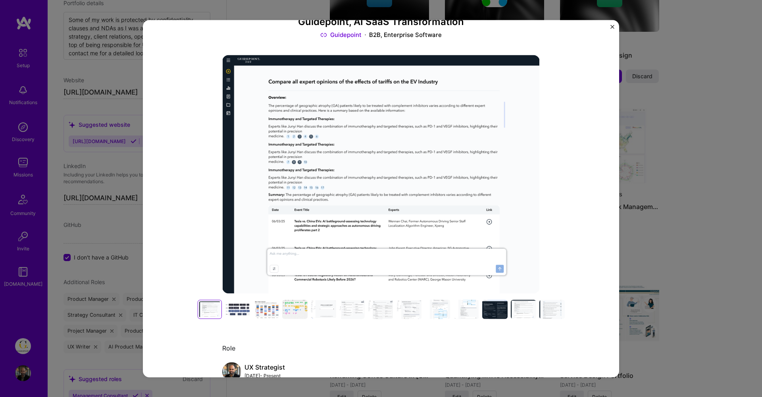
scroll to position [87, 0]
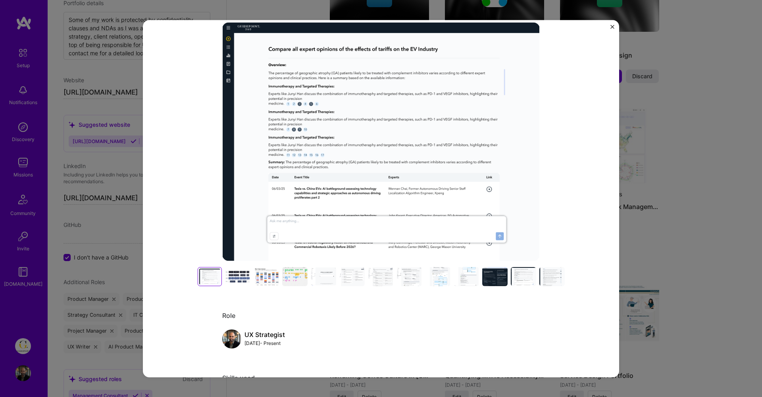
click at [233, 272] on div at bounding box center [237, 276] width 25 height 19
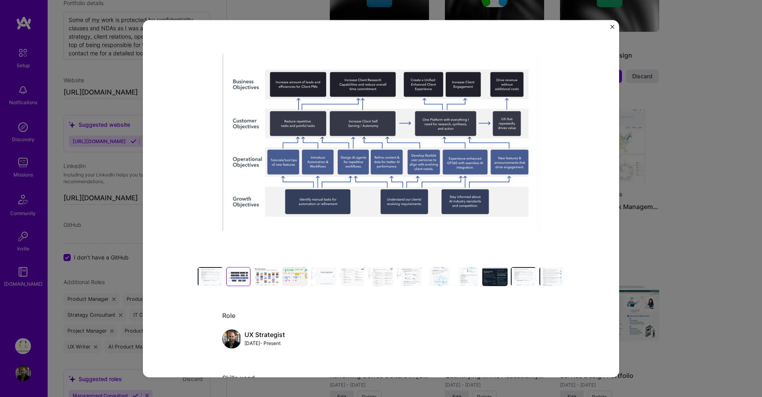
click at [269, 270] on div at bounding box center [266, 276] width 25 height 19
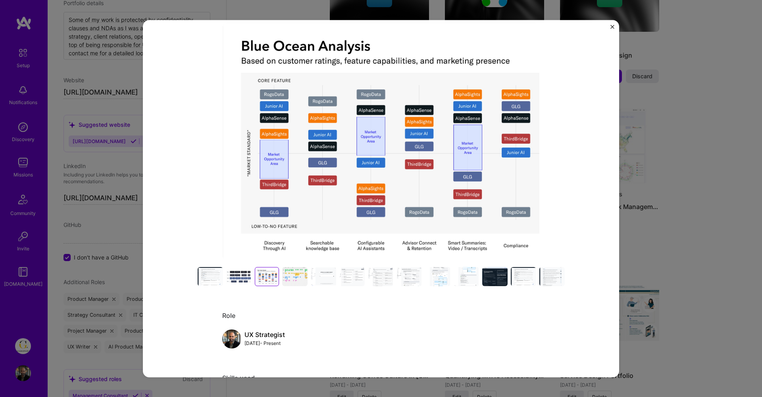
click at [289, 275] on div at bounding box center [294, 276] width 25 height 19
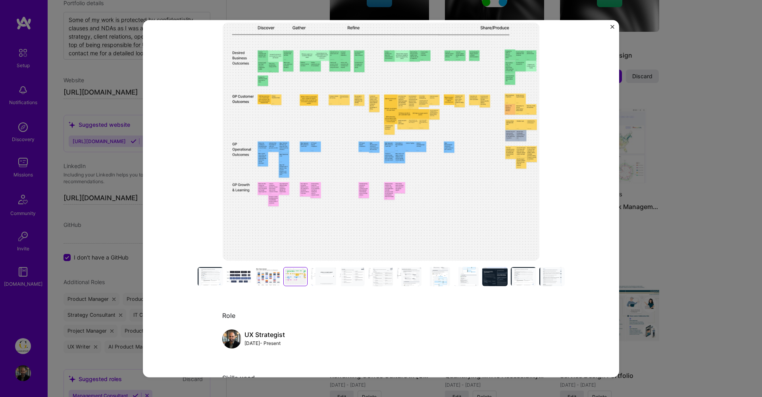
click at [329, 273] on div at bounding box center [323, 276] width 25 height 19
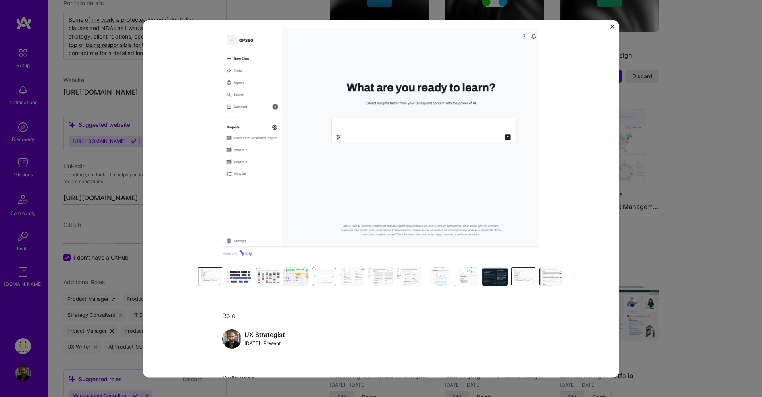
click at [357, 278] on div at bounding box center [351, 276] width 25 height 19
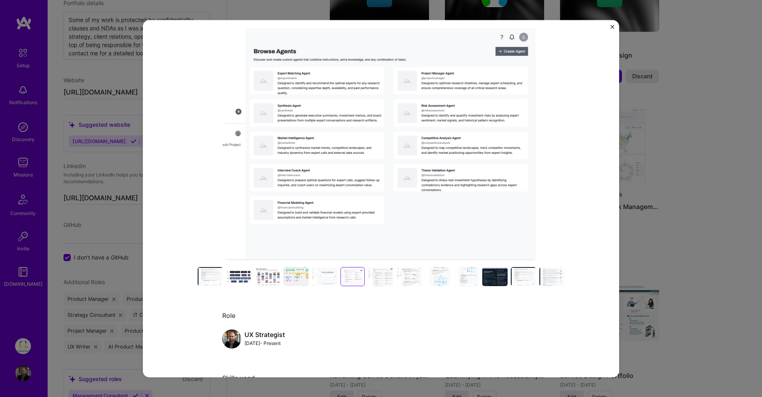
click at [372, 275] on div at bounding box center [380, 276] width 25 height 19
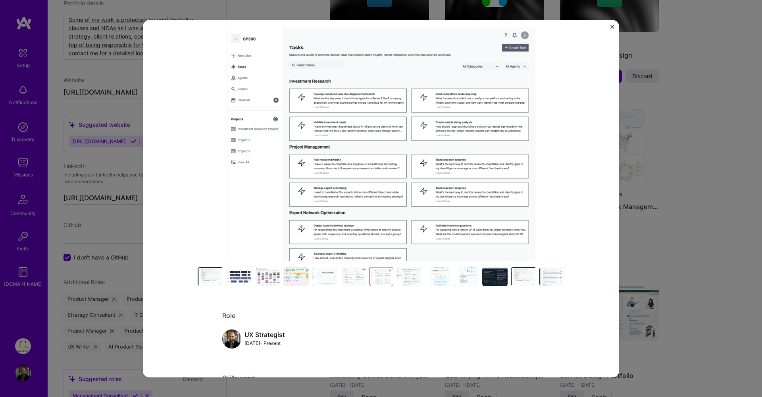
click at [403, 268] on div at bounding box center [409, 276] width 25 height 19
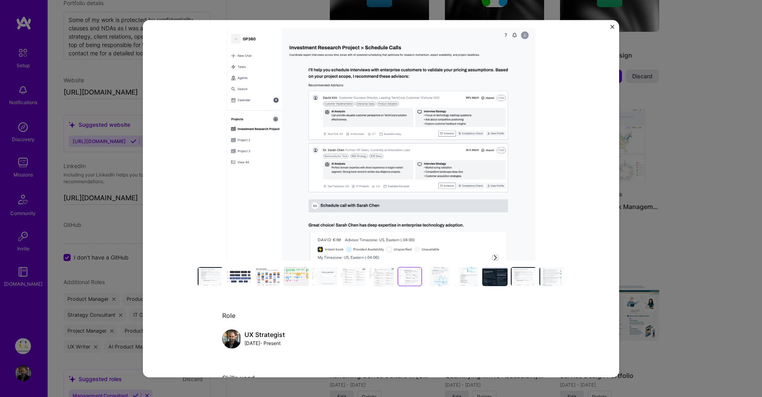
click at [408, 193] on img at bounding box center [381, 142] width 318 height 238
click at [435, 272] on div at bounding box center [437, 276] width 25 height 19
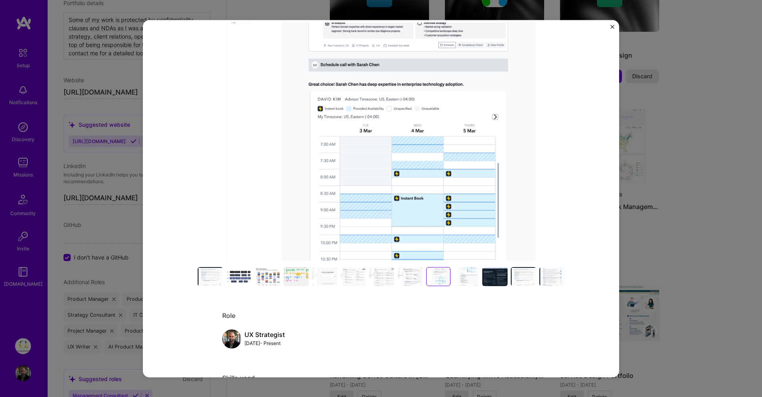
click at [461, 274] on div at bounding box center [466, 276] width 25 height 19
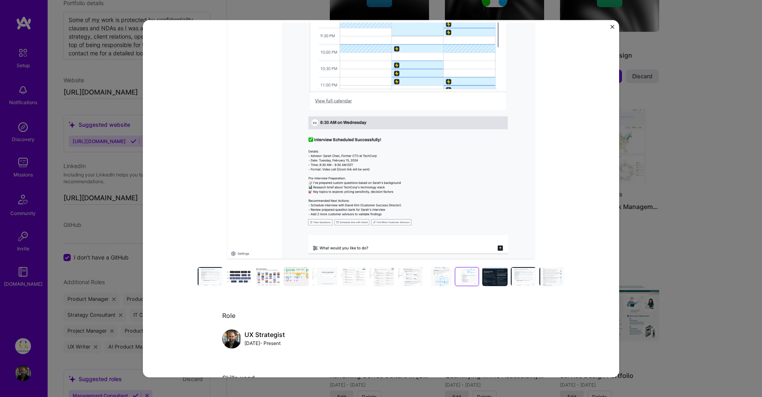
click at [466, 279] on div at bounding box center [467, 277] width 21 height 16
click at [500, 281] on div at bounding box center [494, 276] width 25 height 19
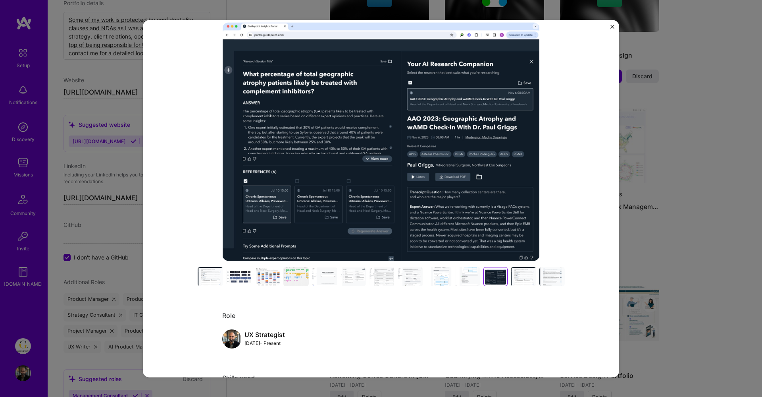
click at [515, 278] on div at bounding box center [523, 276] width 25 height 19
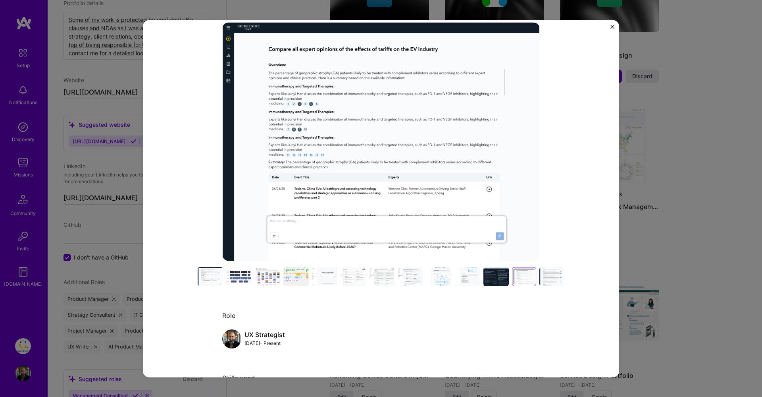
click at [550, 275] on div at bounding box center [552, 276] width 25 height 19
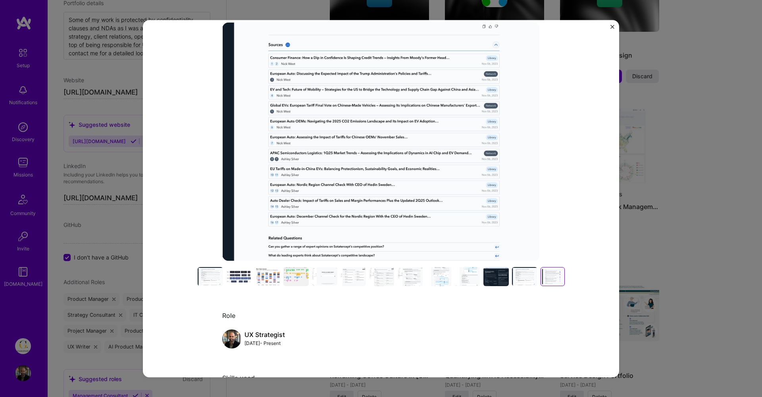
click at [612, 27] on img "Close" at bounding box center [613, 27] width 4 height 4
